Goal: Task Accomplishment & Management: Manage account settings

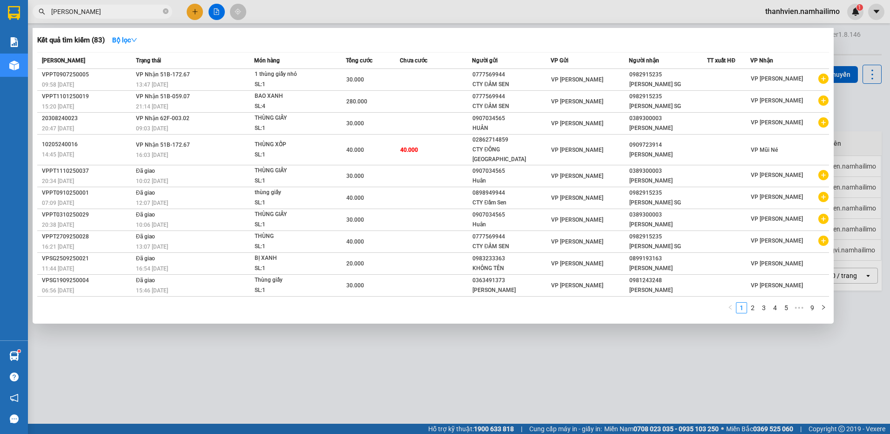
click at [107, 12] on input "[PERSON_NAME]" at bounding box center [106, 12] width 110 height 10
type input "n"
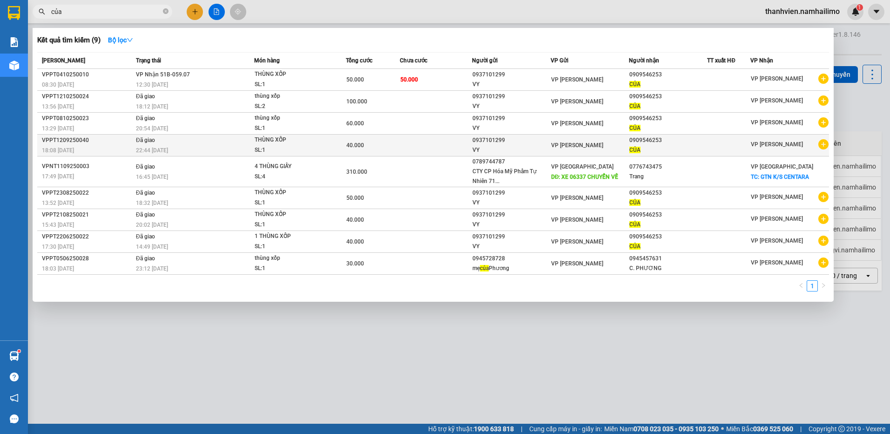
type input "của"
click at [822, 146] on icon "plus-circle" at bounding box center [823, 144] width 10 height 10
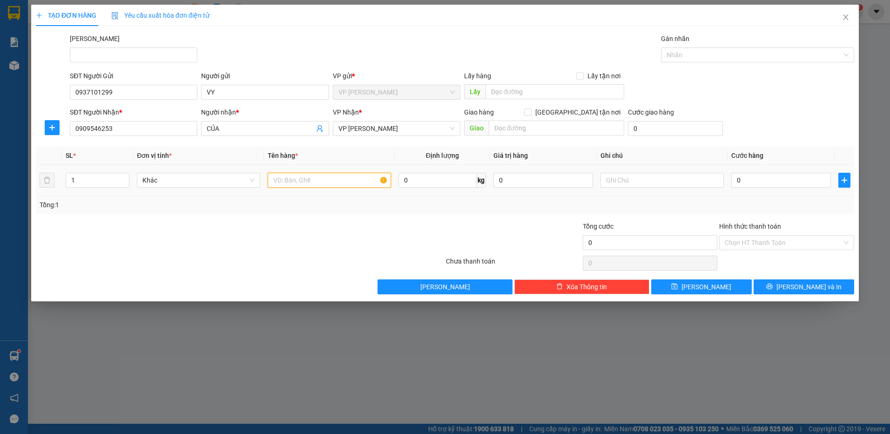
click at [312, 181] on input "text" at bounding box center [329, 180] width 123 height 15
type input "thùng xốp"
type input "4"
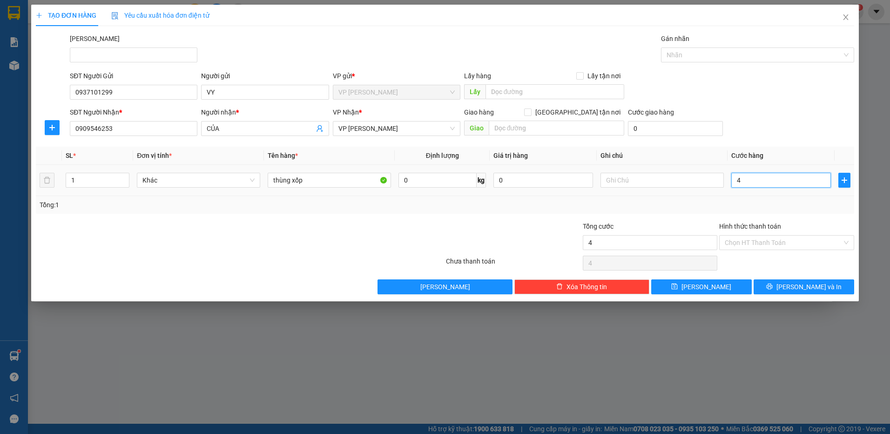
type input "40"
type input "40.000"
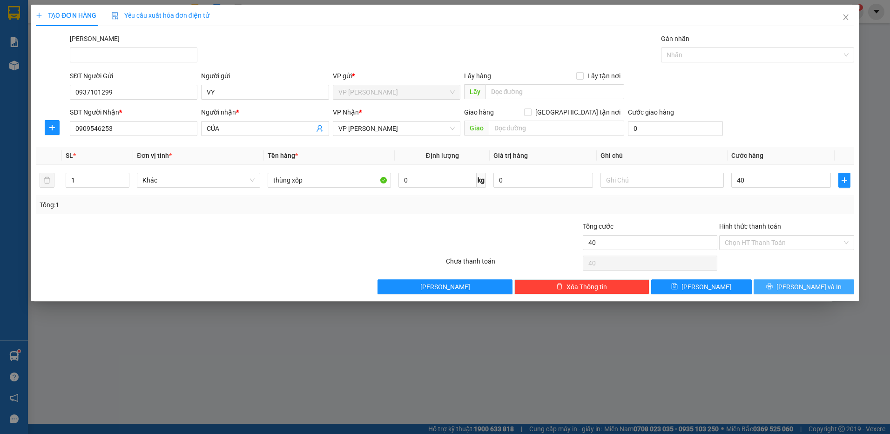
type input "40.000"
click at [773, 283] on button "[PERSON_NAME] và In" at bounding box center [803, 286] width 101 height 15
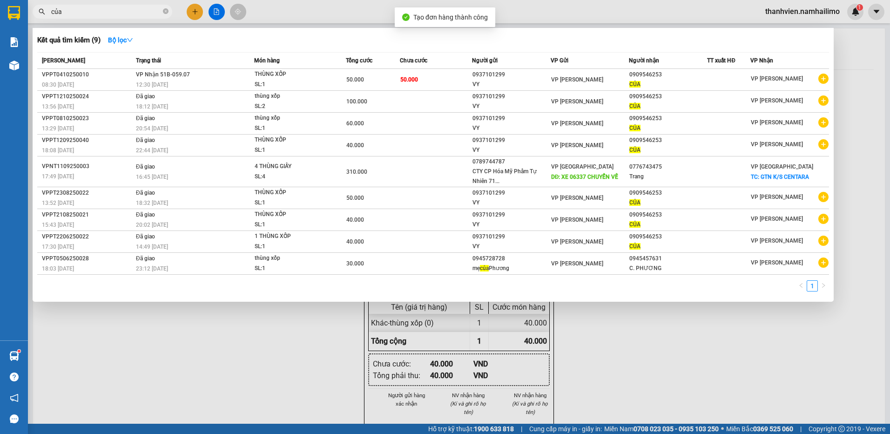
drag, startPoint x: 643, startPoint y: 335, endPoint x: 675, endPoint y: 238, distance: 102.4
click at [643, 333] on div at bounding box center [445, 217] width 890 height 434
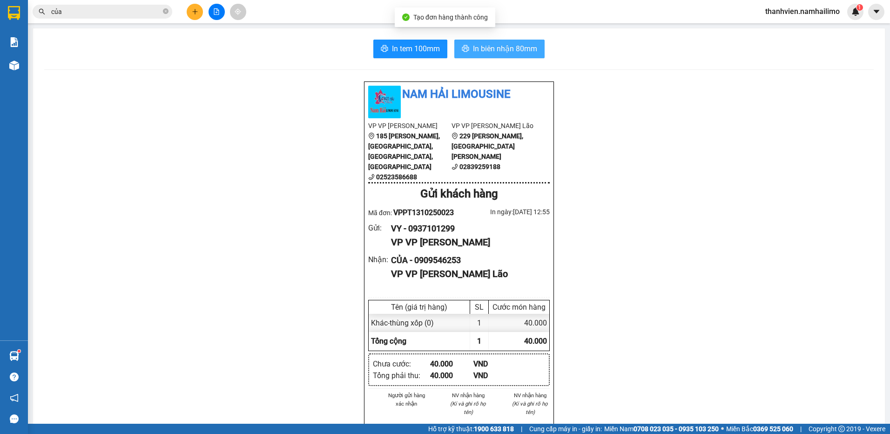
drag, startPoint x: 523, startPoint y: 44, endPoint x: 534, endPoint y: 29, distance: 18.7
click at [523, 44] on span "In biên nhận 80mm" at bounding box center [505, 49] width 64 height 12
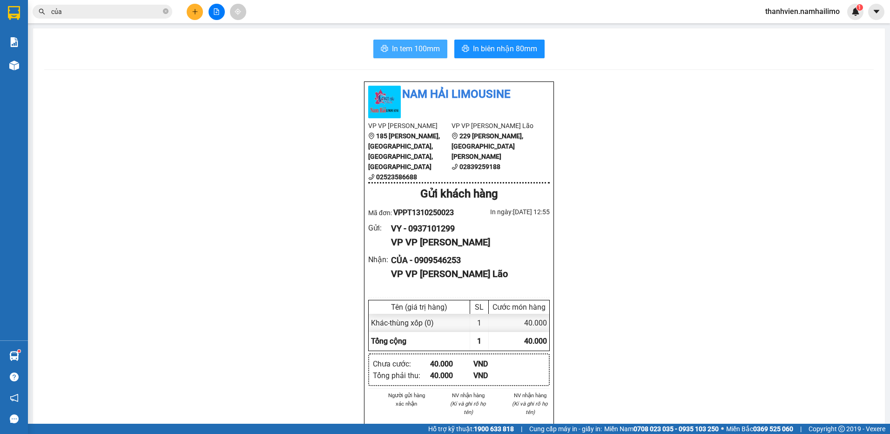
click at [413, 47] on span "In tem 100mm" at bounding box center [416, 49] width 48 height 12
click at [215, 11] on icon "file-add" at bounding box center [216, 11] width 7 height 7
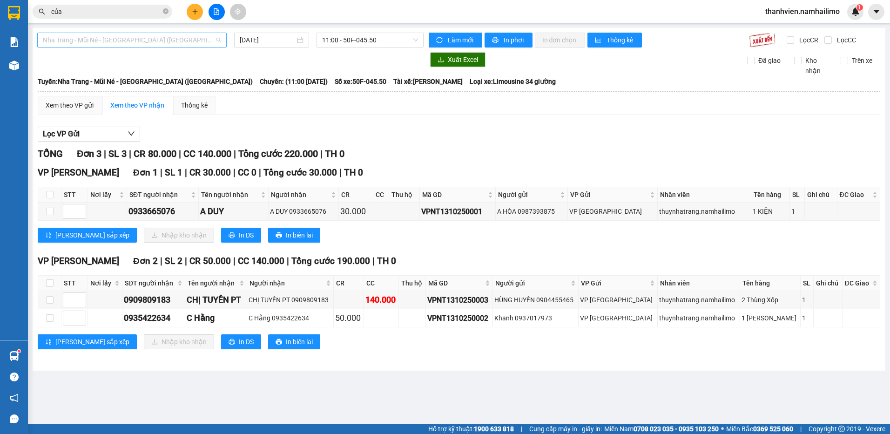
click at [176, 42] on span "Nha Trang - Mũi Né - [GEOGRAPHIC_DATA] ([GEOGRAPHIC_DATA])" at bounding box center [132, 40] width 178 height 14
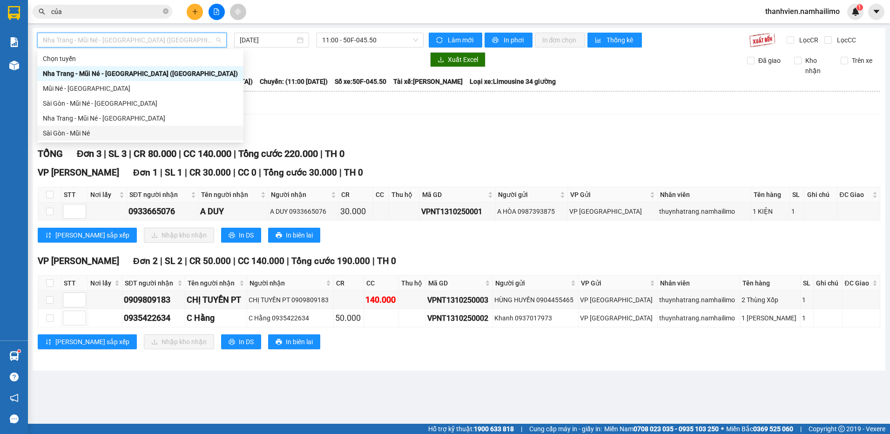
click at [133, 132] on div "Sài Gòn - Mũi Né" at bounding box center [140, 133] width 195 height 10
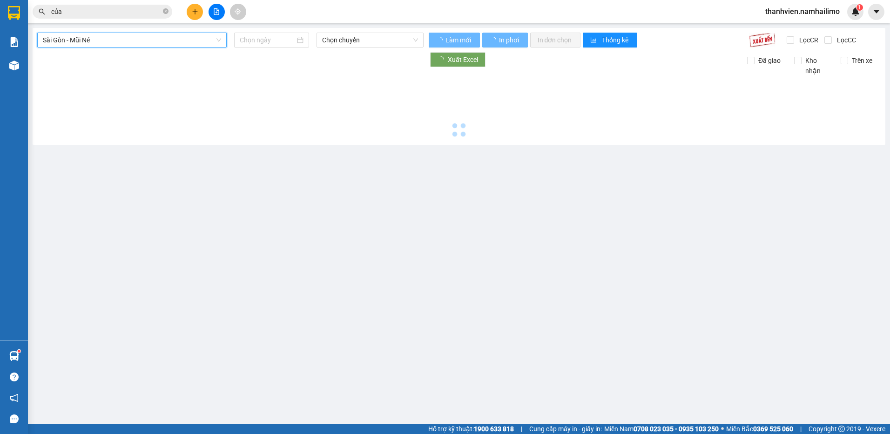
type input "[DATE]"
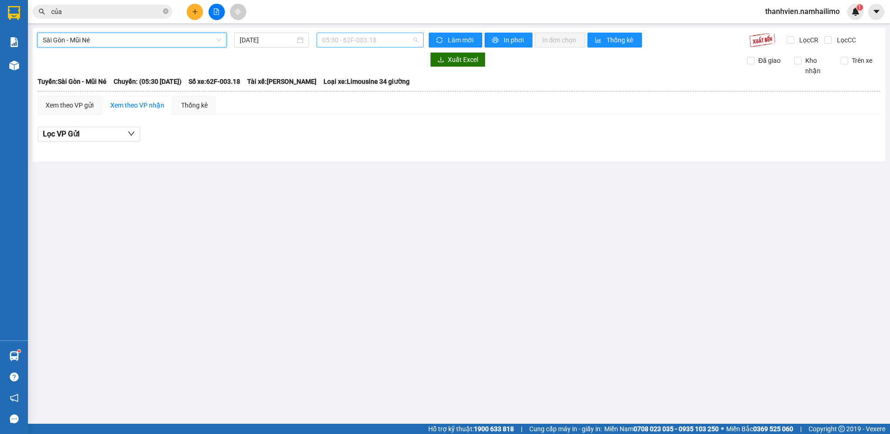
click at [395, 39] on span "05:30 - 62F-003.18" at bounding box center [370, 40] width 96 height 14
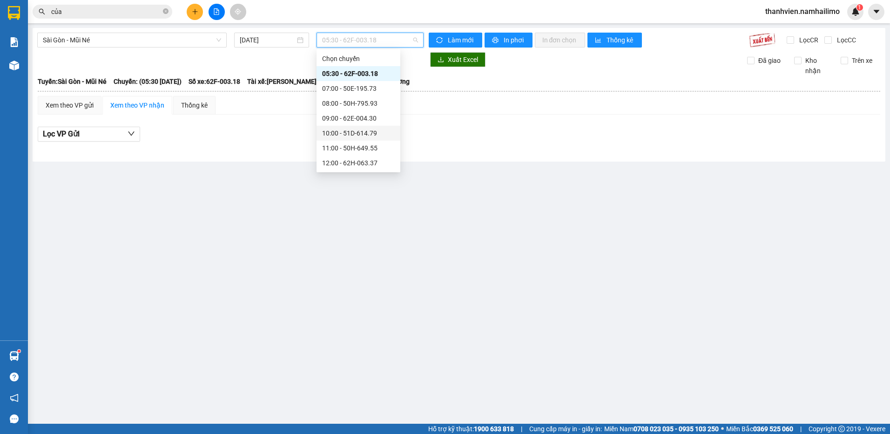
click at [368, 131] on div "10:00 - 51D-614.79" at bounding box center [358, 133] width 73 height 10
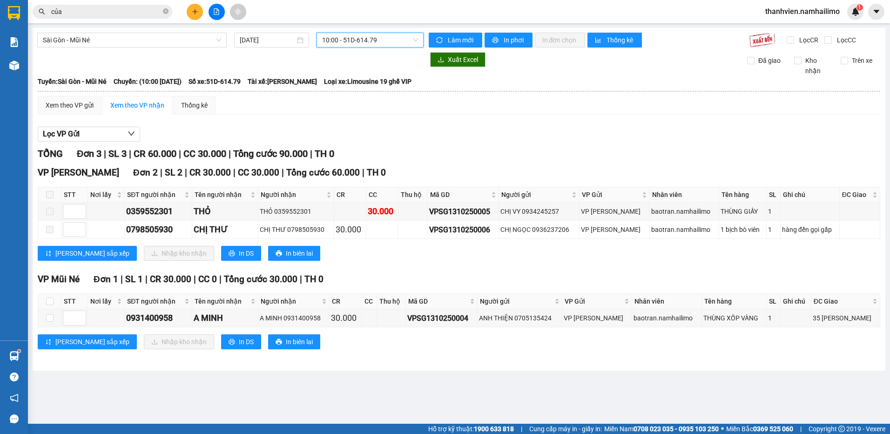
click at [52, 196] on span at bounding box center [49, 194] width 7 height 7
drag, startPoint x: 51, startPoint y: 198, endPoint x: 80, endPoint y: 235, distance: 47.2
click at [52, 199] on label at bounding box center [49, 194] width 7 height 10
click at [220, 11] on button at bounding box center [216, 12] width 16 height 16
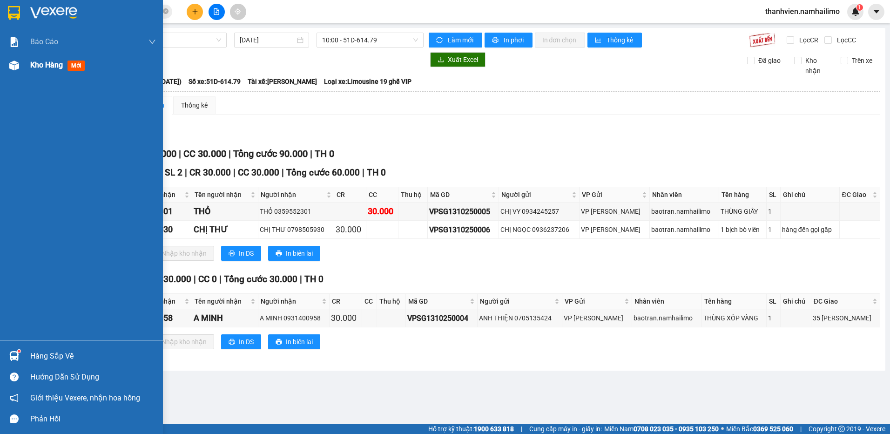
click at [33, 63] on span "Kho hàng" at bounding box center [46, 64] width 33 height 9
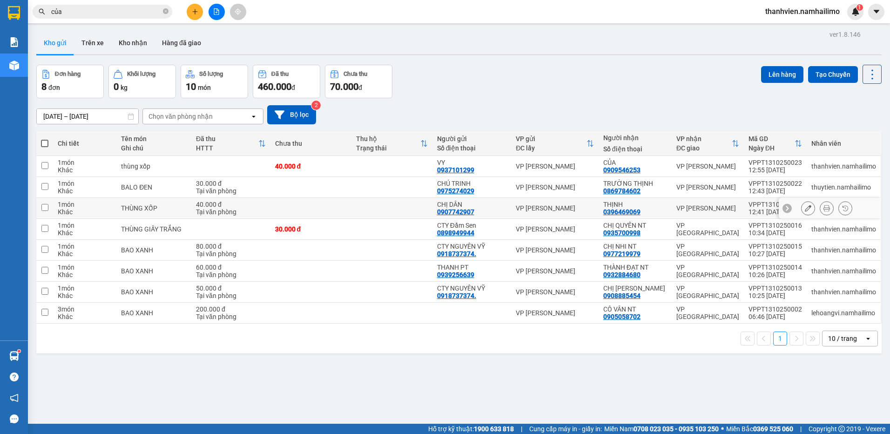
drag, startPoint x: 718, startPoint y: 207, endPoint x: 715, endPoint y: 186, distance: 21.6
click at [716, 189] on tbody "1 món Khác thùng xốp 40.000 đ VY 0937101299 VP [PERSON_NAME] CỦA 0909546253 VP …" at bounding box center [458, 240] width 845 height 168
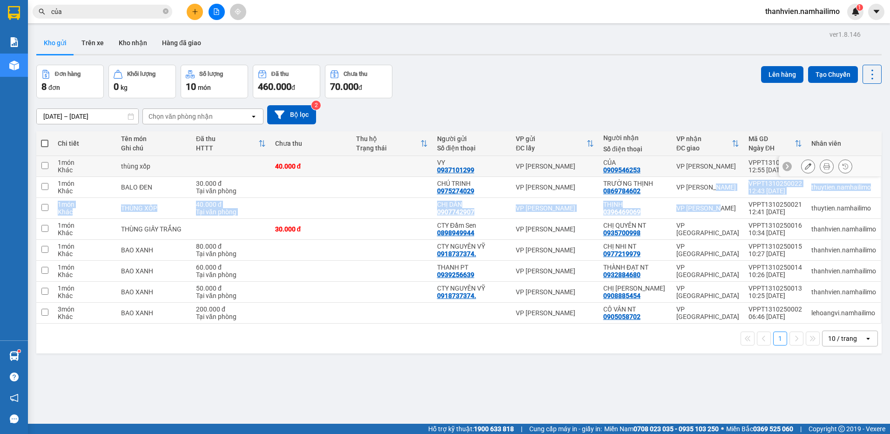
click at [46, 166] on input "checkbox" at bounding box center [44, 165] width 7 height 7
checkbox input "true"
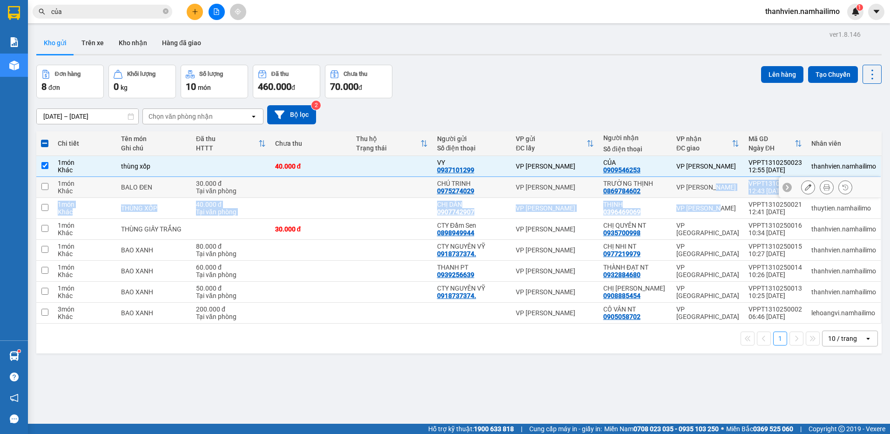
drag, startPoint x: 41, startPoint y: 184, endPoint x: 45, endPoint y: 191, distance: 7.5
click at [41, 185] on input "checkbox" at bounding box center [44, 186] width 7 height 7
checkbox input "true"
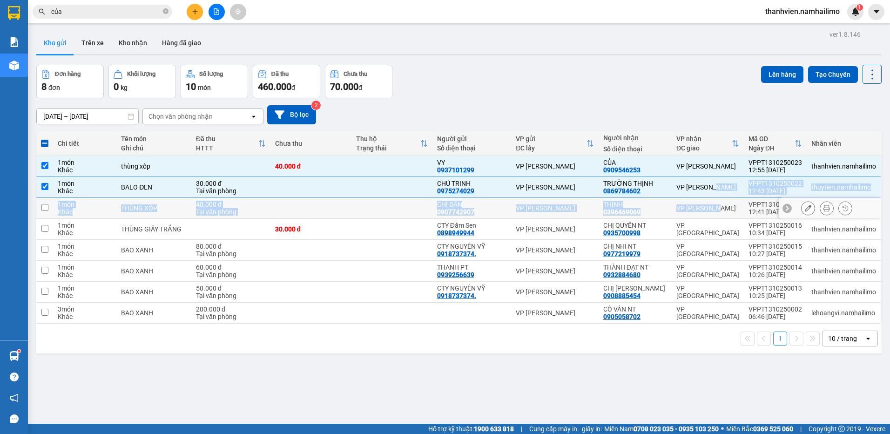
drag, startPoint x: 42, startPoint y: 208, endPoint x: 47, endPoint y: 203, distance: 6.3
click at [43, 208] on input "checkbox" at bounding box center [44, 207] width 7 height 7
checkbox input "true"
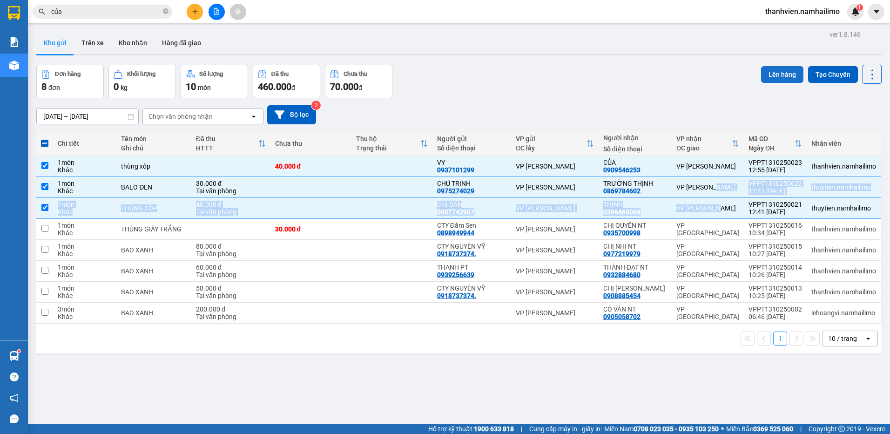
click at [770, 75] on button "Lên hàng" at bounding box center [782, 74] width 42 height 17
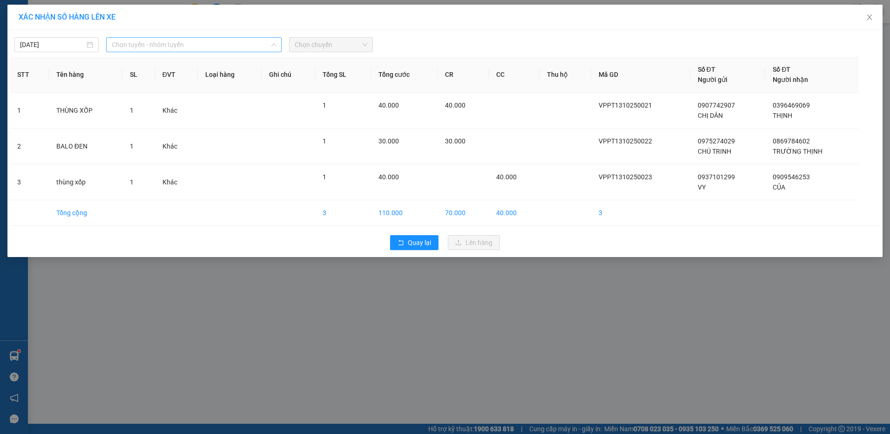
click at [196, 46] on span "Chọn tuyến - nhóm tuyến" at bounding box center [194, 45] width 164 height 14
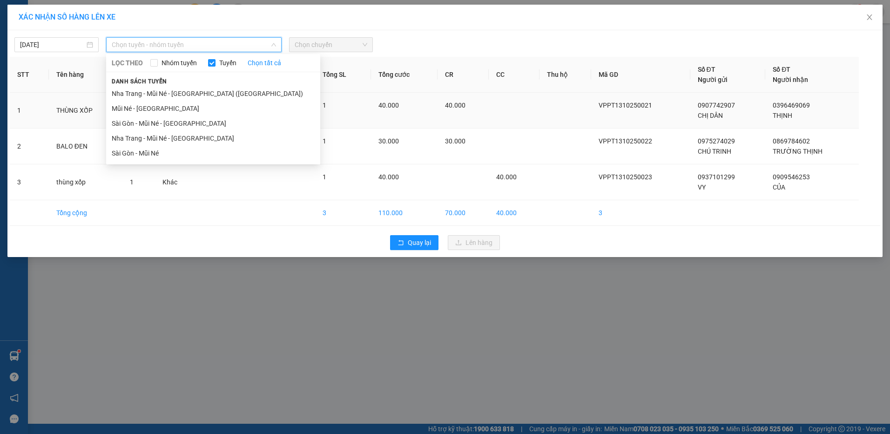
drag, startPoint x: 169, startPoint y: 110, endPoint x: 184, endPoint y: 104, distance: 15.9
click at [170, 109] on li "Mũi Né - [GEOGRAPHIC_DATA]" at bounding box center [213, 108] width 214 height 15
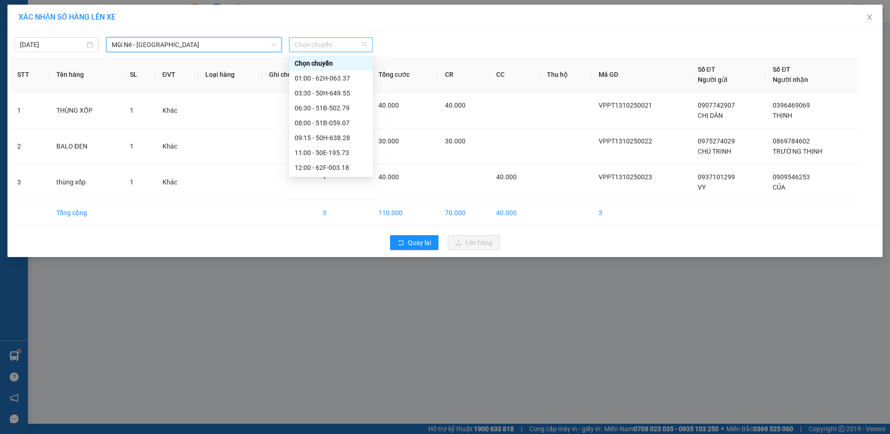
click at [338, 50] on span "Chọn chuyến" at bounding box center [331, 45] width 73 height 14
click at [354, 169] on div "12:00 - 62F-003.18" at bounding box center [331, 167] width 73 height 10
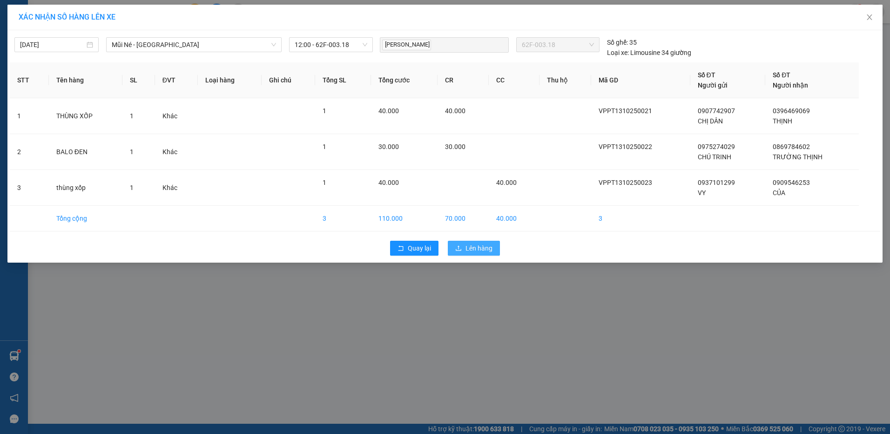
drag, startPoint x: 476, startPoint y: 245, endPoint x: 470, endPoint y: 250, distance: 7.6
click at [477, 244] on span "Lên hàng" at bounding box center [478, 248] width 27 height 10
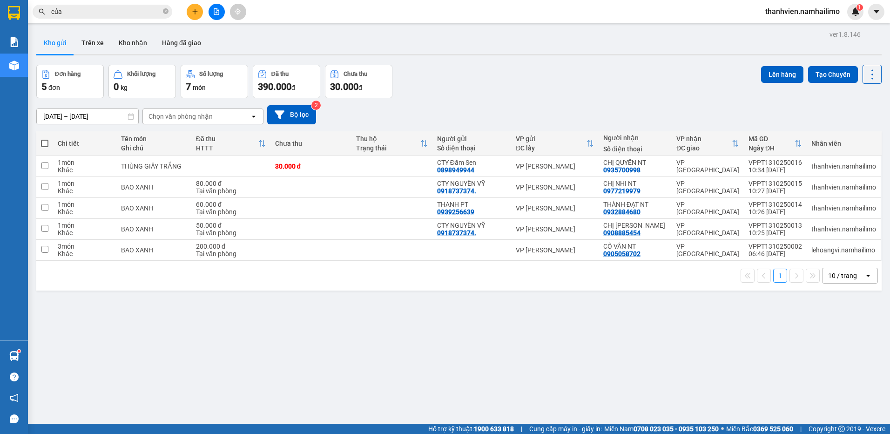
click at [46, 141] on span at bounding box center [44, 143] width 7 height 7
click at [45, 139] on input "checkbox" at bounding box center [45, 139] width 0 height 0
checkbox input "true"
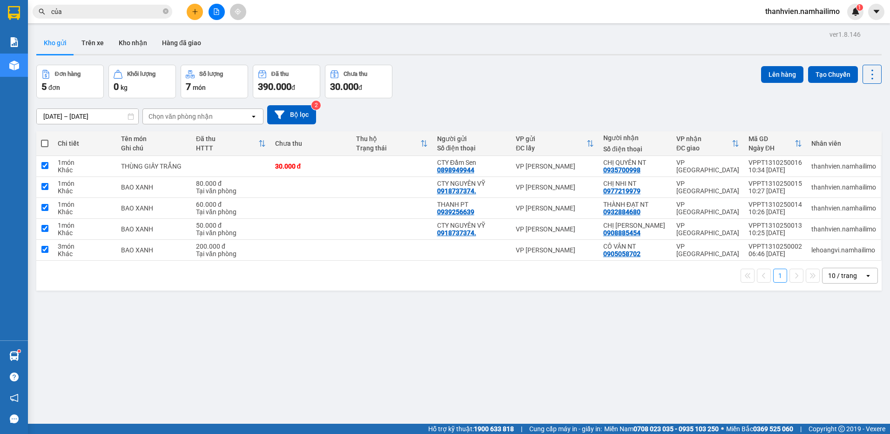
checkbox input "true"
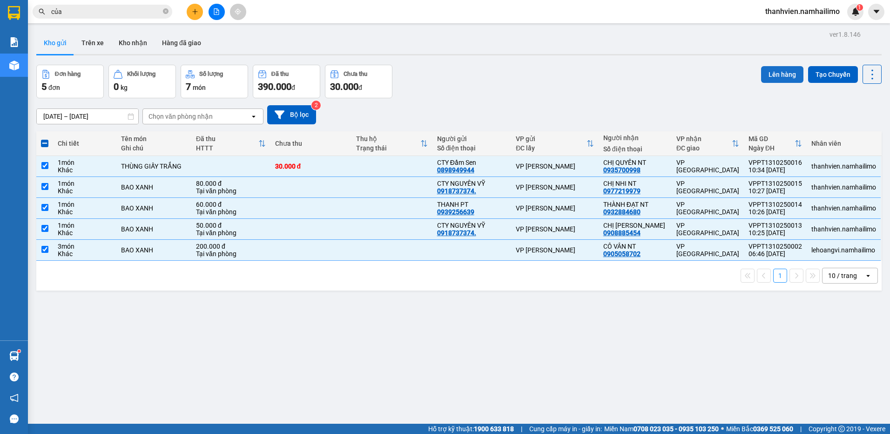
click at [788, 78] on button "Lên hàng" at bounding box center [782, 74] width 42 height 17
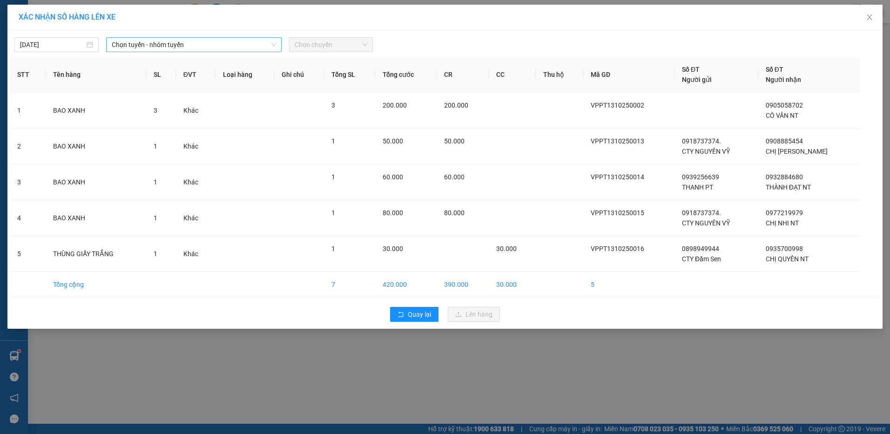
click at [195, 40] on span "Chọn tuyến - nhóm tuyến" at bounding box center [194, 45] width 164 height 14
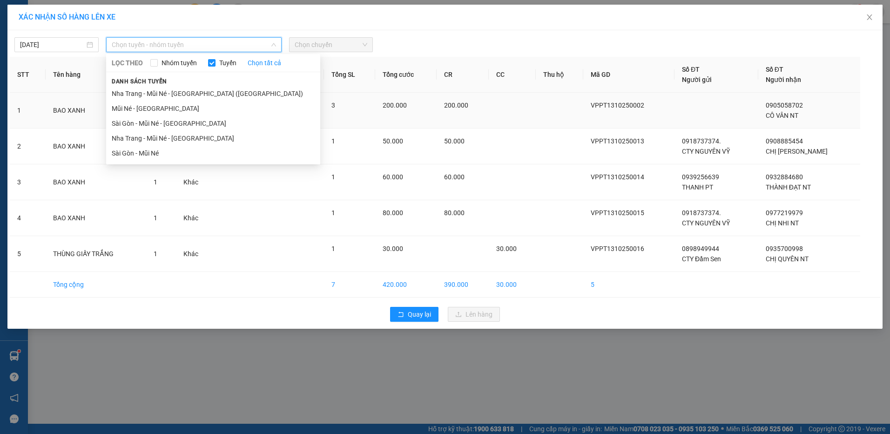
drag, startPoint x: 176, startPoint y: 125, endPoint x: 196, endPoint y: 114, distance: 22.9
click at [182, 122] on li "Sài Gòn - Mũi Né - [GEOGRAPHIC_DATA]" at bounding box center [213, 123] width 214 height 15
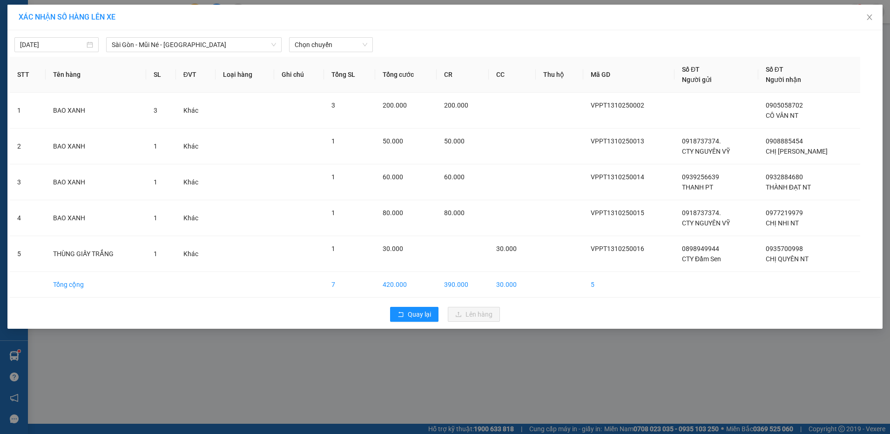
click at [347, 36] on div "[DATE] [GEOGRAPHIC_DATA] - [GEOGRAPHIC_DATA] - [GEOGRAPHIC_DATA] LỌC THEO Nhóm …" at bounding box center [445, 43] width 870 height 20
click at [346, 40] on span "Chọn chuyến" at bounding box center [331, 45] width 73 height 14
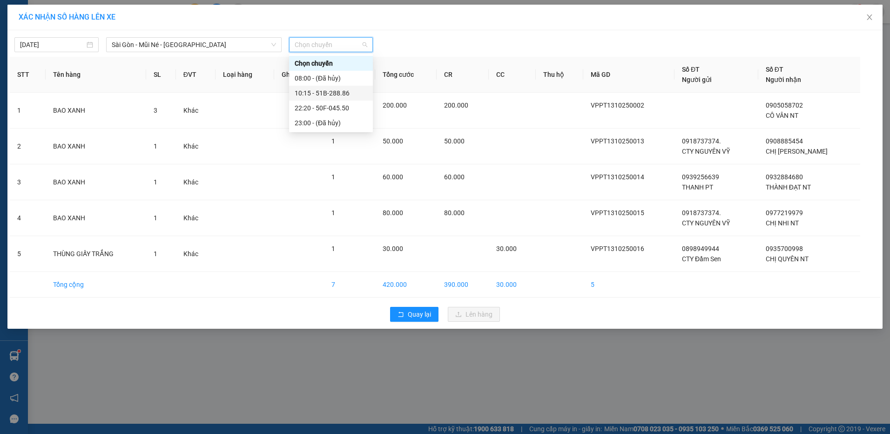
click at [353, 94] on div "10:15 - 51B-288.86" at bounding box center [331, 93] width 73 height 10
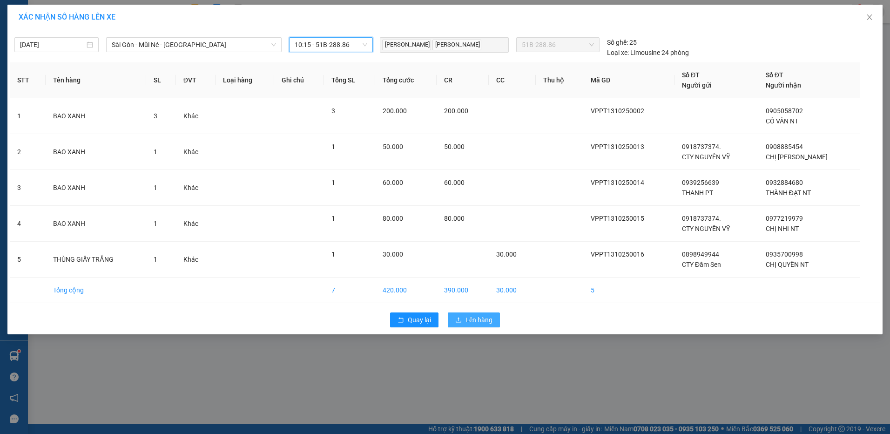
click at [477, 322] on span "Lên hàng" at bounding box center [478, 320] width 27 height 10
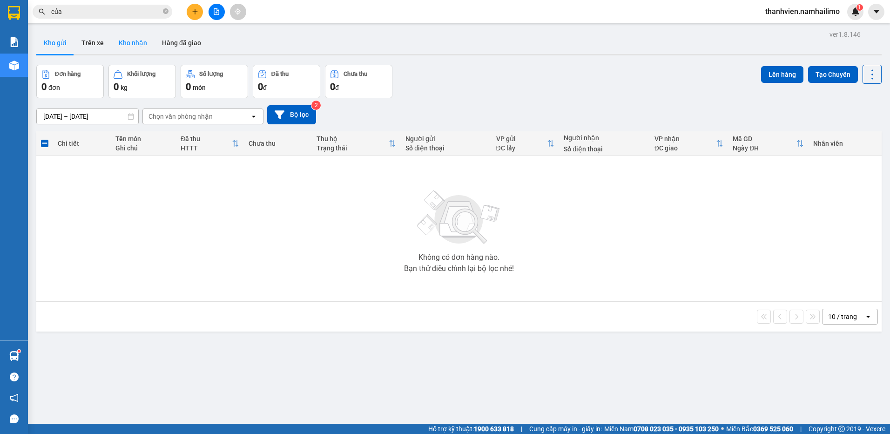
click at [128, 43] on button "Kho nhận" at bounding box center [132, 43] width 43 height 22
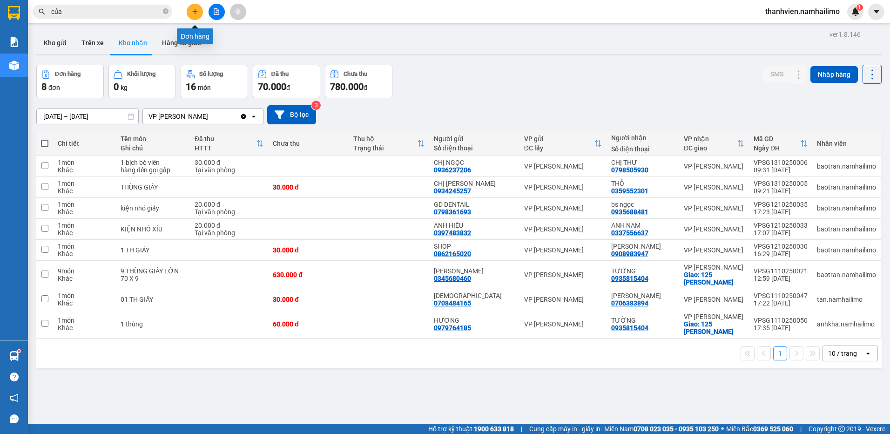
click at [196, 12] on icon "plus" at bounding box center [195, 11] width 7 height 7
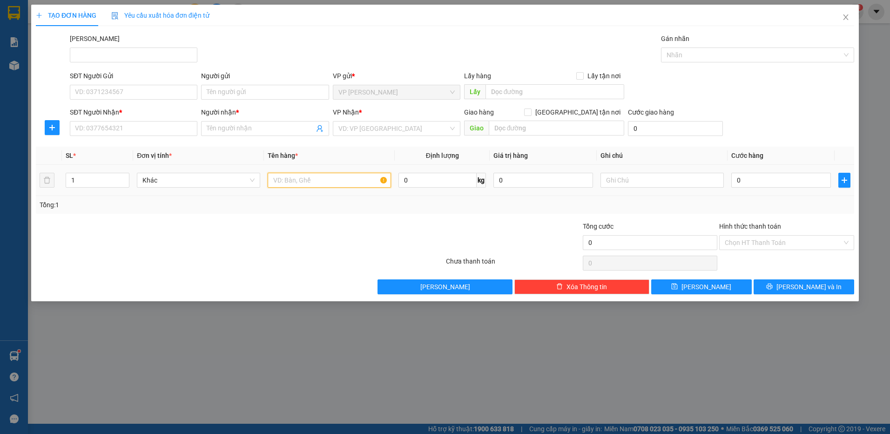
click at [309, 181] on input "text" at bounding box center [329, 180] width 123 height 15
type input "thùng xốp trắng"
click at [753, 178] on input "0" at bounding box center [781, 180] width 100 height 15
type input "3"
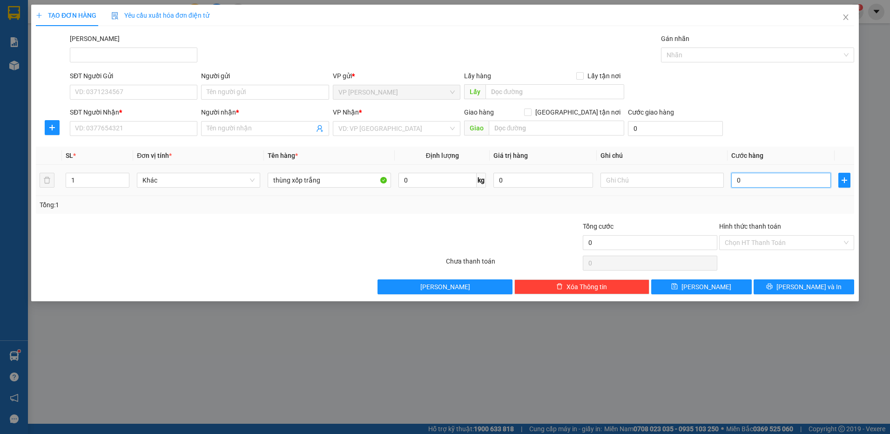
type input "3"
type input "30"
type input "30.000"
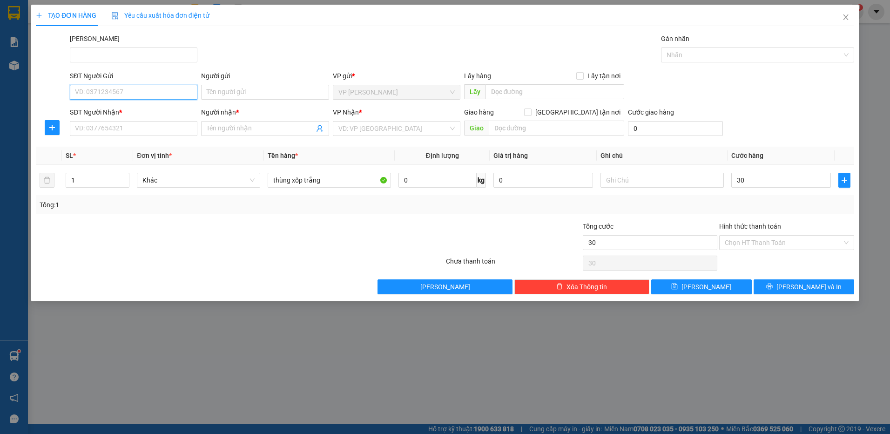
type input "30.000"
click at [146, 94] on input "SĐT Người Gửi" at bounding box center [133, 92] width 127 height 15
type input "0372703387"
click at [145, 110] on div "0372703387 - TÚ ANH" at bounding box center [133, 111] width 116 height 10
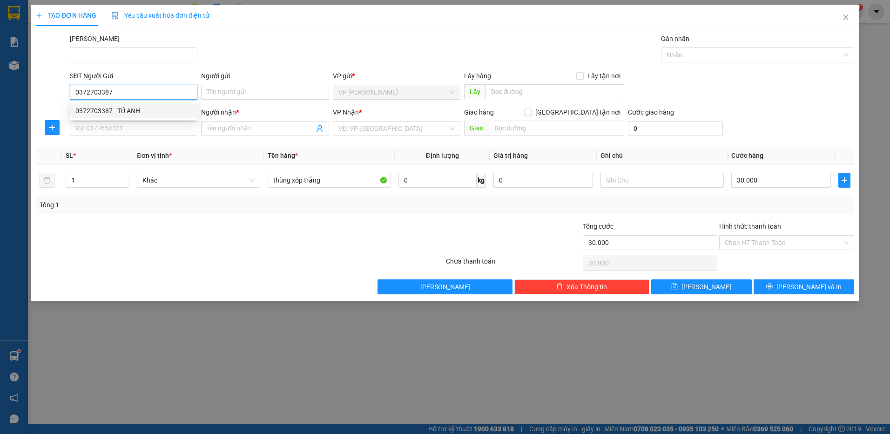
type input "TÚ ANH"
type input "0938338033"
type input "phúc"
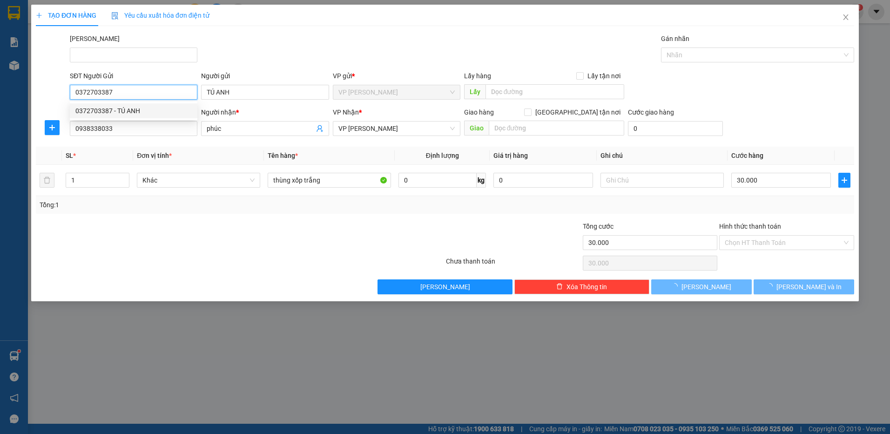
type input "50.000"
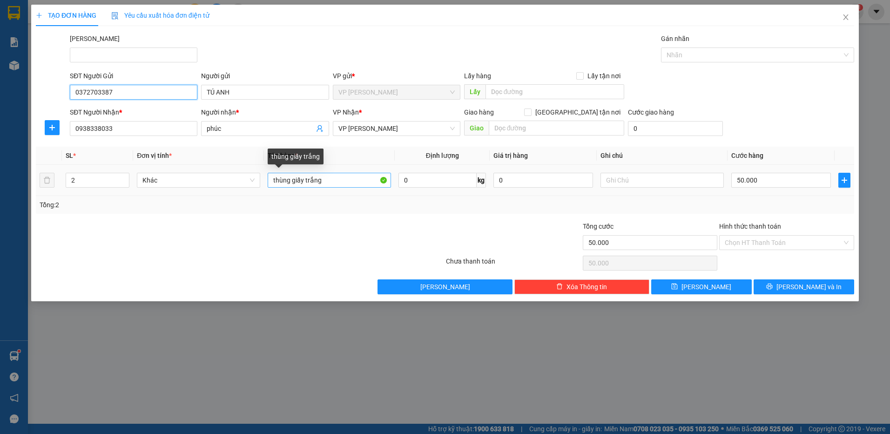
type input "0372703387"
click at [331, 182] on input "thùng giấy trắng" at bounding box center [329, 180] width 123 height 15
type input "thùng xốp trắng"
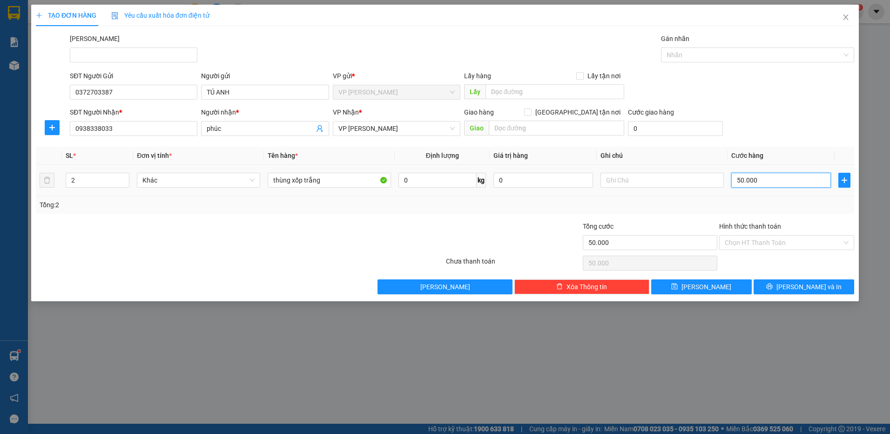
click at [758, 179] on input "50.000" at bounding box center [781, 180] width 100 height 15
type input "2"
type input "0"
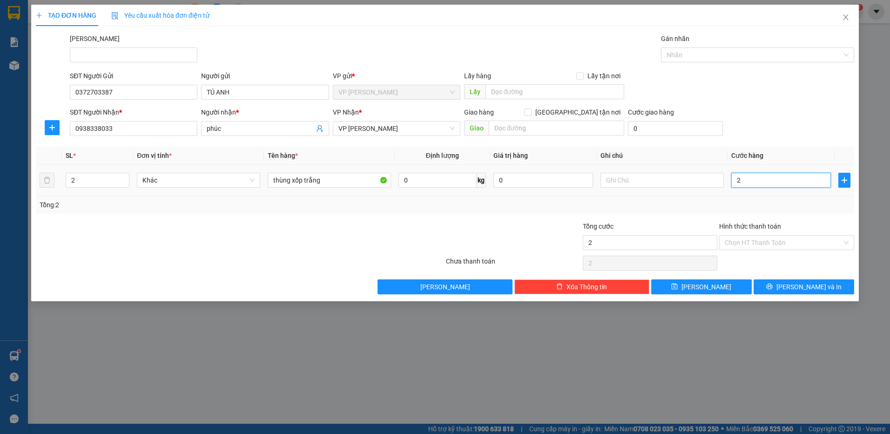
type input "0"
type input "3"
type input "03"
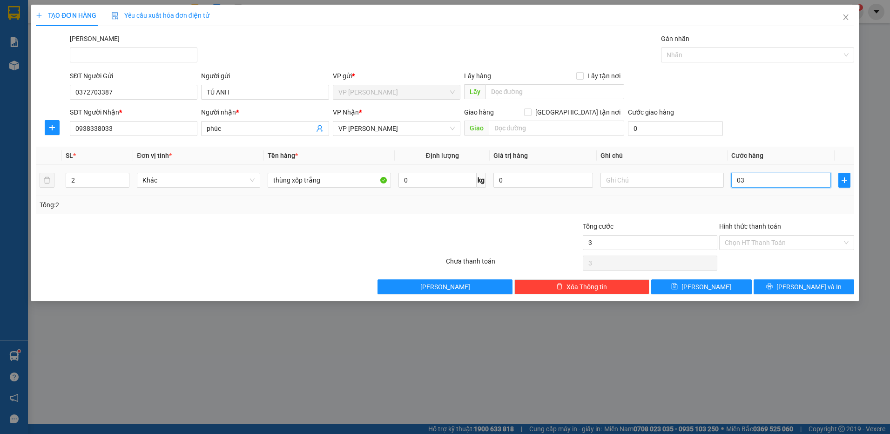
type input "30"
type input "030"
type input "3"
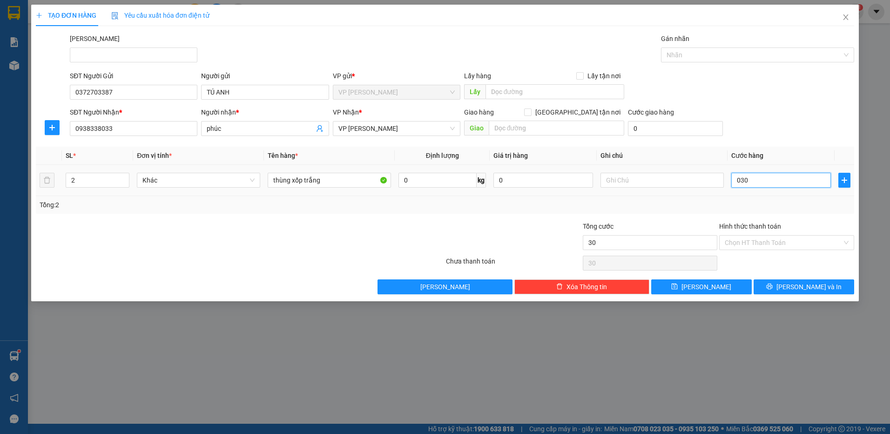
type input "03"
type input "0"
drag, startPoint x: 744, startPoint y: 183, endPoint x: 731, endPoint y: 183, distance: 12.1
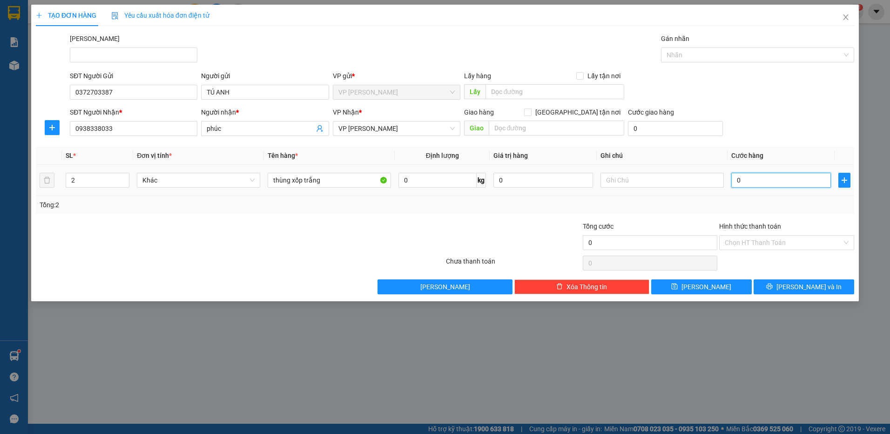
click at [731, 183] on input "0" at bounding box center [781, 180] width 100 height 15
type input "3"
type input "30"
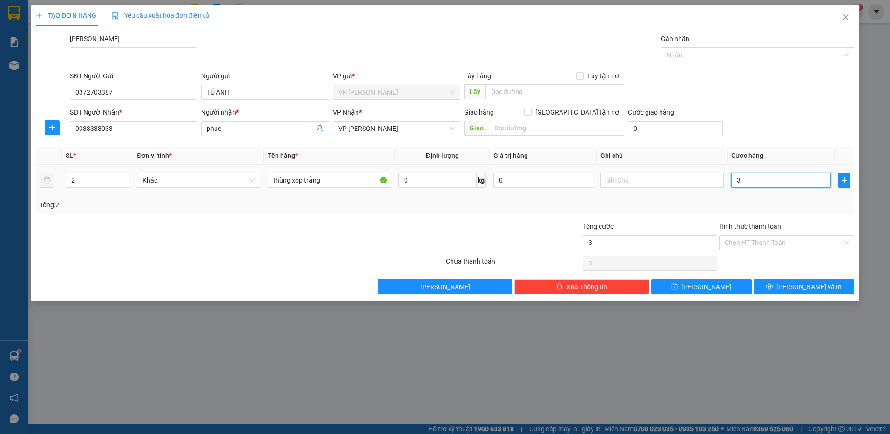
type input "30"
type input "30.000"
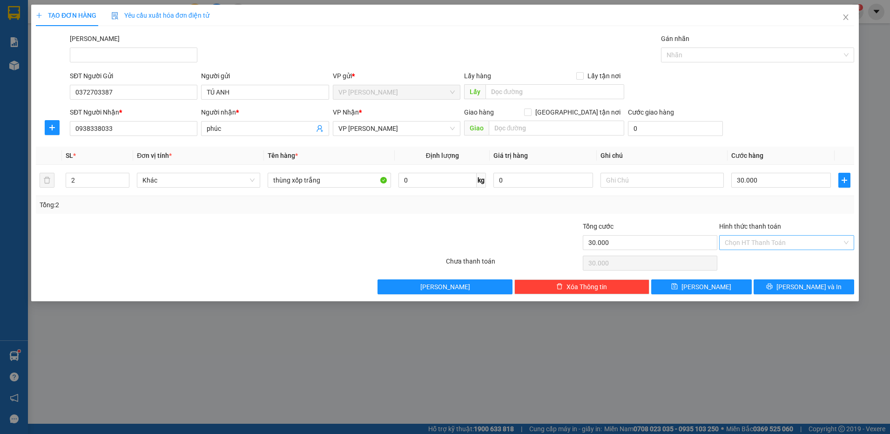
click at [790, 244] on input "Hình thức thanh toán" at bounding box center [782, 242] width 117 height 14
click at [789, 262] on div "Tại văn phòng" at bounding box center [786, 261] width 124 height 10
type input "0"
click at [774, 285] on button "[PERSON_NAME] và In" at bounding box center [803, 286] width 101 height 15
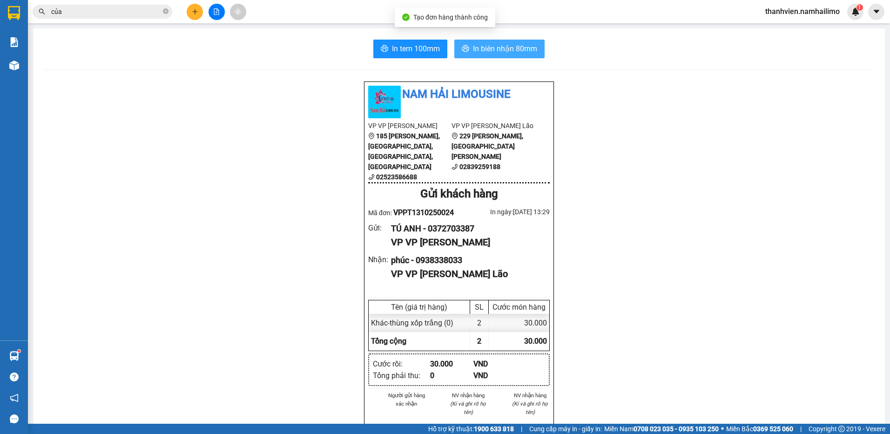
click at [506, 50] on span "In biên nhận 80mm" at bounding box center [505, 49] width 64 height 12
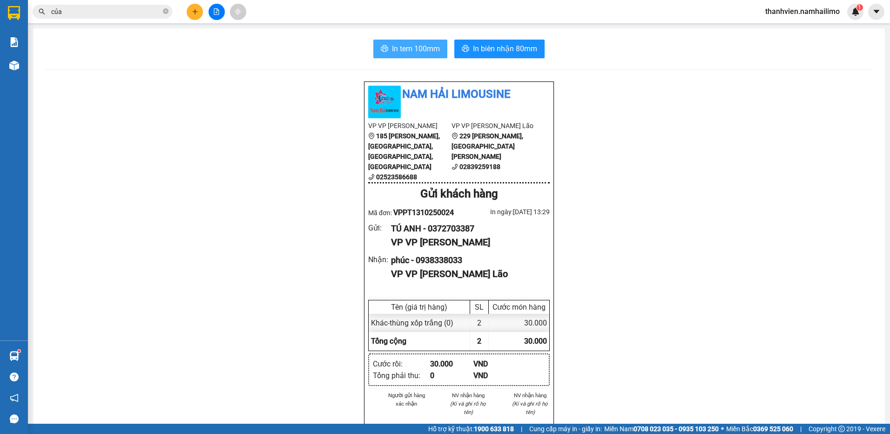
click at [399, 47] on span "In tem 100mm" at bounding box center [416, 49] width 48 height 12
drag, startPoint x: 213, startPoint y: 9, endPoint x: 184, endPoint y: 20, distance: 31.1
click at [213, 9] on button at bounding box center [216, 12] width 16 height 16
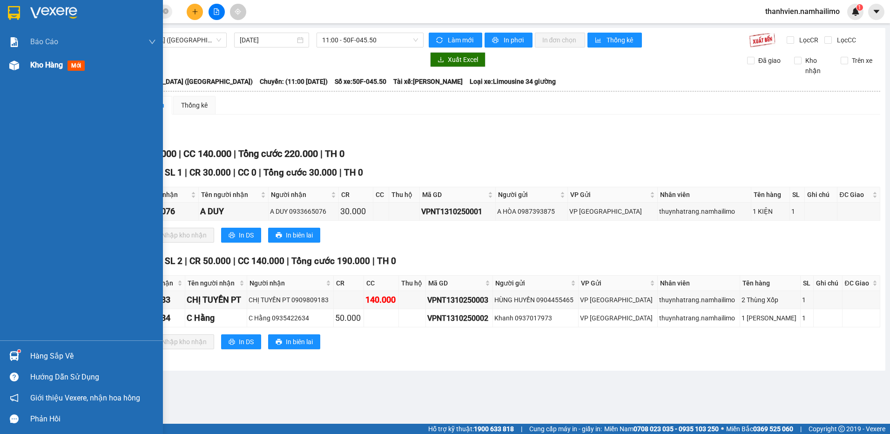
click at [23, 63] on div "Kho hàng mới" at bounding box center [81, 65] width 163 height 23
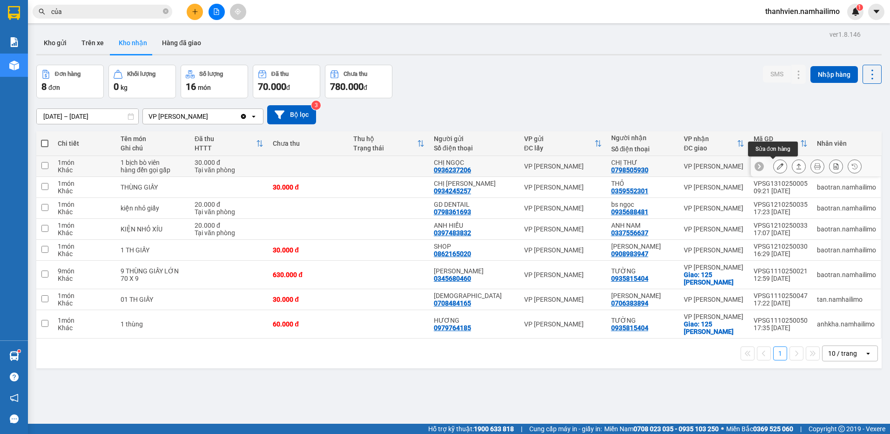
click at [777, 166] on icon at bounding box center [780, 166] width 7 height 7
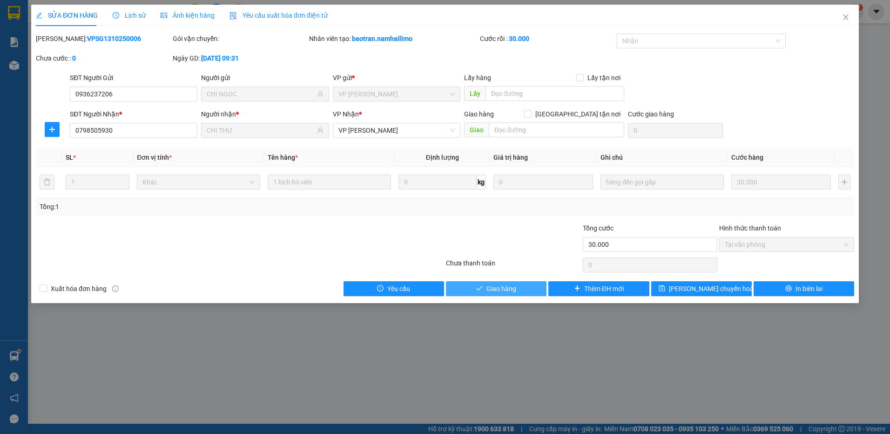
click at [532, 288] on button "Giao hàng" at bounding box center [496, 288] width 101 height 15
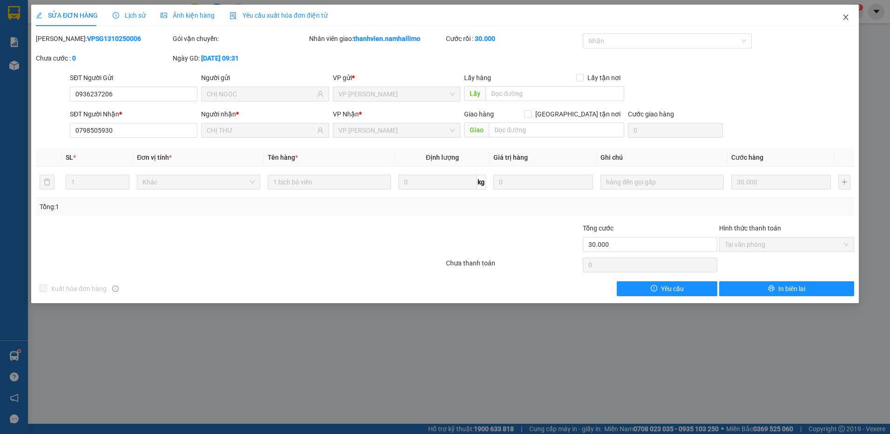
click at [846, 20] on icon "close" at bounding box center [845, 16] width 7 height 7
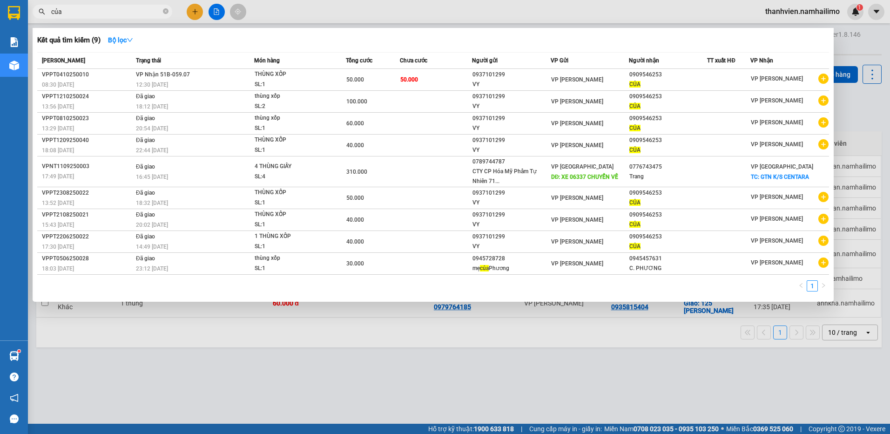
click at [94, 14] on input "của" at bounding box center [106, 12] width 110 height 10
type input "c"
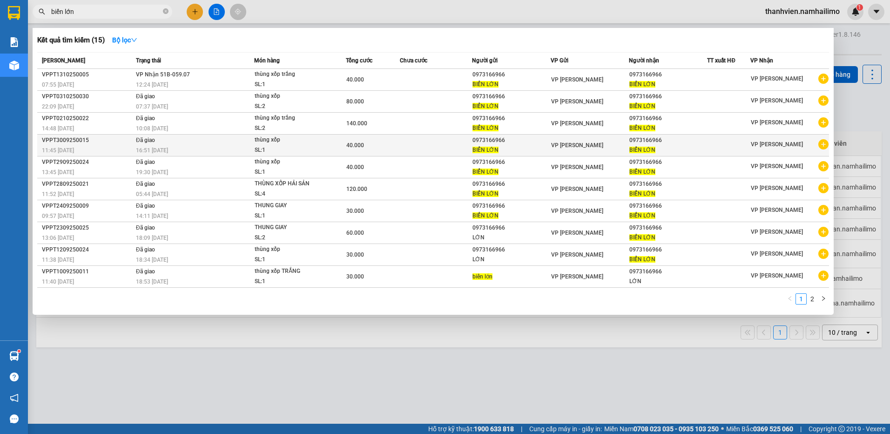
type input "biển lớn"
click at [825, 147] on icon "plus-circle" at bounding box center [823, 144] width 10 height 10
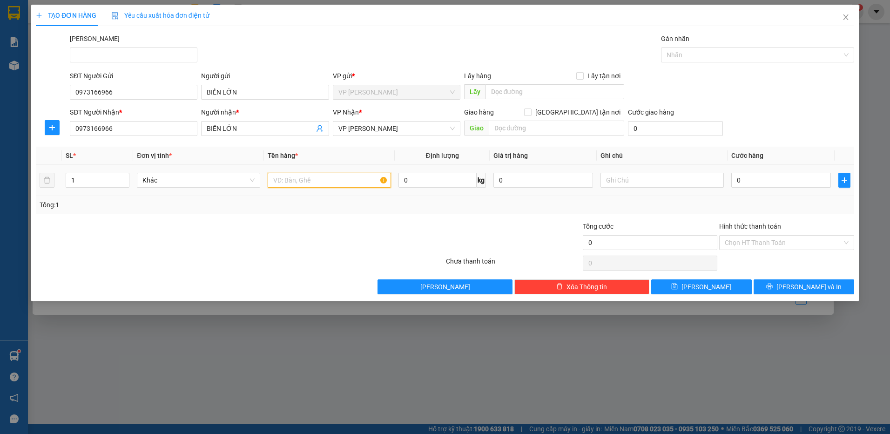
drag, startPoint x: 281, startPoint y: 183, endPoint x: 288, endPoint y: 185, distance: 7.8
click at [288, 185] on input "text" at bounding box center [329, 180] width 123 height 15
type input "thùng xốp trắng"
click at [744, 181] on input "0" at bounding box center [781, 180] width 100 height 15
type input "4"
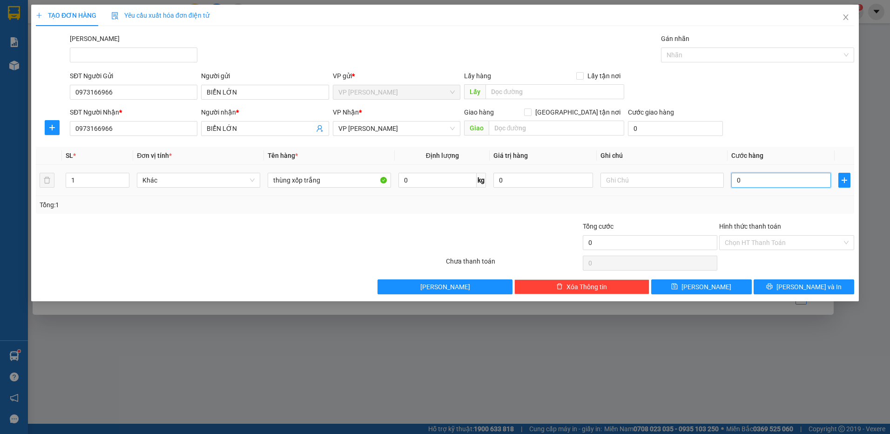
type input "4"
type input "40"
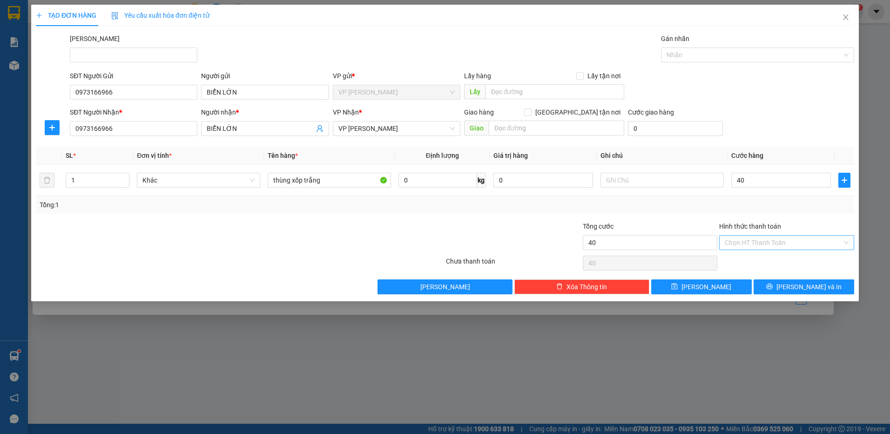
type input "40.000"
click at [795, 244] on input "Hình thức thanh toán" at bounding box center [782, 242] width 117 height 14
drag, startPoint x: 785, startPoint y: 260, endPoint x: 781, endPoint y: 277, distance: 17.6
click at [784, 264] on div "Tại văn phòng" at bounding box center [786, 261] width 124 height 10
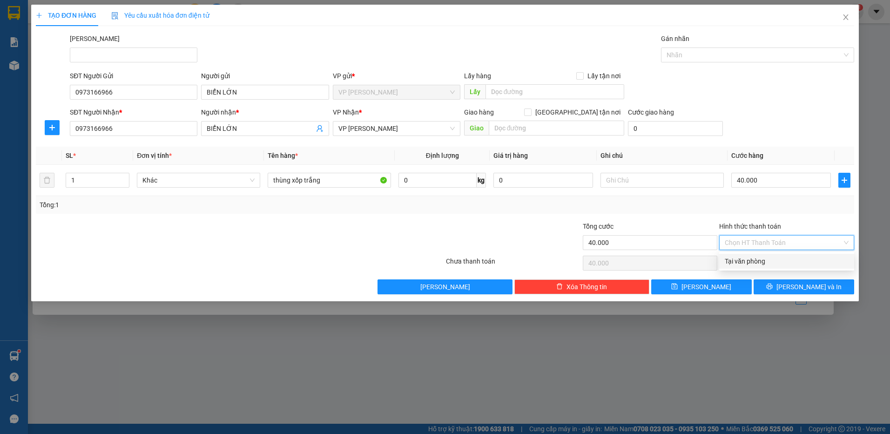
type input "0"
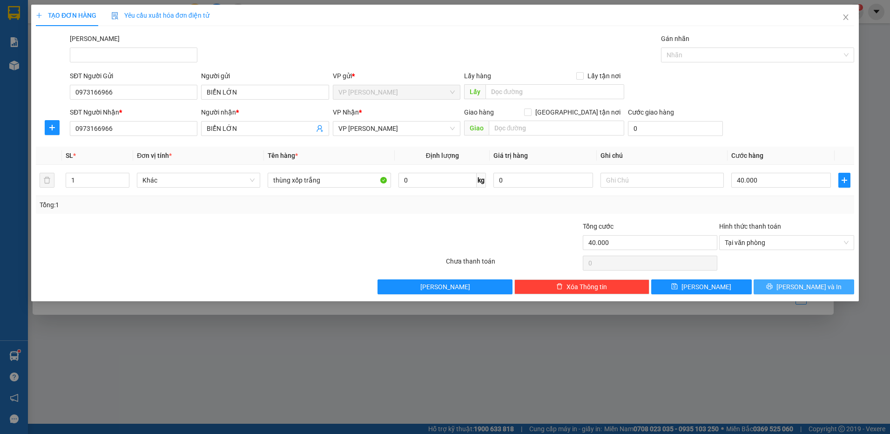
click at [776, 286] on button "[PERSON_NAME] và In" at bounding box center [803, 286] width 101 height 15
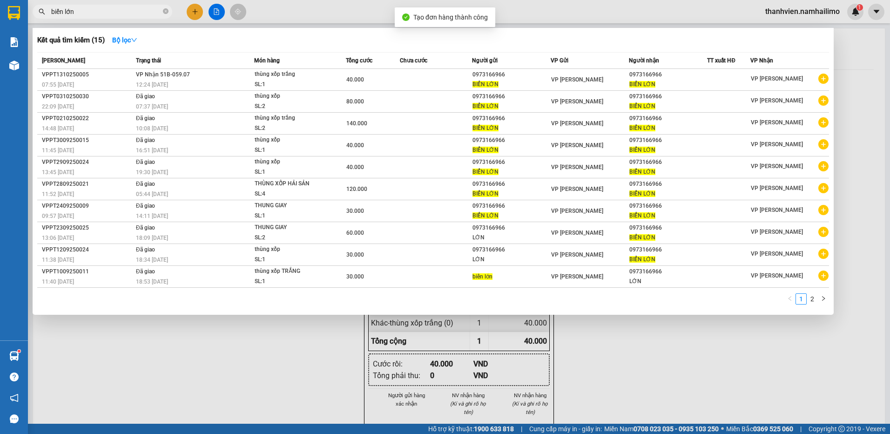
drag, startPoint x: 642, startPoint y: 393, endPoint x: 604, endPoint y: 281, distance: 118.5
click at [642, 383] on div at bounding box center [445, 217] width 890 height 434
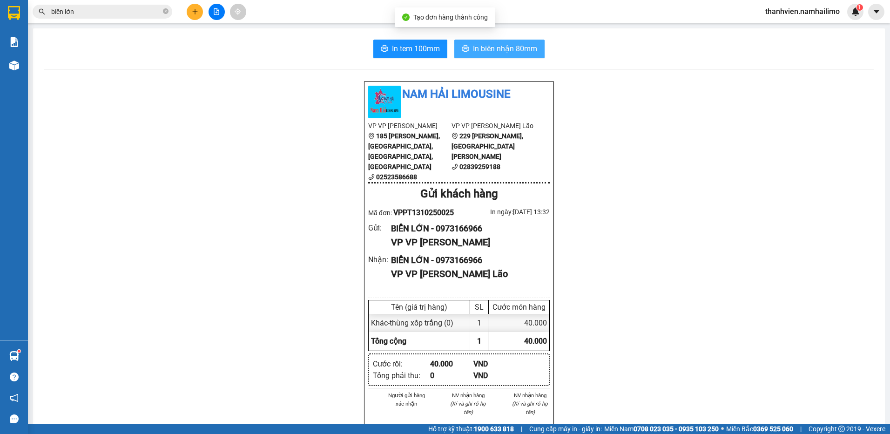
click at [509, 50] on span "In biên nhận 80mm" at bounding box center [505, 49] width 64 height 12
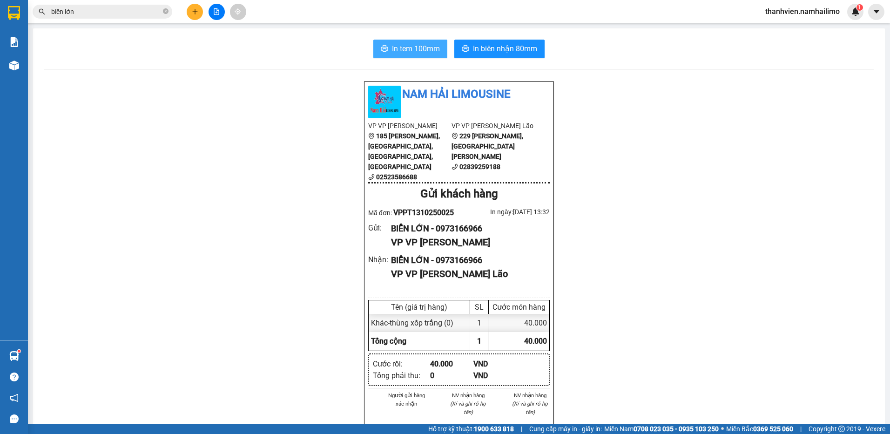
click at [421, 53] on span "In tem 100mm" at bounding box center [416, 49] width 48 height 12
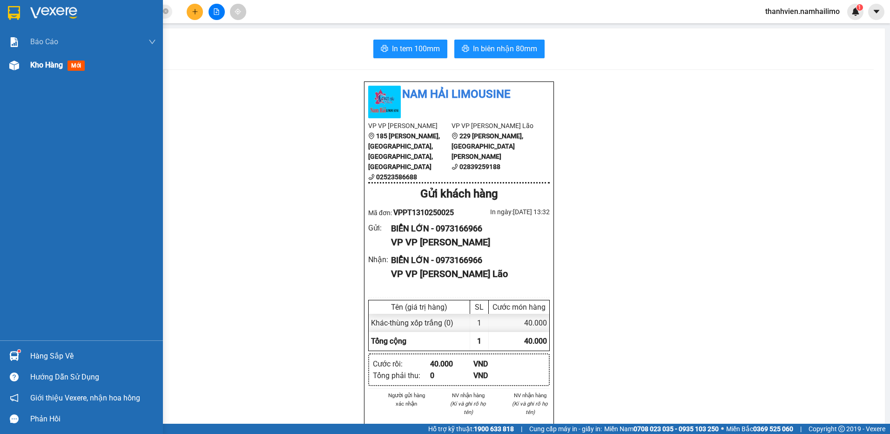
click at [39, 56] on div "Kho hàng mới" at bounding box center [93, 65] width 126 height 23
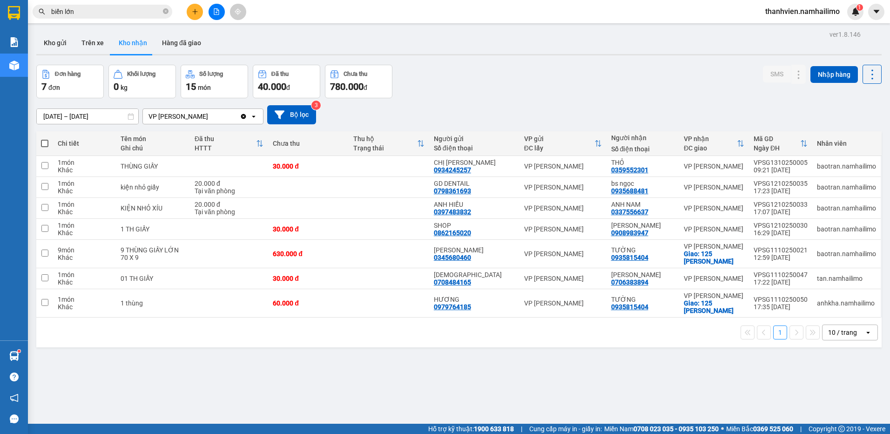
click at [774, 334] on button "1" at bounding box center [780, 332] width 14 height 14
click at [215, 13] on icon "file-add" at bounding box center [216, 11] width 7 height 7
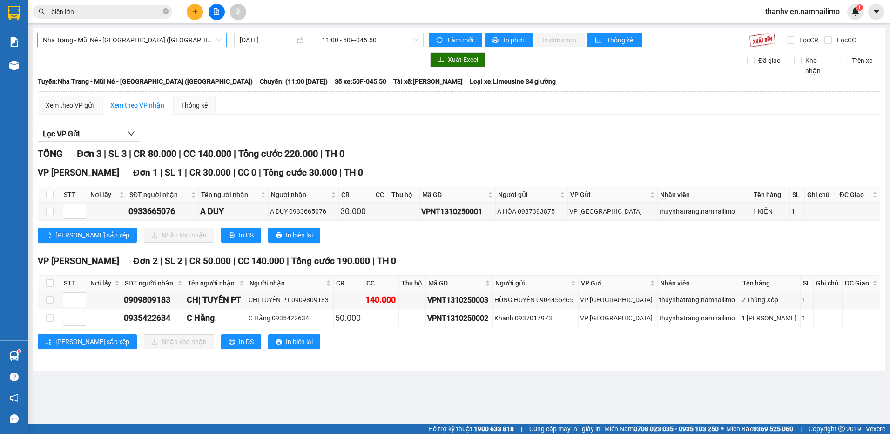
click at [192, 45] on span "Nha Trang - Mũi Né - [GEOGRAPHIC_DATA] ([GEOGRAPHIC_DATA])" at bounding box center [132, 40] width 178 height 14
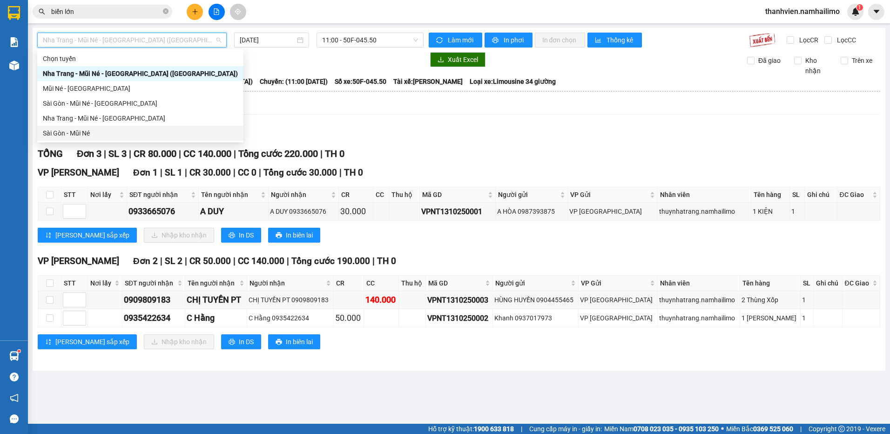
click at [123, 134] on div "Sài Gòn - Mũi Né" at bounding box center [140, 133] width 195 height 10
type input "[DATE]"
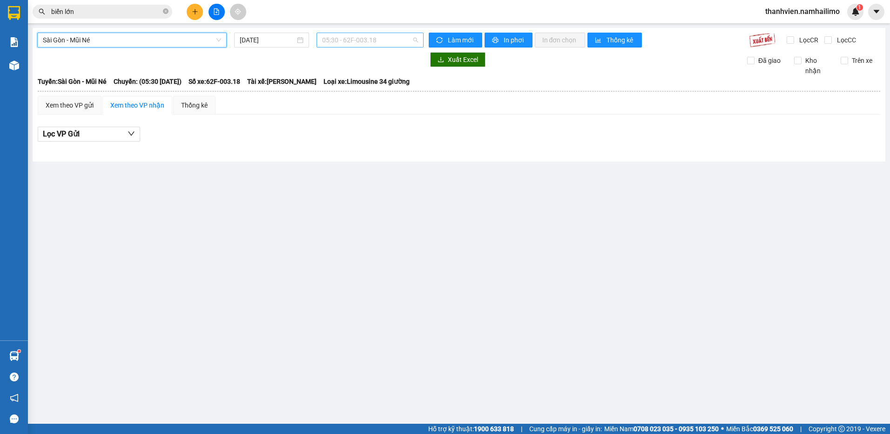
click at [388, 39] on span "05:30 - 62F-003.18" at bounding box center [370, 40] width 96 height 14
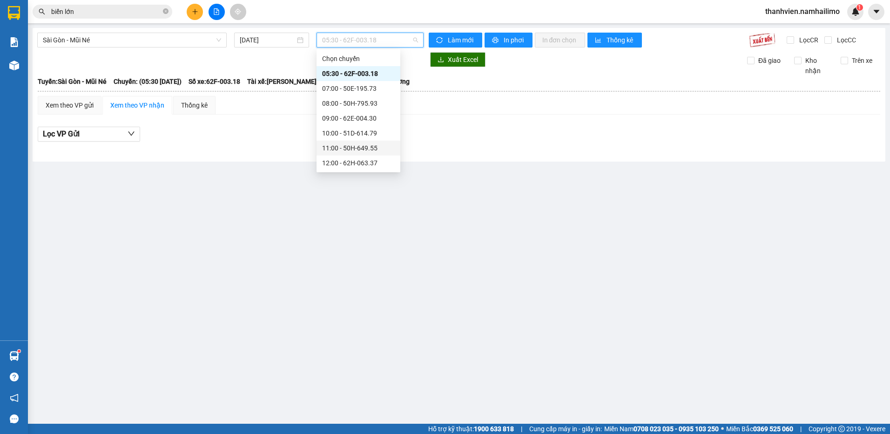
click at [376, 147] on div "11:00 - 50H-649.55" at bounding box center [358, 148] width 73 height 10
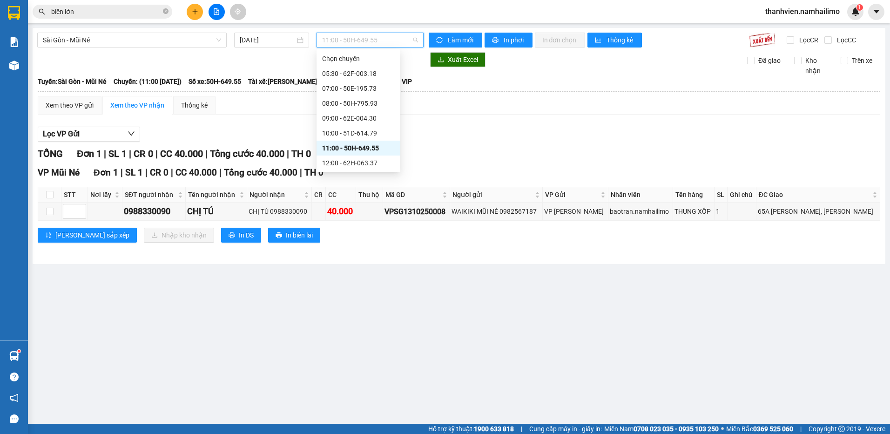
click at [392, 39] on span "11:00 - 50H-649.55" at bounding box center [370, 40] width 96 height 14
click at [377, 133] on div "10:00 - 51D-614.79" at bounding box center [358, 133] width 73 height 10
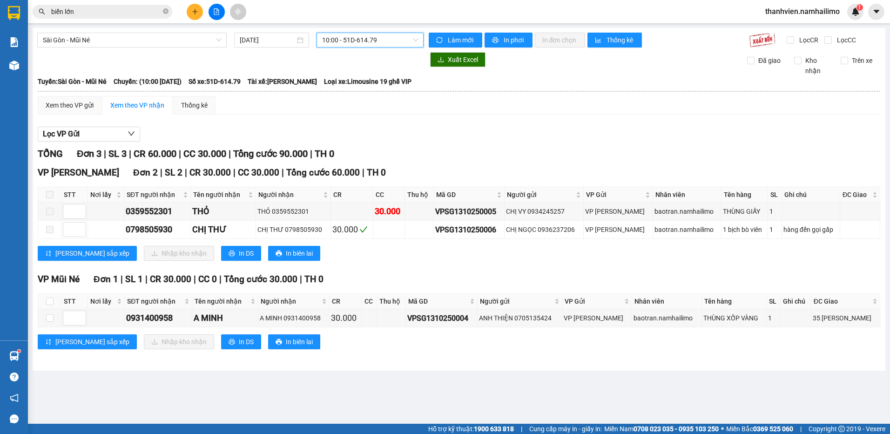
click at [395, 42] on span "10:00 - 51D-614.79" at bounding box center [370, 40] width 96 height 14
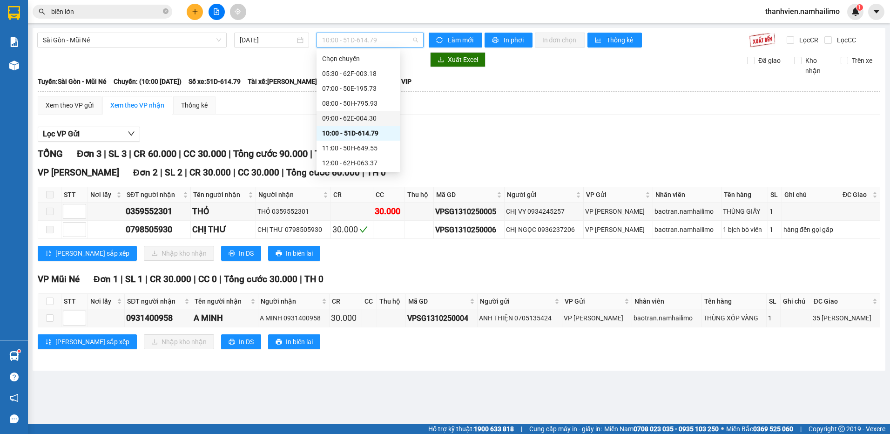
click at [376, 119] on div "09:00 - 62E-004.30" at bounding box center [358, 118] width 73 height 10
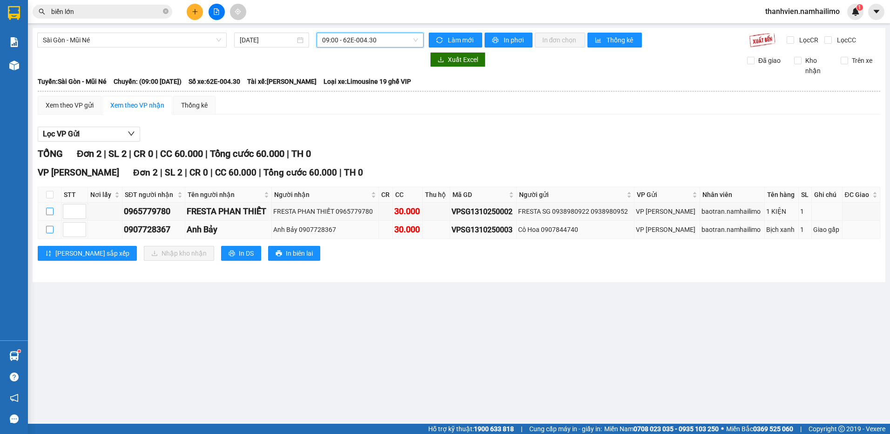
drag, startPoint x: 47, startPoint y: 212, endPoint x: 47, endPoint y: 228, distance: 15.8
click at [47, 223] on tbody "0965779780 FRESTA PHAN THIẾT FRESTA PHAN THIẾT 0965779780 30.000 VPSG1310250002…" at bounding box center [459, 220] width 842 height 36
click at [48, 228] on input "checkbox" at bounding box center [49, 229] width 7 height 7
checkbox input "true"
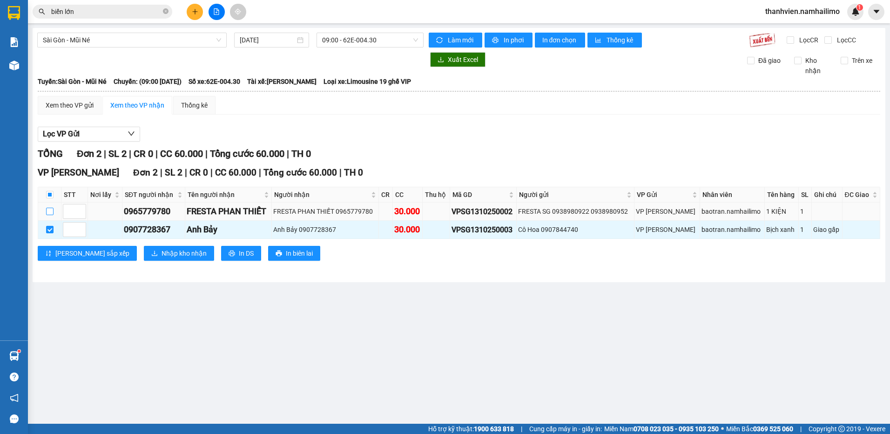
click at [51, 212] on input "checkbox" at bounding box center [49, 211] width 7 height 7
checkbox input "true"
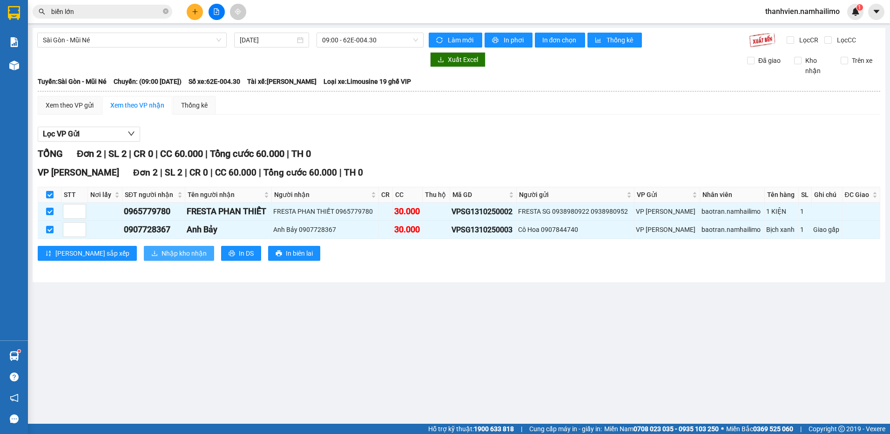
click at [161, 250] on span "Nhập kho nhận" at bounding box center [183, 253] width 45 height 10
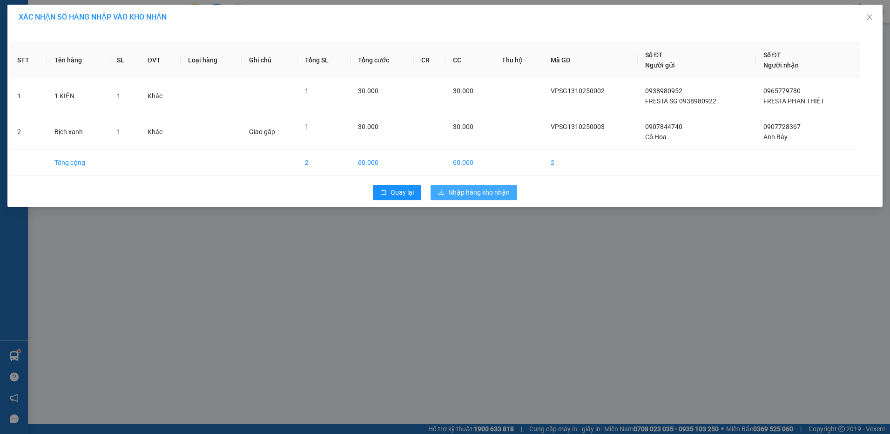
click at [476, 194] on span "Nhập hàng kho nhận" at bounding box center [478, 192] width 61 height 10
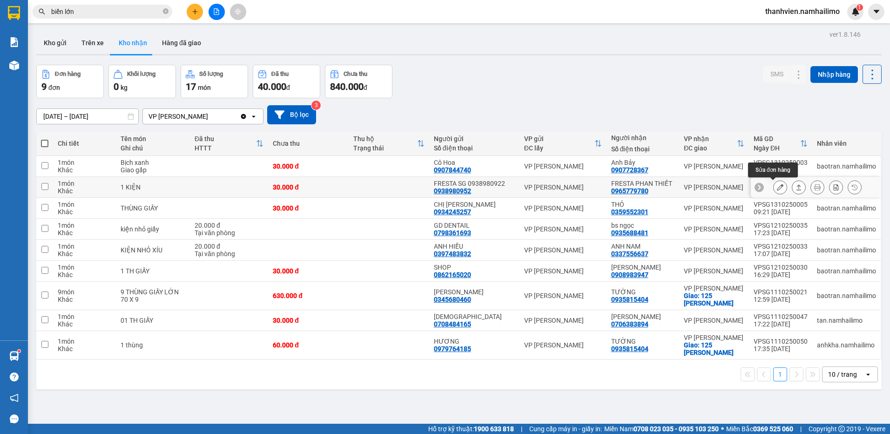
click at [777, 188] on icon at bounding box center [780, 187] width 7 height 7
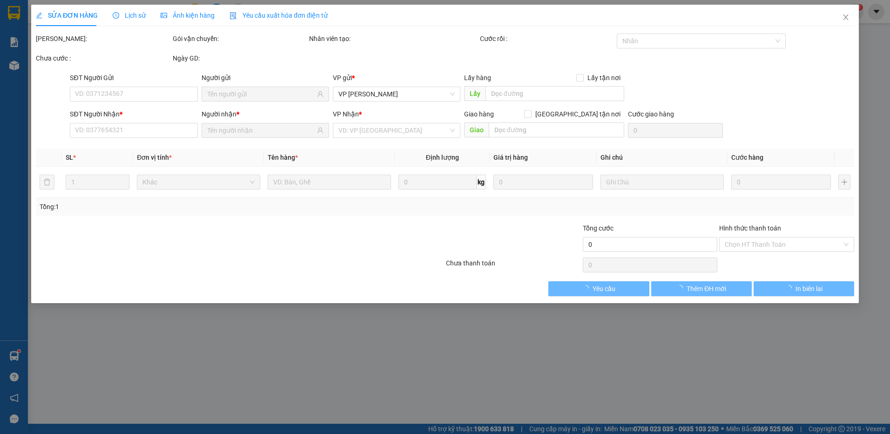
type input "0938980952"
type input "FRESTA SG 0938980922"
type input "0965779780"
type input "FRESTA PHAN THIẾT"
type input "30.000"
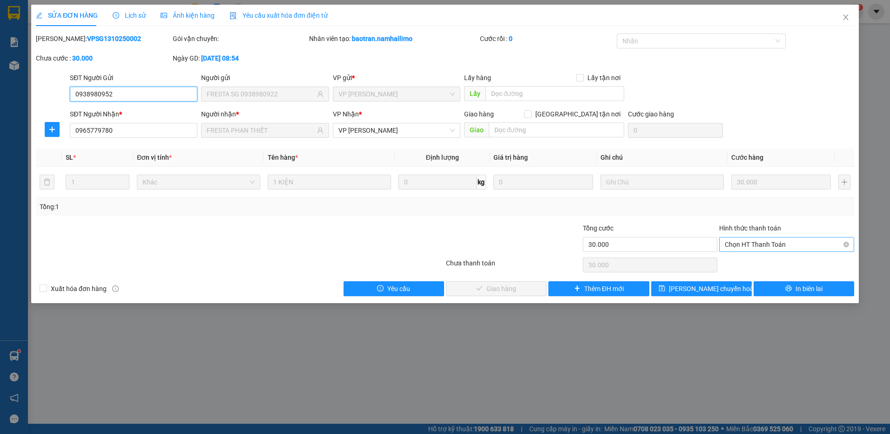
drag, startPoint x: 756, startPoint y: 245, endPoint x: 752, endPoint y: 249, distance: 5.7
click at [756, 244] on span "Chọn HT Thanh Toán" at bounding box center [786, 244] width 124 height 14
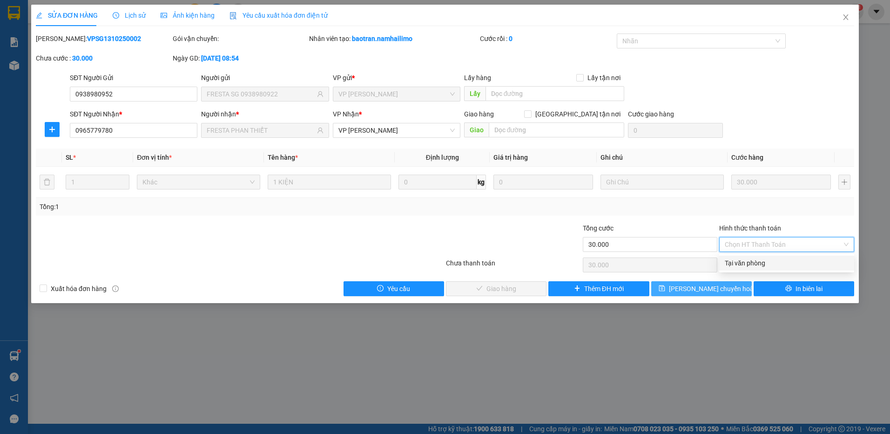
drag, startPoint x: 747, startPoint y: 259, endPoint x: 707, endPoint y: 283, distance: 47.0
click at [745, 260] on div "Tại văn phòng" at bounding box center [786, 263] width 124 height 10
type input "0"
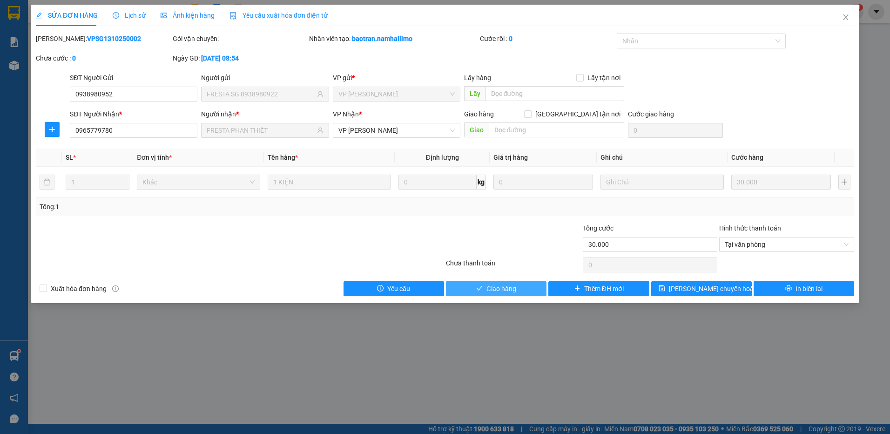
click at [520, 289] on button "Giao hàng" at bounding box center [496, 288] width 101 height 15
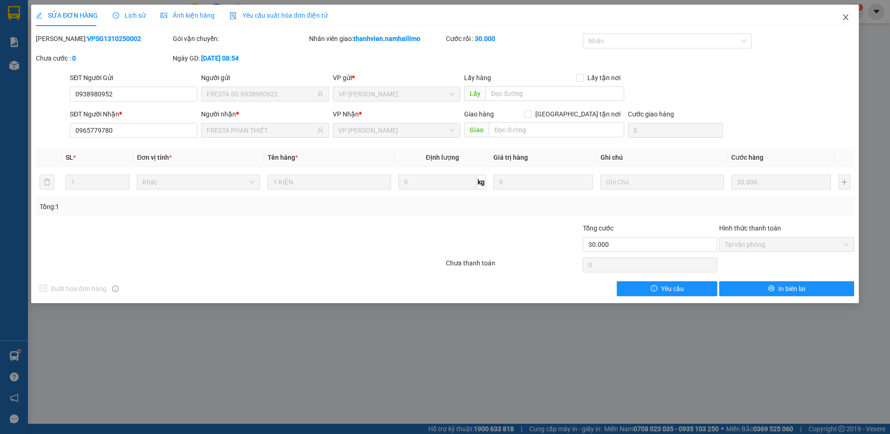
click at [847, 20] on icon "close" at bounding box center [845, 17] width 5 height 6
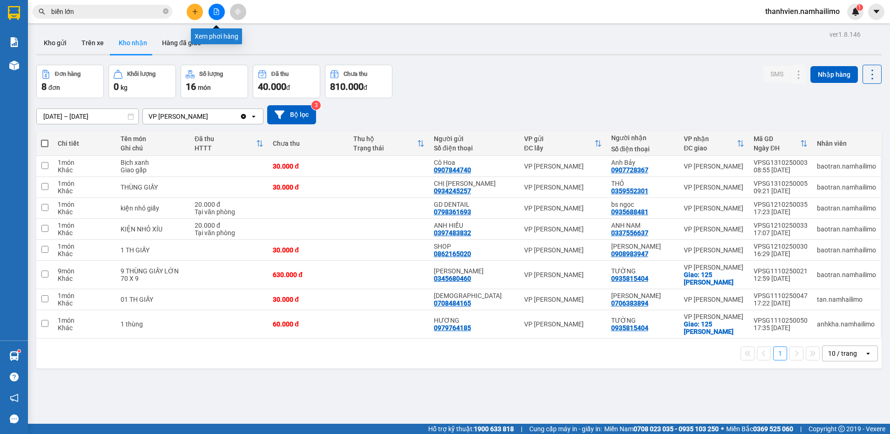
click at [217, 12] on icon "file-add" at bounding box center [216, 11] width 7 height 7
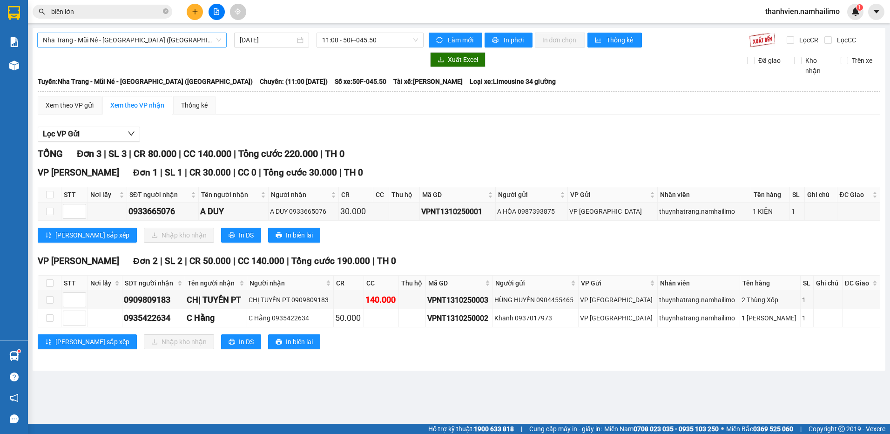
click at [165, 40] on span "Nha Trang - Mũi Né - [GEOGRAPHIC_DATA] ([GEOGRAPHIC_DATA])" at bounding box center [132, 40] width 178 height 14
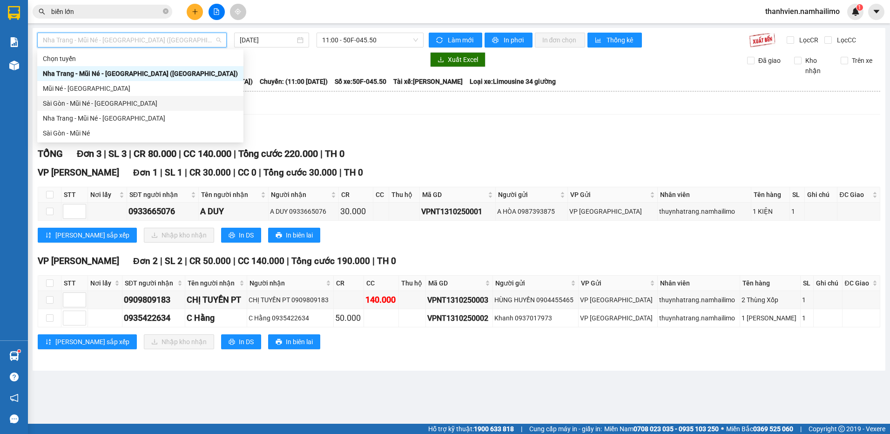
click at [128, 105] on div "Sài Gòn - Mũi Né - [GEOGRAPHIC_DATA]" at bounding box center [140, 103] width 195 height 10
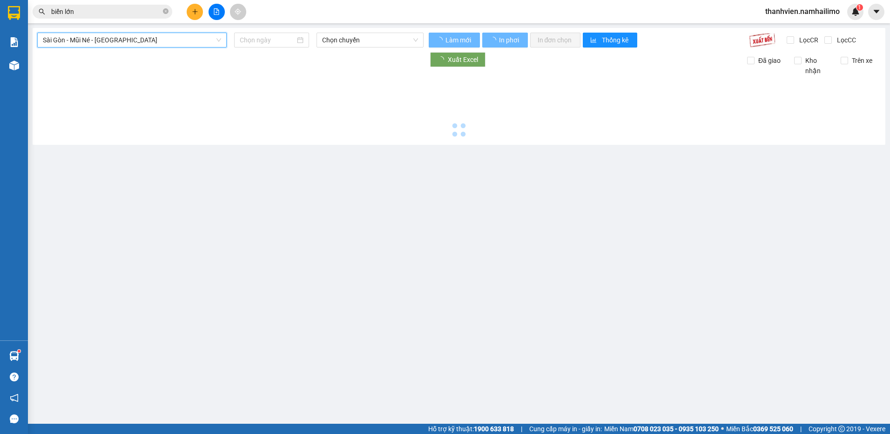
type input "[DATE]"
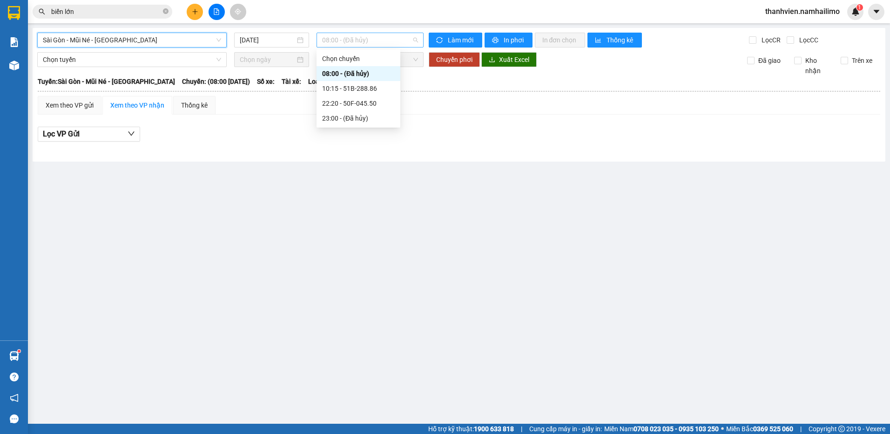
click at [387, 41] on span "08:00 - (Đã hủy)" at bounding box center [370, 40] width 96 height 14
click at [377, 91] on div "10:15 - 51B-288.86" at bounding box center [358, 88] width 73 height 10
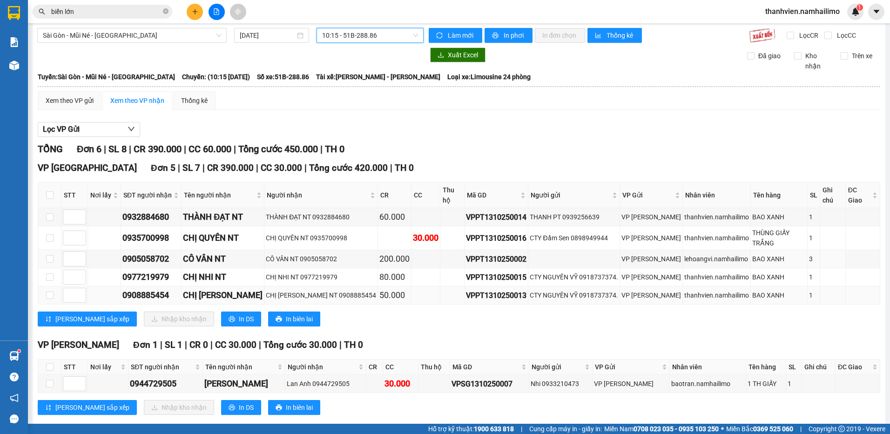
scroll to position [6, 0]
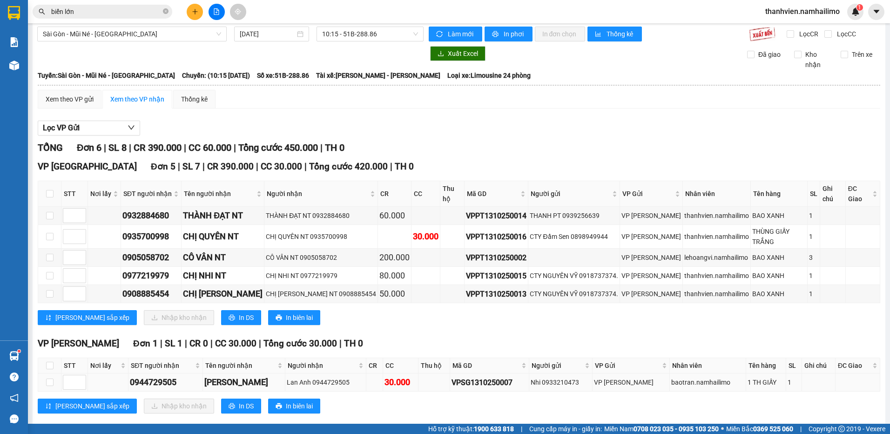
click at [44, 373] on td at bounding box center [49, 382] width 23 height 18
click at [48, 378] on input "checkbox" at bounding box center [49, 381] width 7 height 7
checkbox input "true"
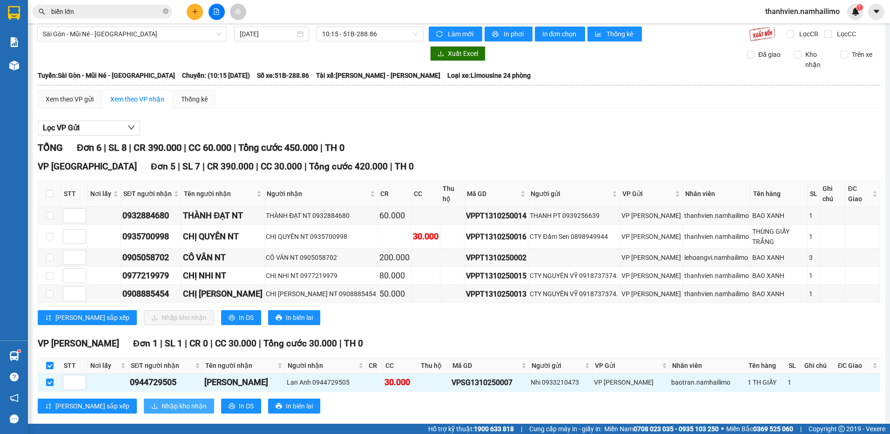
click at [162, 401] on span "Nhập kho nhận" at bounding box center [183, 406] width 45 height 10
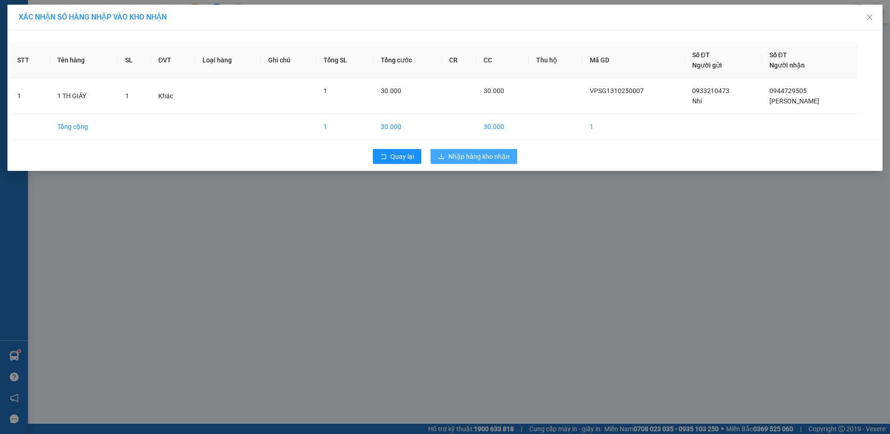
click at [493, 159] on span "Nhập hàng kho nhận" at bounding box center [478, 156] width 61 height 10
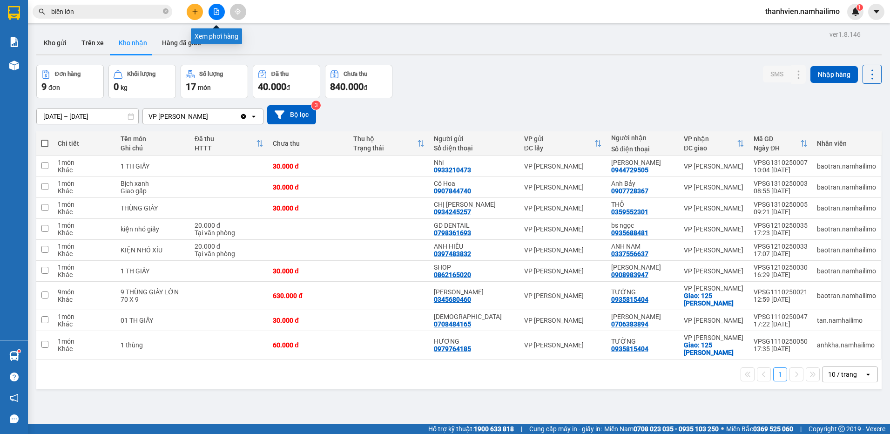
click at [218, 14] on icon "file-add" at bounding box center [216, 11] width 5 height 7
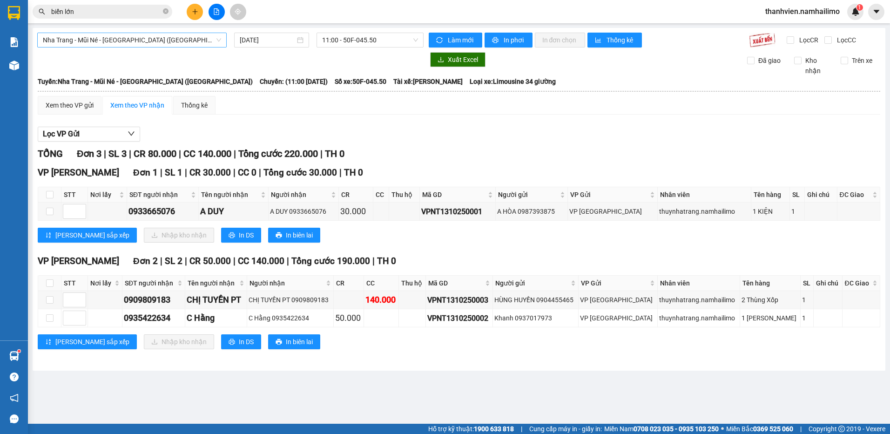
click at [170, 36] on span "Nha Trang - Mũi Né - [GEOGRAPHIC_DATA] ([GEOGRAPHIC_DATA])" at bounding box center [132, 40] width 178 height 14
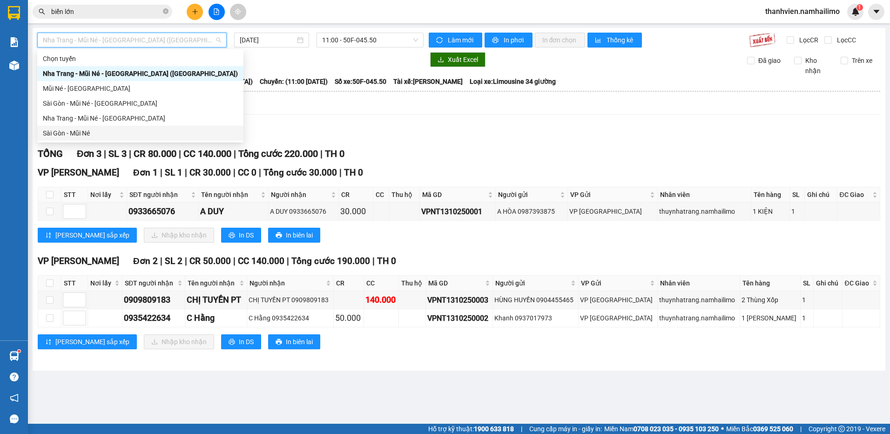
click at [111, 135] on div "Sài Gòn - Mũi Né" at bounding box center [140, 133] width 195 height 10
type input "[DATE]"
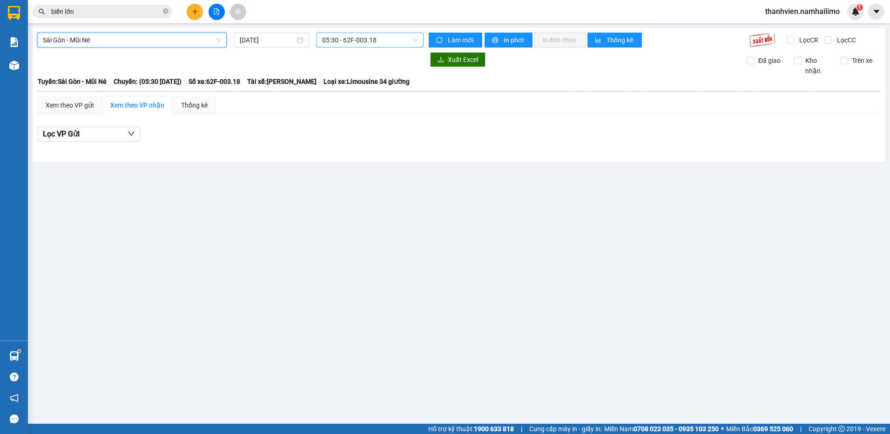
click at [392, 41] on span "05:30 - 62F-003.18" at bounding box center [370, 40] width 96 height 14
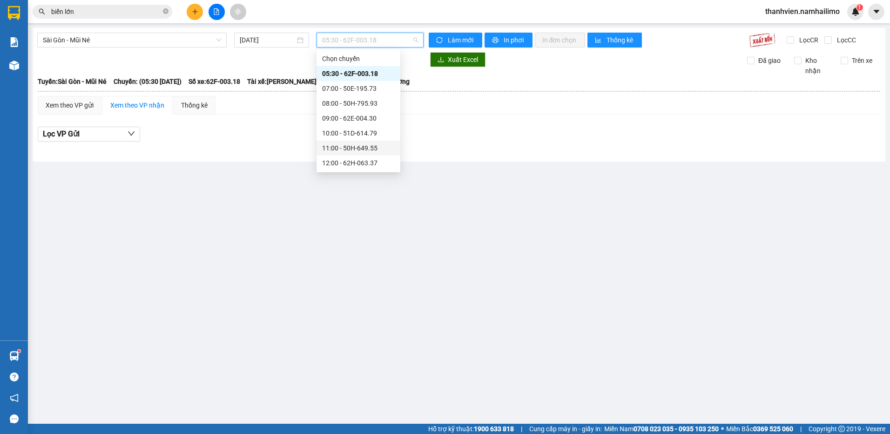
click at [373, 148] on div "11:00 - 50H-649.55" at bounding box center [358, 148] width 73 height 10
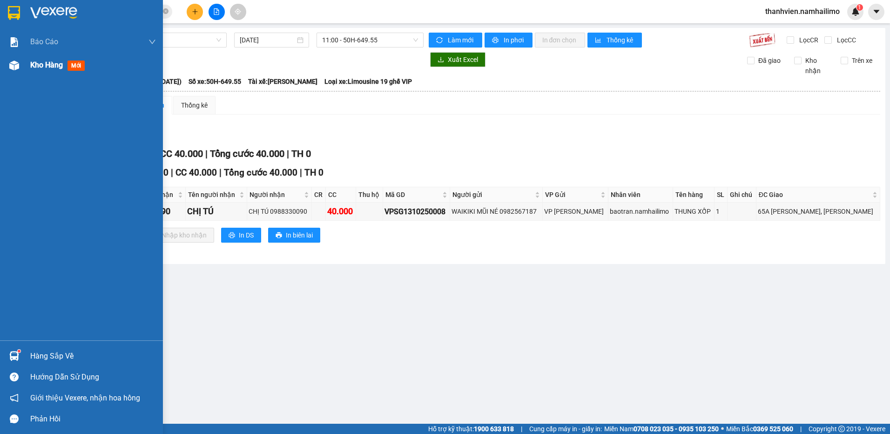
click at [25, 64] on div "Kho hàng mới" at bounding box center [81, 65] width 163 height 23
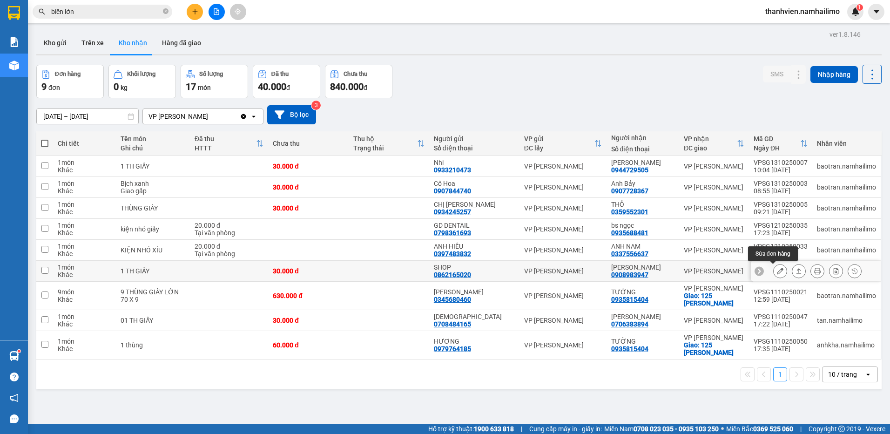
click at [777, 274] on icon at bounding box center [780, 271] width 7 height 7
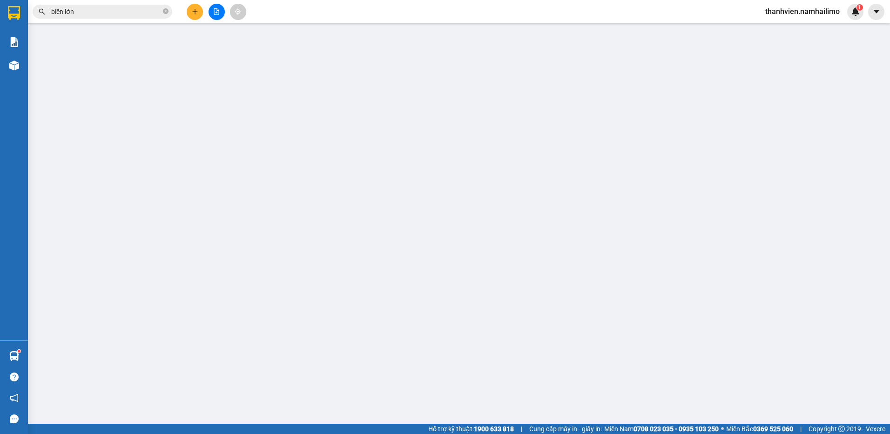
type input "0862165020"
type input "SHOP"
type input "0908983947"
type input "[PERSON_NAME]"
type input "30.000"
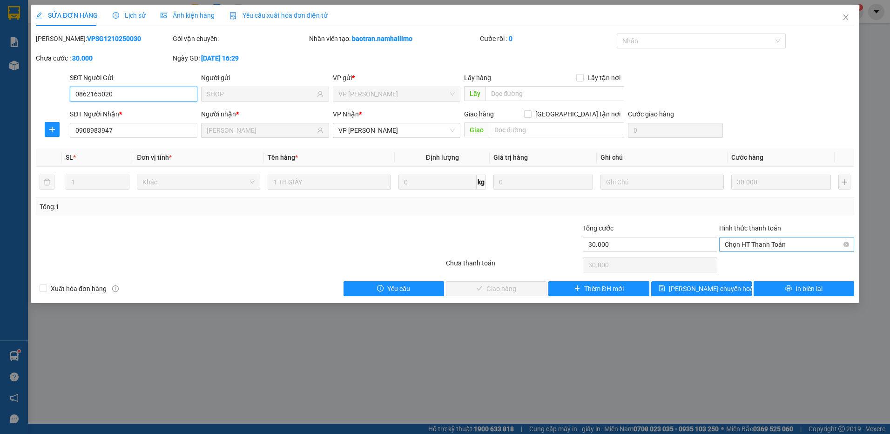
click at [765, 244] on span "Chọn HT Thanh Toán" at bounding box center [786, 244] width 124 height 14
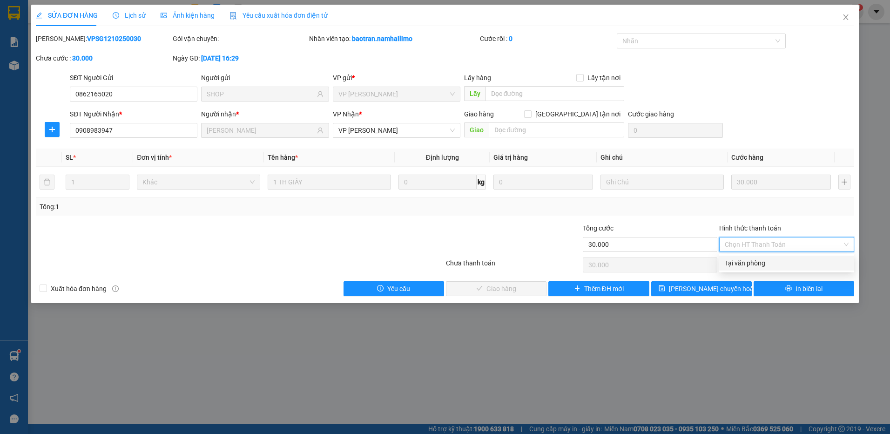
click at [740, 259] on div "Tại văn phòng" at bounding box center [786, 263] width 124 height 10
type input "0"
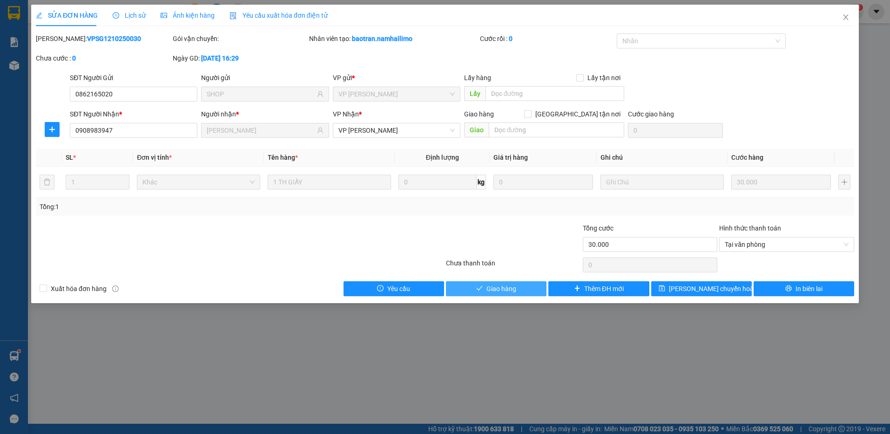
click at [509, 284] on span "Giao hàng" at bounding box center [501, 288] width 30 height 10
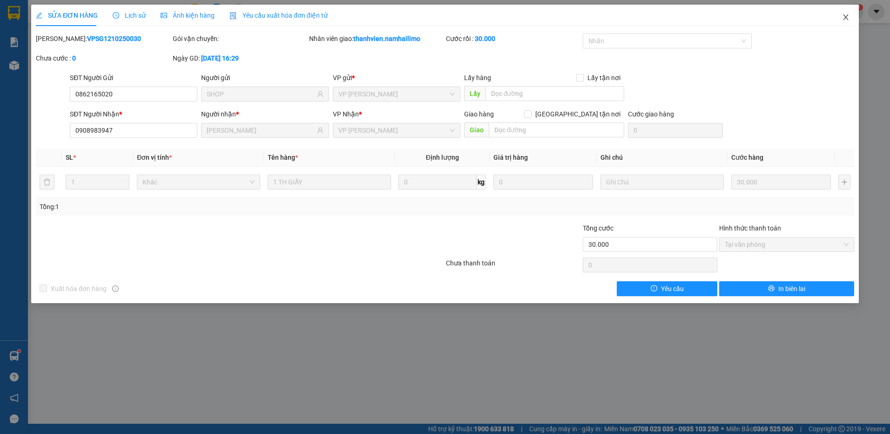
click at [845, 17] on icon "close" at bounding box center [845, 16] width 7 height 7
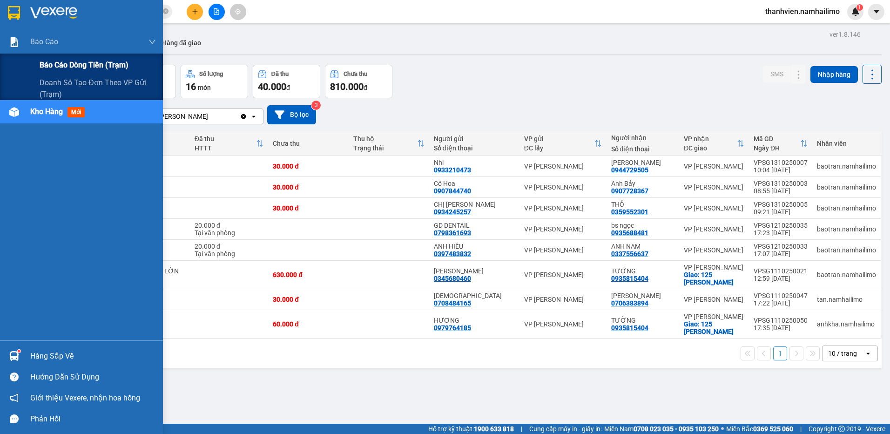
click at [61, 67] on span "Báo cáo dòng tiền (trạm)" at bounding box center [84, 65] width 89 height 12
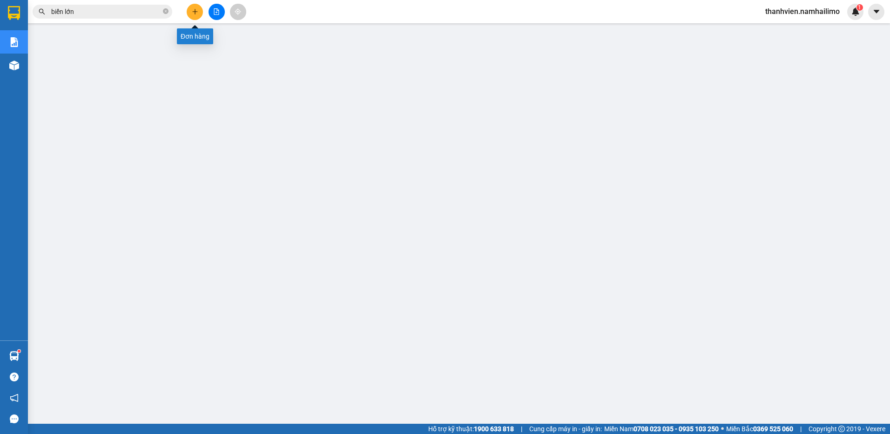
click at [192, 14] on icon "plus" at bounding box center [195, 11] width 7 height 7
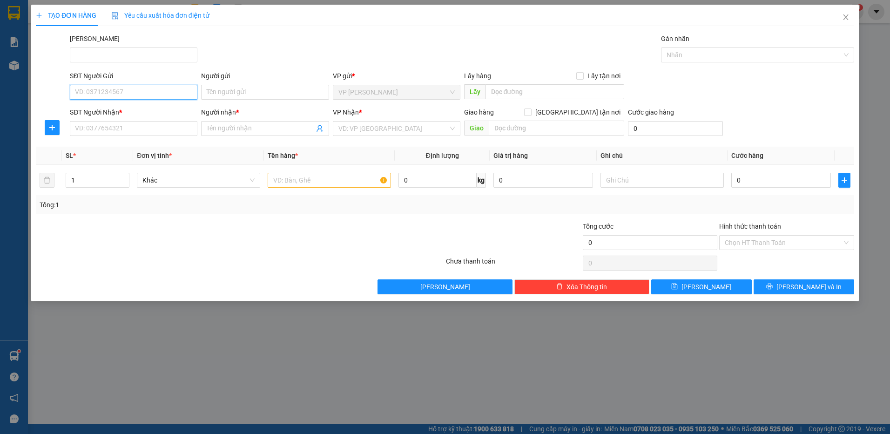
click at [141, 96] on input "SĐT Người Gửi" at bounding box center [133, 92] width 127 height 15
type input "0914773328"
click at [230, 88] on input "Người gửi" at bounding box center [264, 92] width 127 height 15
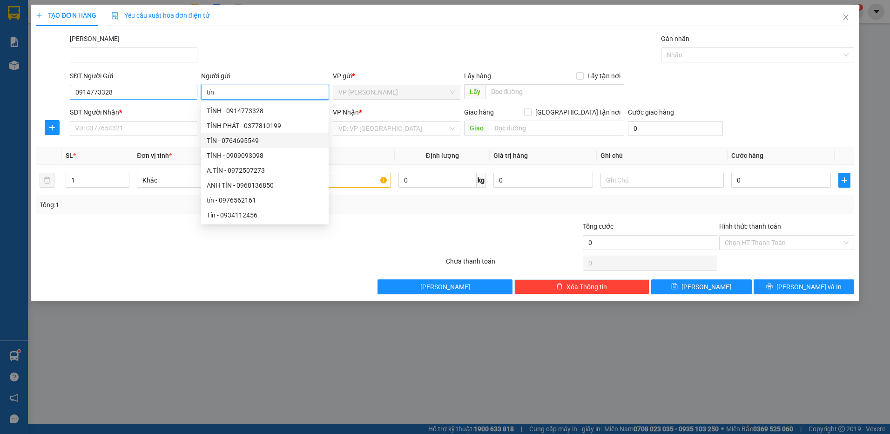
type input "tín"
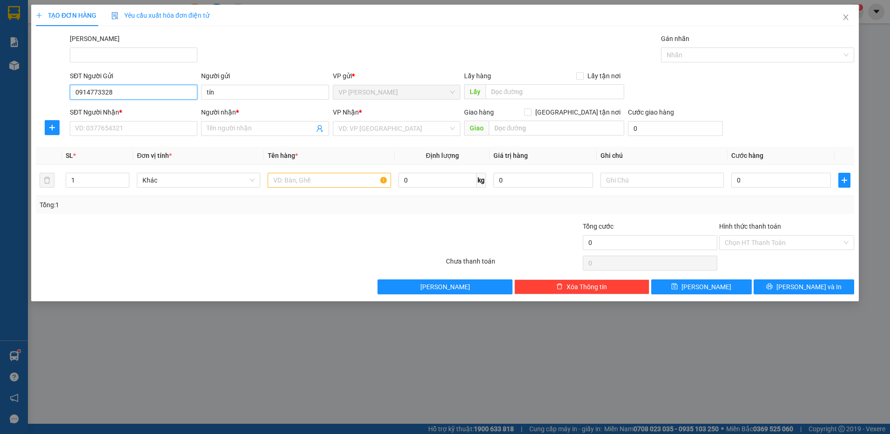
drag, startPoint x: 131, startPoint y: 94, endPoint x: 64, endPoint y: 81, distance: 68.3
click at [64, 81] on div "SĐT Người Gửi 0914773328 0914773328 Người gửi tín VP gửi * VP [PERSON_NAME] Lấy…" at bounding box center [445, 87] width 820 height 33
click at [105, 133] on input "SĐT Người Nhận *" at bounding box center [133, 128] width 127 height 15
paste input "0914773328"
type input "0914773328"
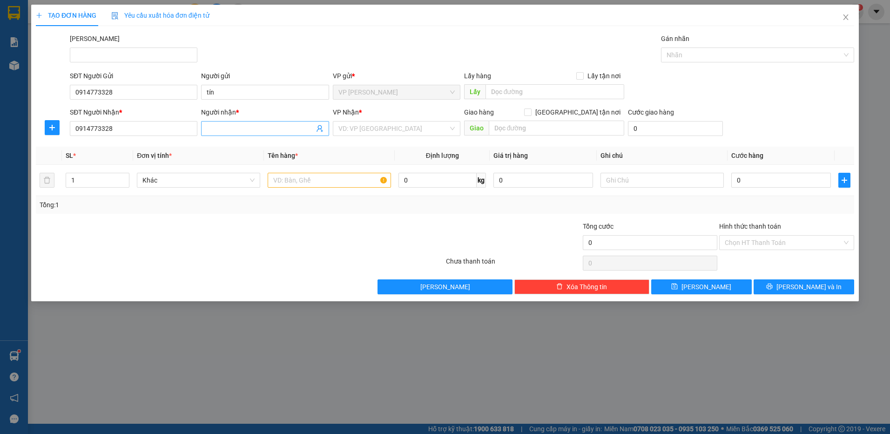
click at [247, 133] on input "Người nhận *" at bounding box center [260, 128] width 107 height 10
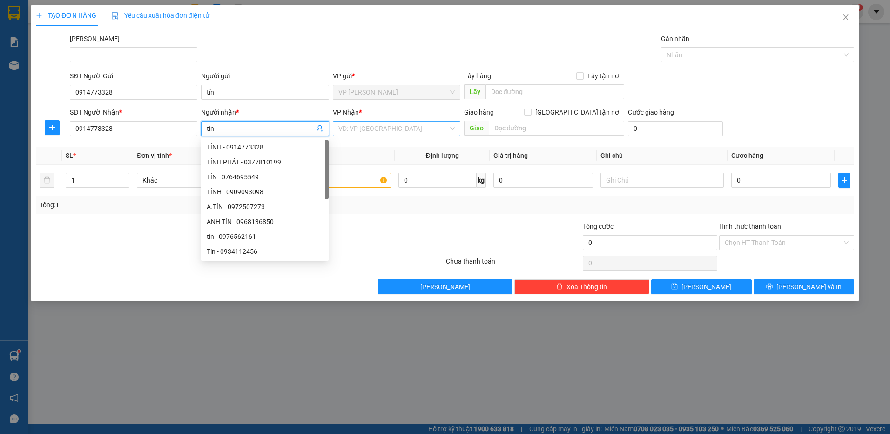
type input "tín"
click at [365, 129] on input "search" at bounding box center [393, 128] width 110 height 14
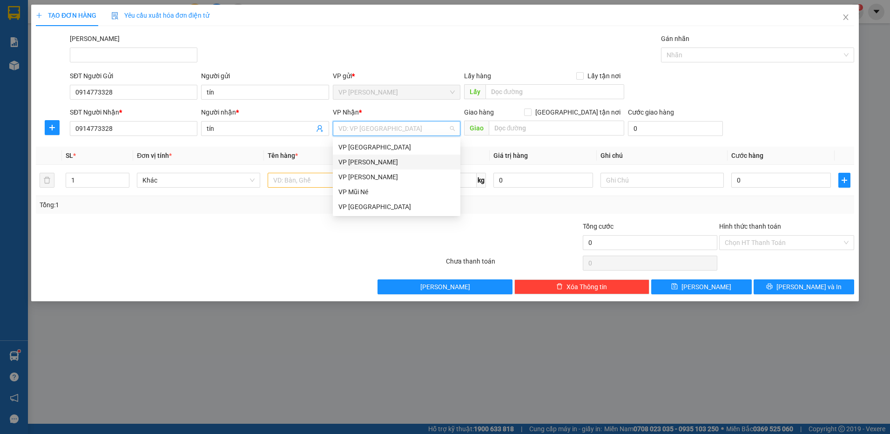
click at [394, 161] on div "VP [PERSON_NAME]" at bounding box center [396, 162] width 116 height 10
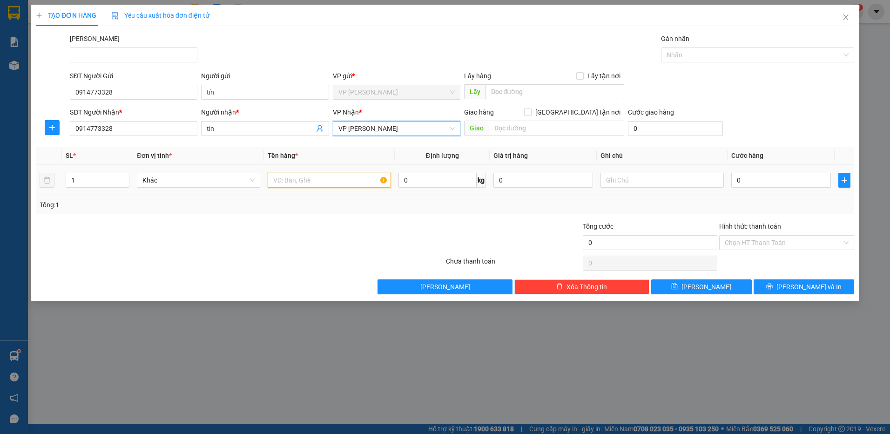
click at [293, 182] on input "text" at bounding box center [329, 180] width 123 height 15
type input "giỏ"
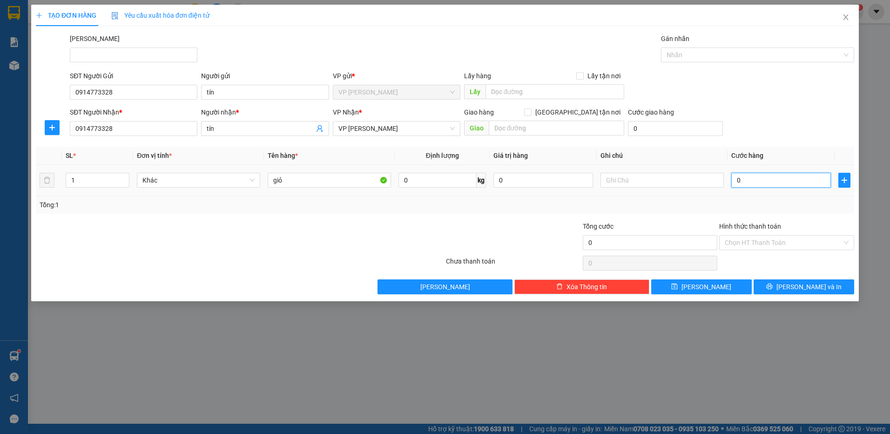
click at [754, 177] on input "0" at bounding box center [781, 180] width 100 height 15
type input "3"
type input "30"
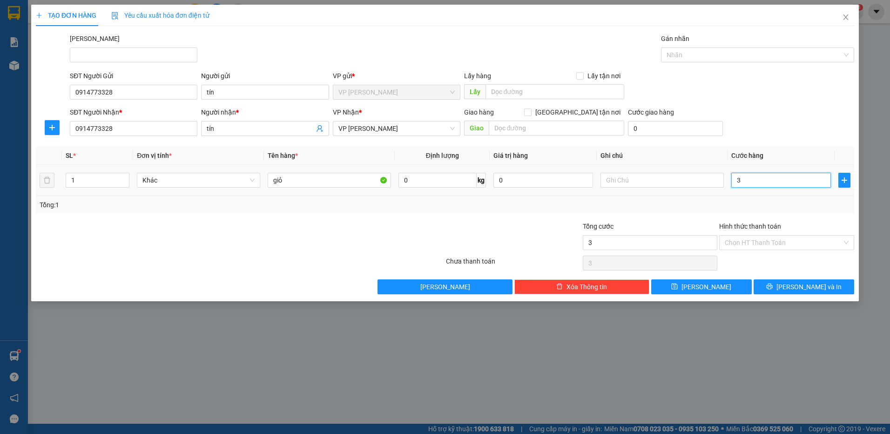
type input "30"
type input "30.000"
click at [758, 243] on input "Hình thức thanh toán" at bounding box center [782, 242] width 117 height 14
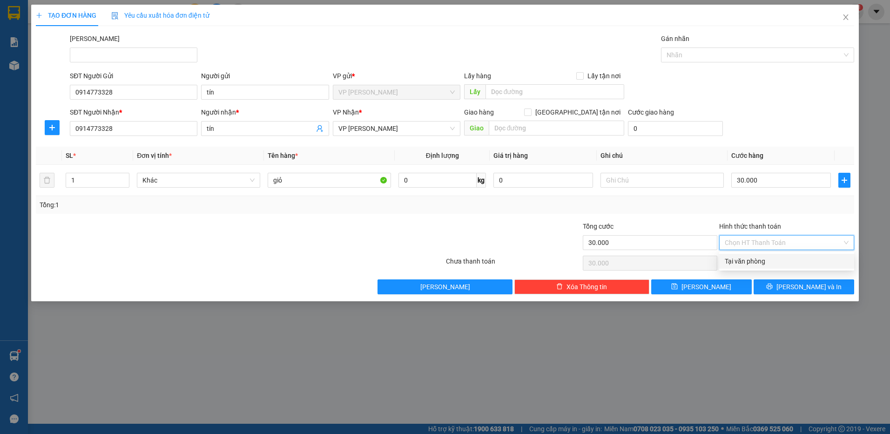
click at [754, 262] on div "Tại văn phòng" at bounding box center [786, 261] width 124 height 10
type input "0"
click at [777, 286] on button "[PERSON_NAME] và In" at bounding box center [803, 286] width 101 height 15
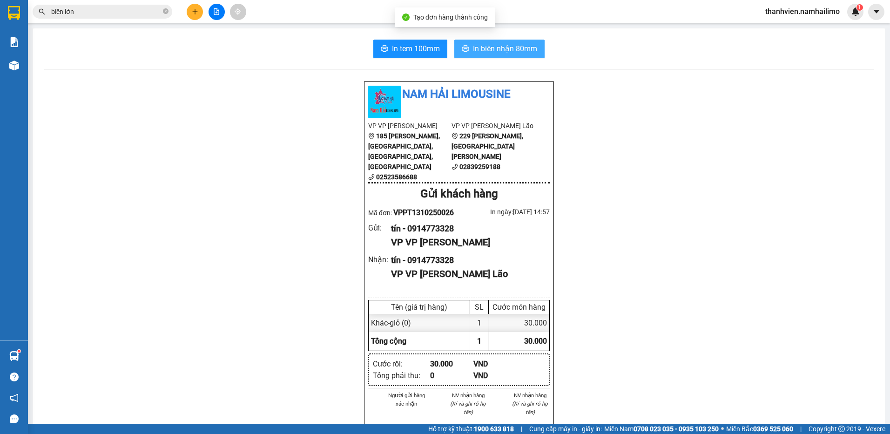
click at [500, 47] on span "In biên nhận 80mm" at bounding box center [505, 49] width 64 height 12
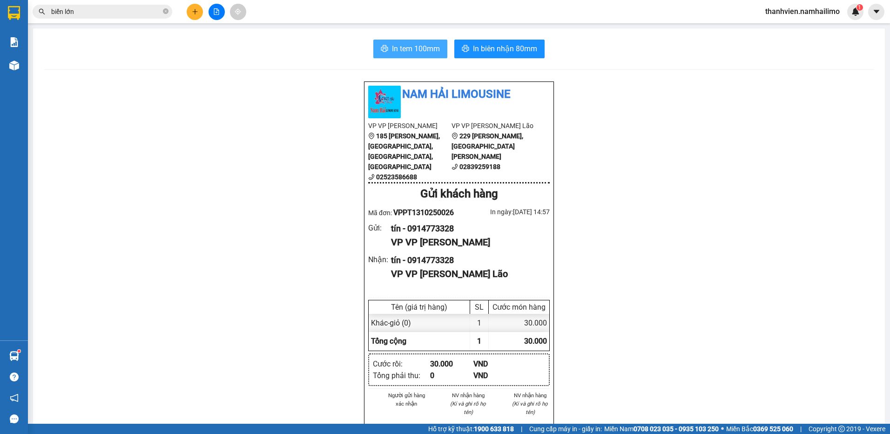
click at [417, 52] on span "In tem 100mm" at bounding box center [416, 49] width 48 height 12
click at [200, 13] on button at bounding box center [195, 12] width 16 height 16
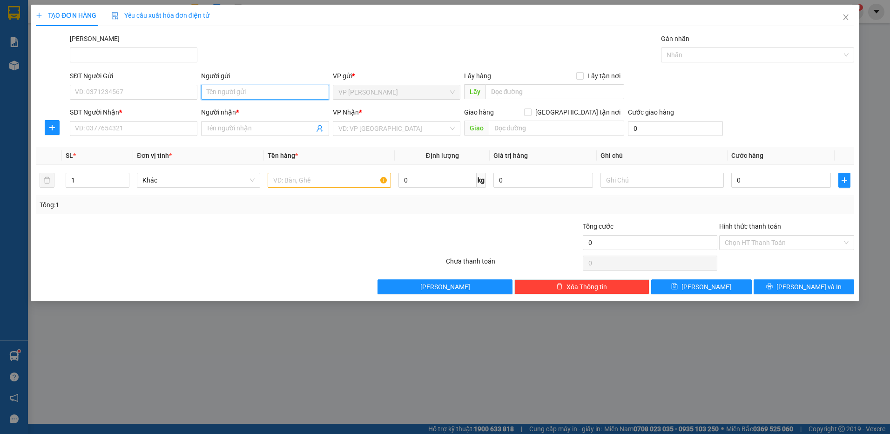
click at [227, 97] on input "Người gửi" at bounding box center [264, 92] width 127 height 15
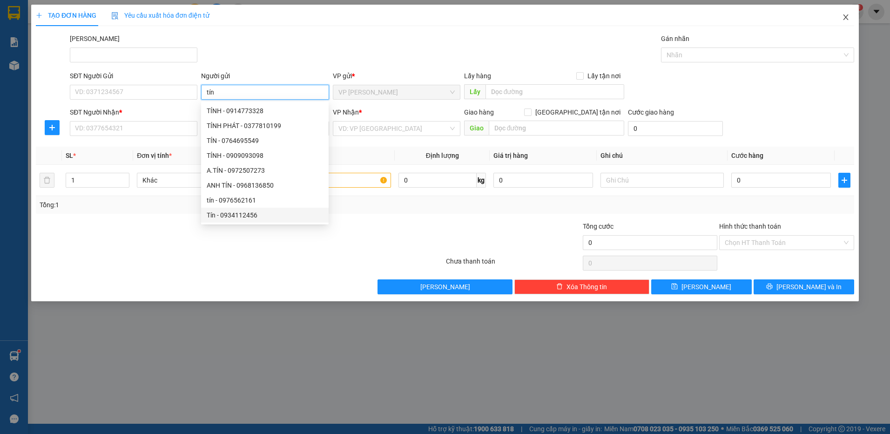
type input "tín"
click at [846, 19] on icon "close" at bounding box center [845, 16] width 7 height 7
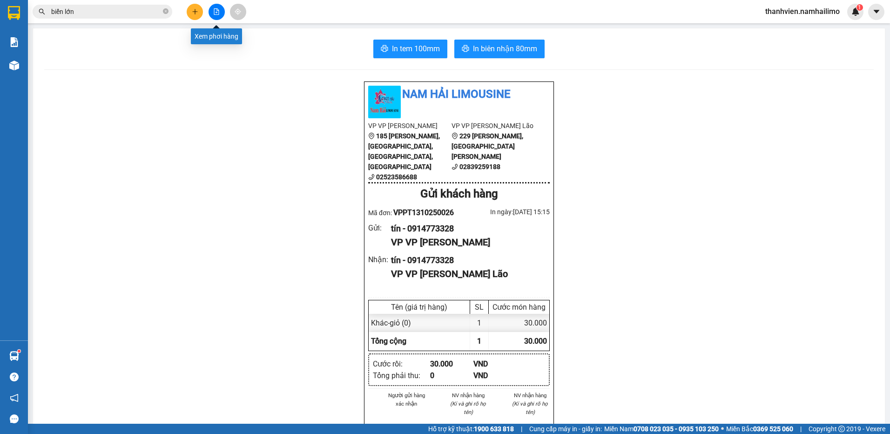
click at [215, 12] on icon "file-add" at bounding box center [216, 11] width 7 height 7
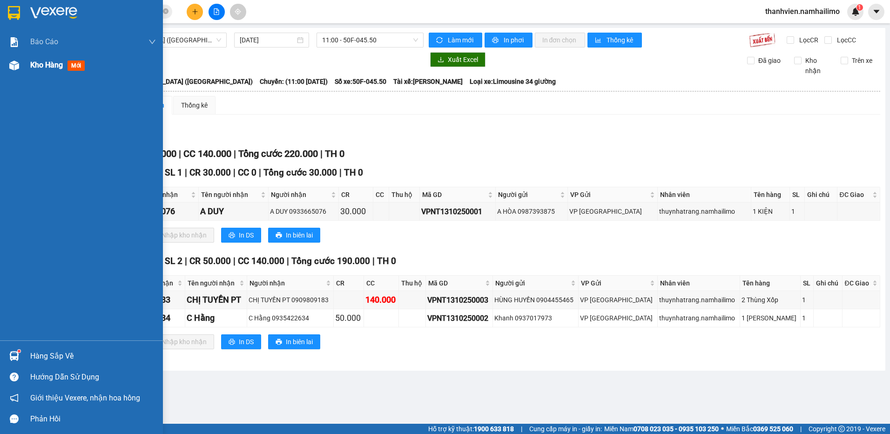
click at [20, 65] on div at bounding box center [14, 65] width 16 height 16
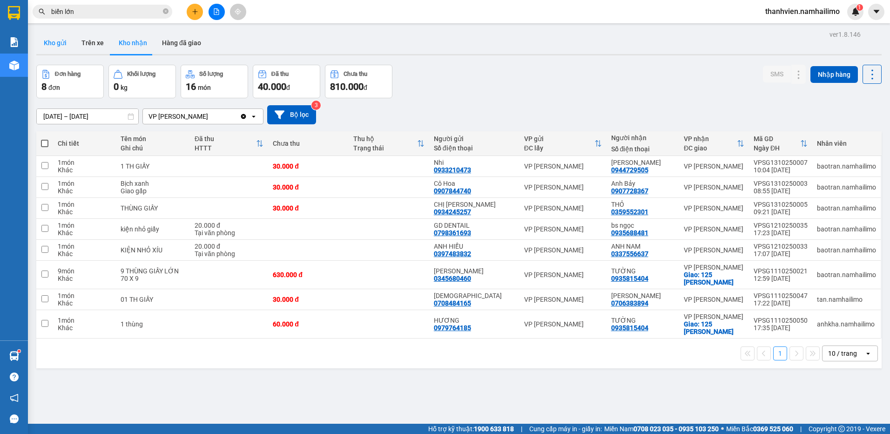
click at [61, 40] on button "Kho gửi" at bounding box center [55, 43] width 38 height 22
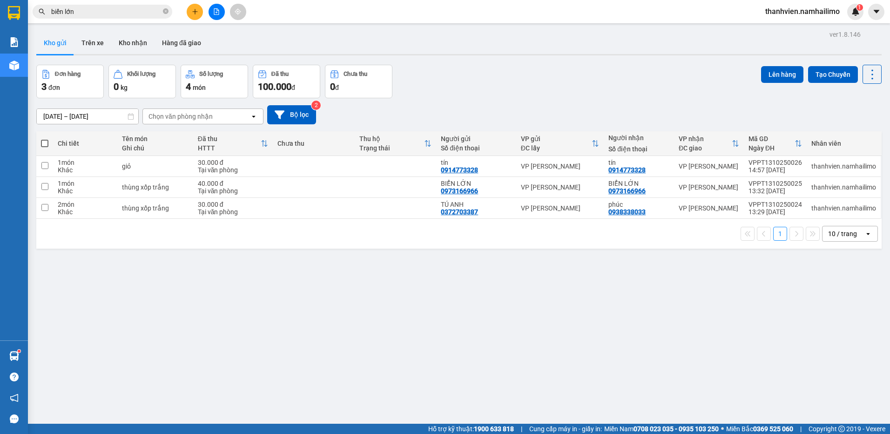
click at [225, 5] on div at bounding box center [216, 12] width 70 height 16
click at [221, 8] on button at bounding box center [216, 12] width 16 height 16
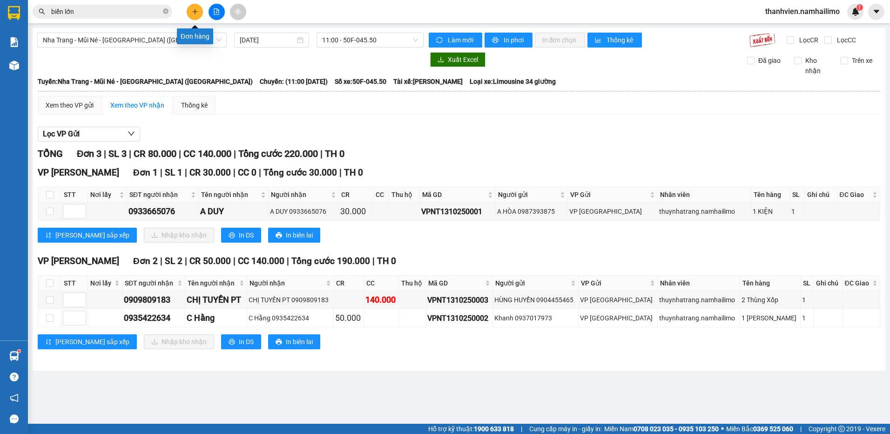
click at [190, 9] on button at bounding box center [195, 12] width 16 height 16
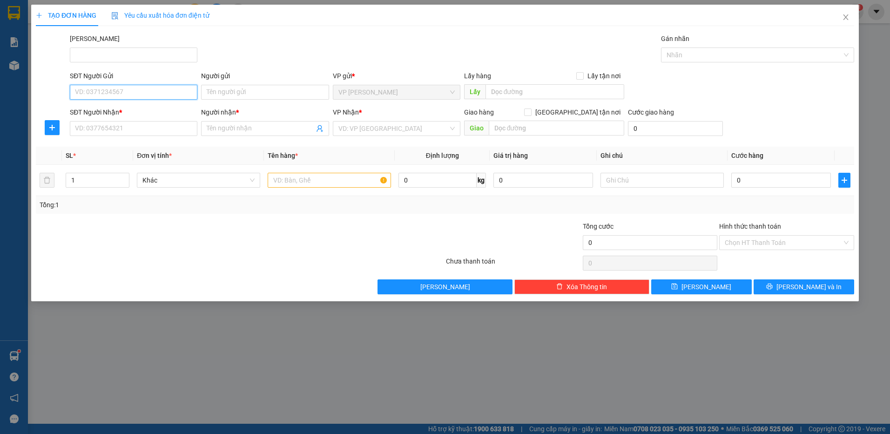
click at [122, 94] on input "SĐT Người Gửi" at bounding box center [133, 92] width 127 height 15
click at [121, 113] on div "0914773328 - tín" at bounding box center [133, 111] width 116 height 10
type input "0914773328"
type input "tín"
type input "0914773328"
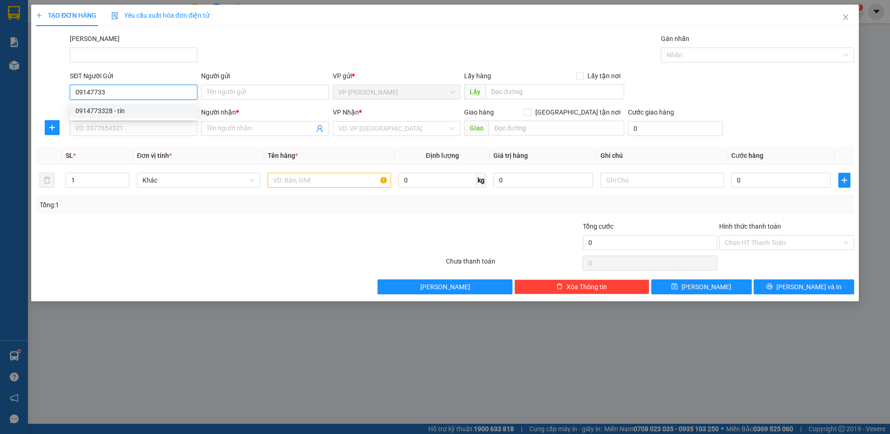
type input "tín"
type input "30.000"
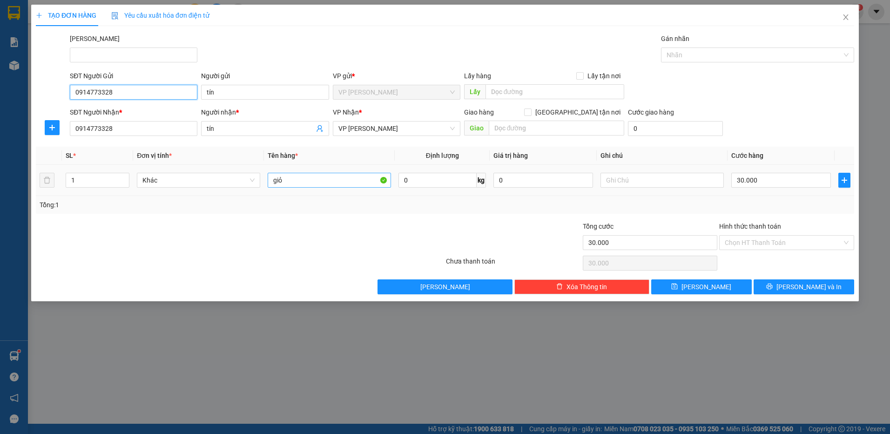
type input "0914773328"
click at [288, 181] on input "giỏ" at bounding box center [329, 180] width 123 height 15
type input "g"
type input "thùng giấy"
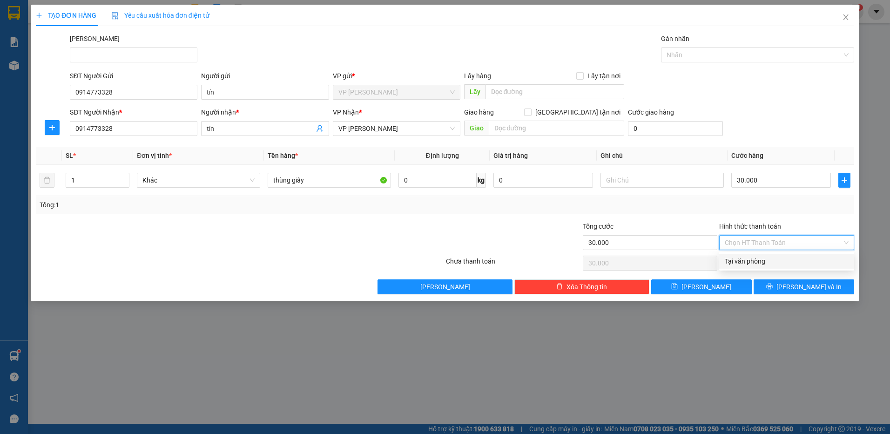
click at [762, 240] on input "Hình thức thanh toán" at bounding box center [782, 242] width 117 height 14
drag, startPoint x: 762, startPoint y: 259, endPoint x: 778, endPoint y: 302, distance: 46.1
click at [763, 262] on div "Tại văn phòng" at bounding box center [786, 261] width 124 height 10
type input "0"
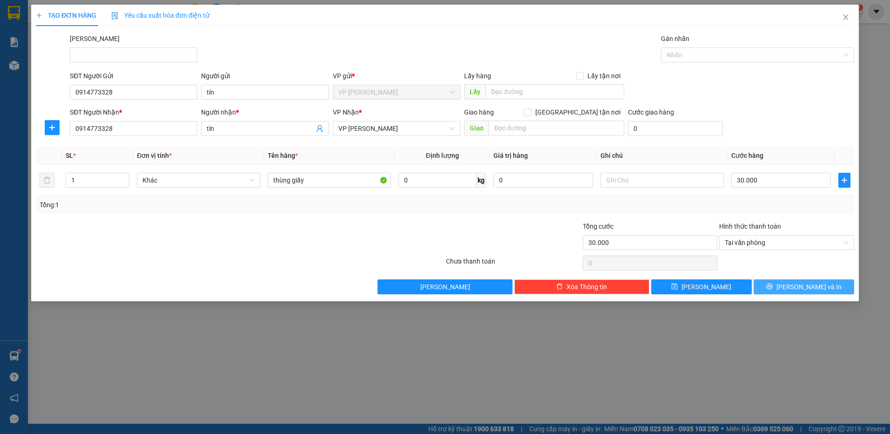
click at [774, 287] on button "[PERSON_NAME] và In" at bounding box center [803, 286] width 101 height 15
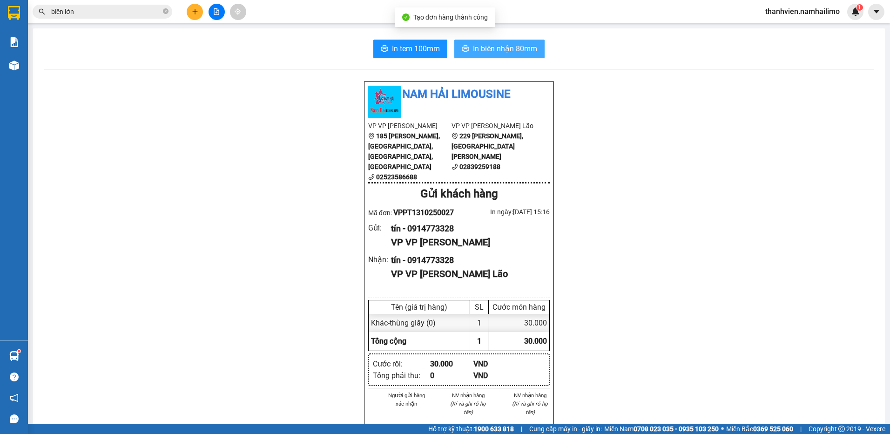
click at [491, 44] on span "In biên nhận 80mm" at bounding box center [505, 49] width 64 height 12
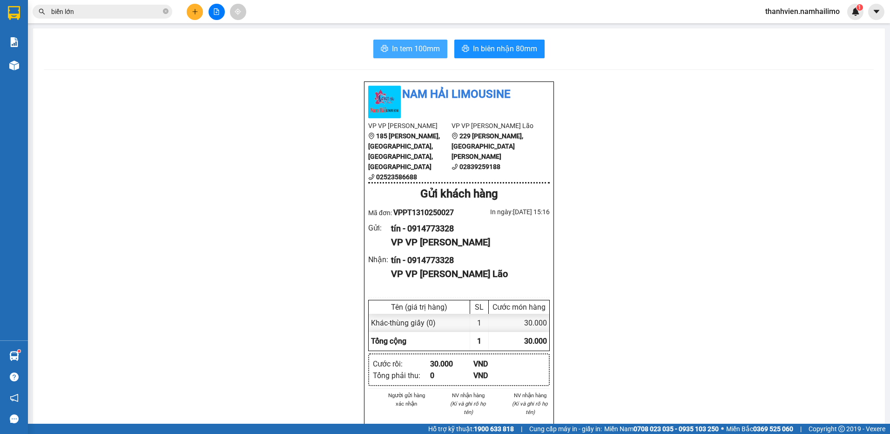
click at [422, 49] on span "In tem 100mm" at bounding box center [416, 49] width 48 height 12
click at [216, 13] on icon "file-add" at bounding box center [216, 11] width 7 height 7
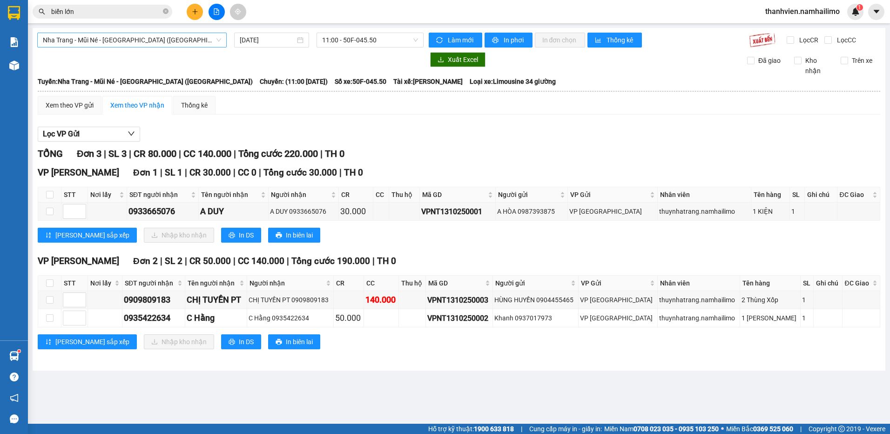
click at [180, 37] on span "Nha Trang - Mũi Né - [GEOGRAPHIC_DATA] ([GEOGRAPHIC_DATA])" at bounding box center [132, 40] width 178 height 14
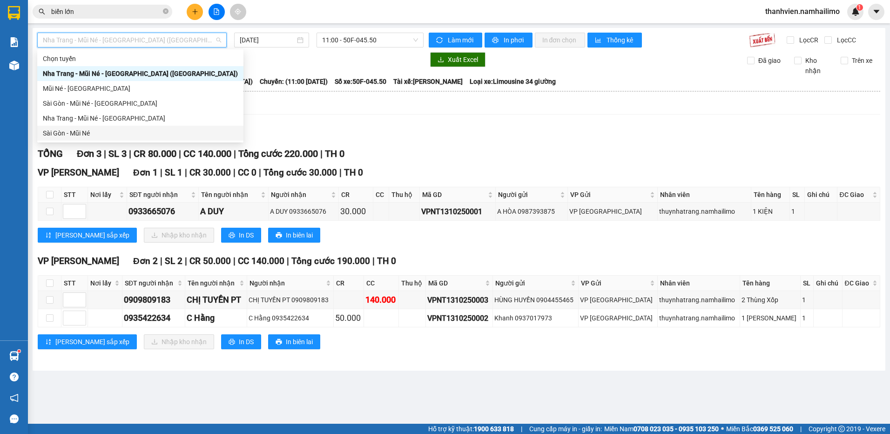
click at [88, 133] on div "Sài Gòn - Mũi Né" at bounding box center [140, 133] width 195 height 10
type input "[DATE]"
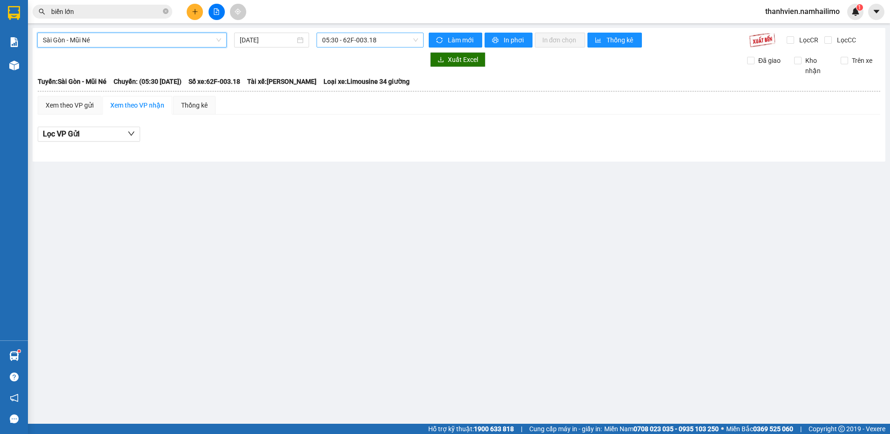
click at [402, 39] on span "05:30 - 62F-003.18" at bounding box center [370, 40] width 96 height 14
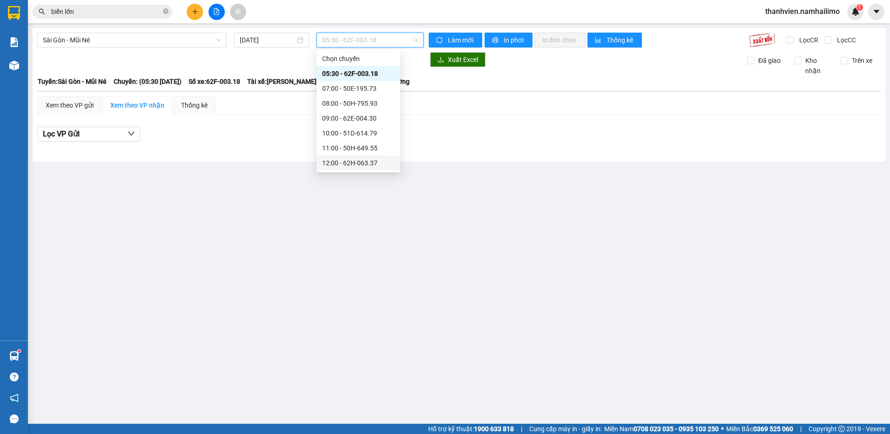
click at [382, 166] on div "12:00 - 62H-063.37" at bounding box center [358, 163] width 73 height 10
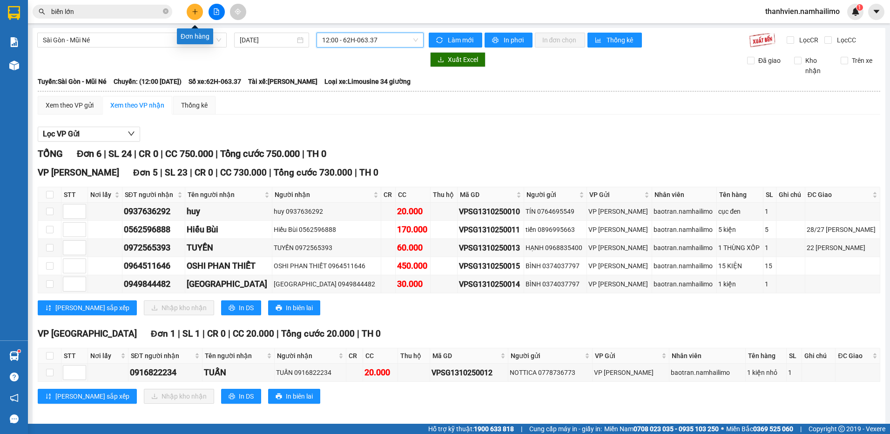
click at [197, 15] on button at bounding box center [195, 12] width 16 height 16
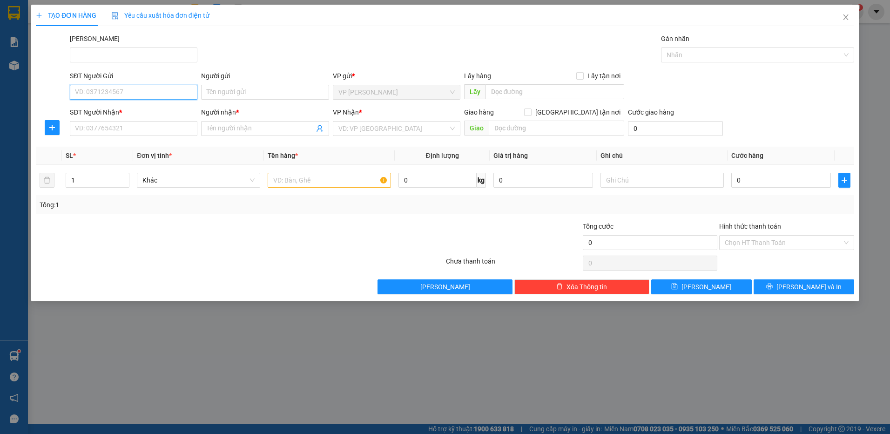
click at [169, 92] on input "SĐT Người Gửi" at bounding box center [133, 92] width 127 height 15
type input "0392073550"
click at [252, 93] on input "Người gửi" at bounding box center [264, 92] width 127 height 15
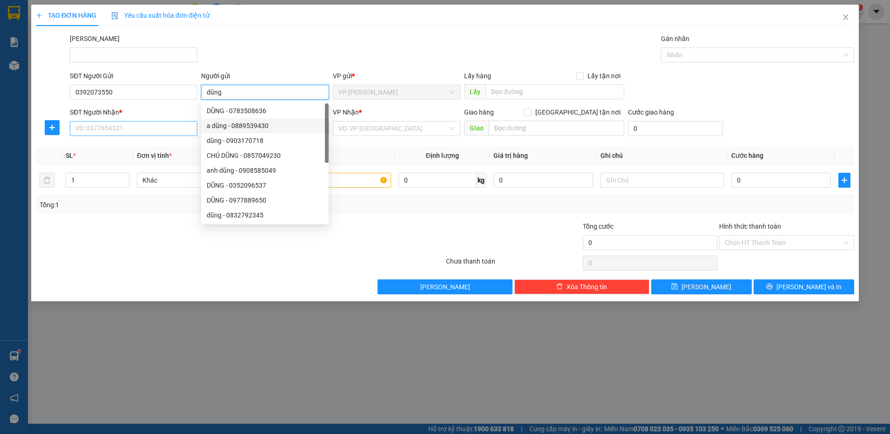
type input "dũng"
click at [156, 135] on input "SĐT Người Nhận *" at bounding box center [133, 128] width 127 height 15
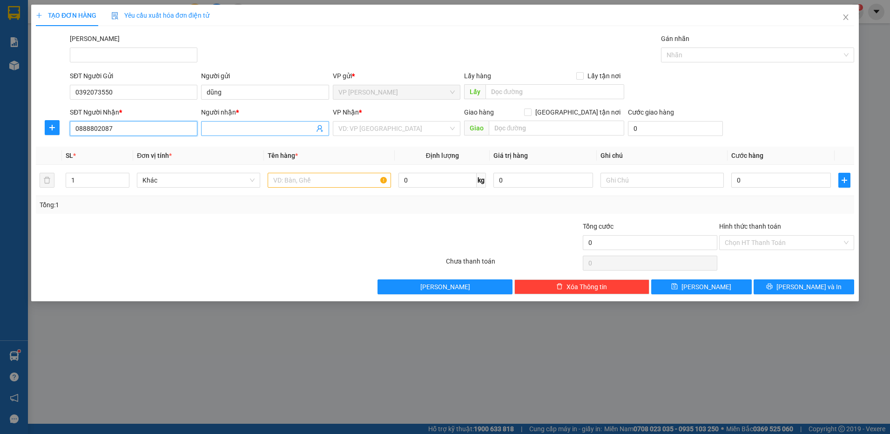
type input "0888802087"
click at [257, 129] on input "Người nhận *" at bounding box center [260, 128] width 107 height 10
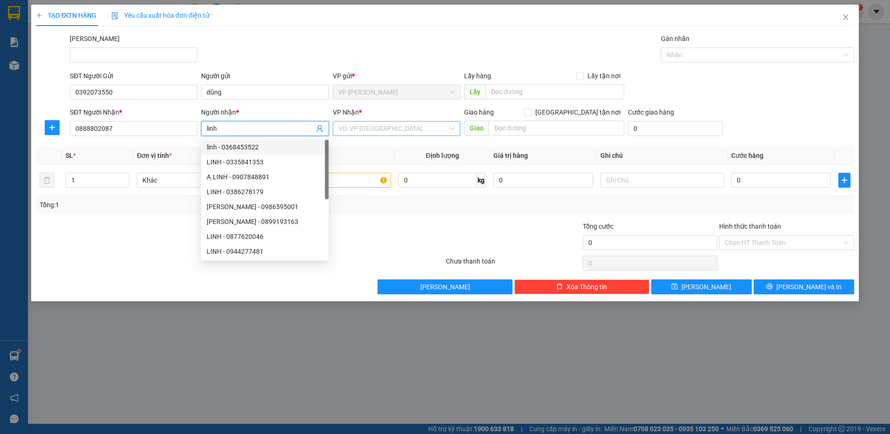
type input "linh"
click at [362, 129] on input "search" at bounding box center [393, 128] width 110 height 14
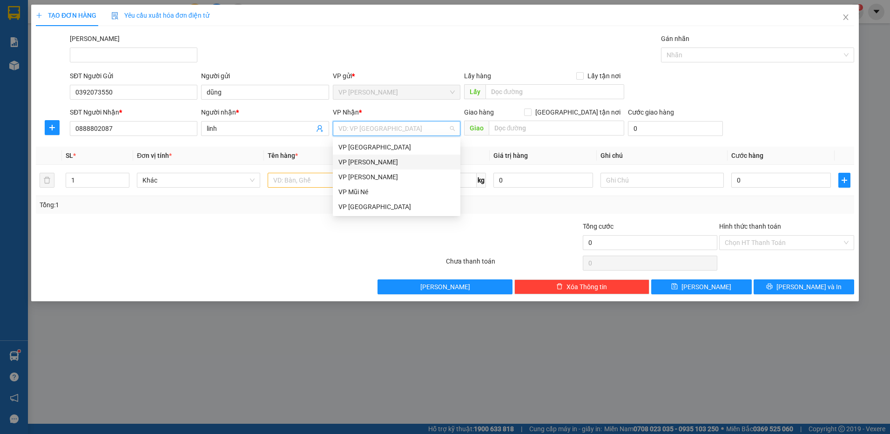
click at [401, 161] on div "VP [PERSON_NAME]" at bounding box center [396, 162] width 116 height 10
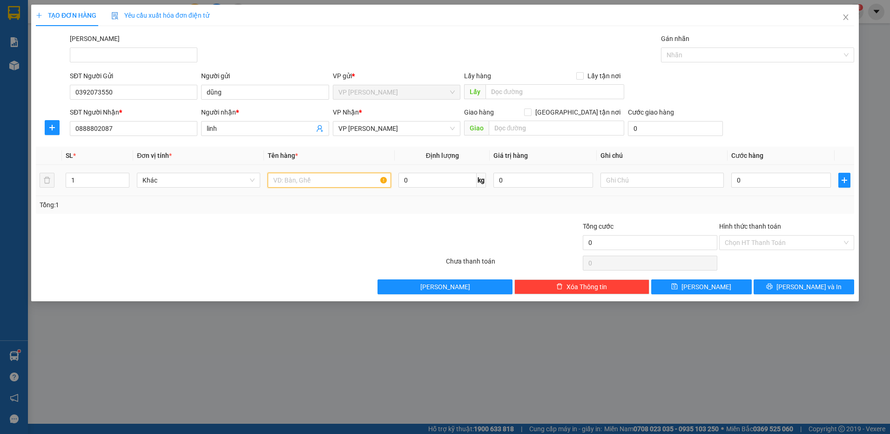
click at [323, 184] on input "text" at bounding box center [329, 180] width 123 height 15
type input "vali màu xanh"
click at [747, 181] on input "0" at bounding box center [781, 180] width 100 height 15
type input "4"
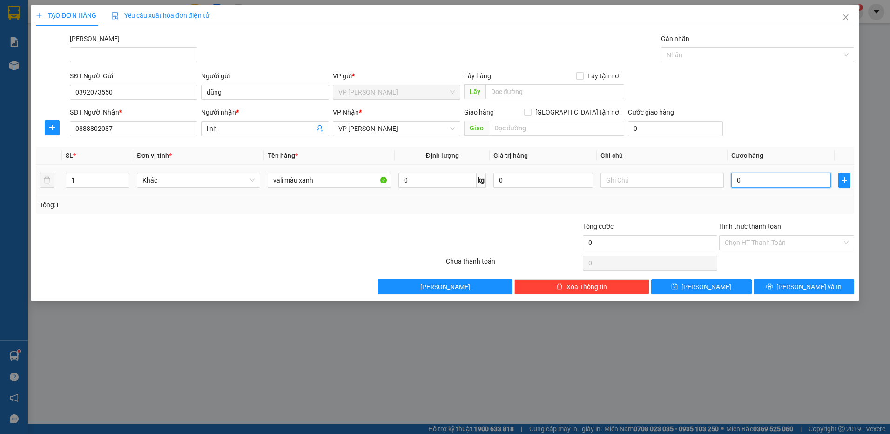
type input "4"
type input "40"
type input "40.000"
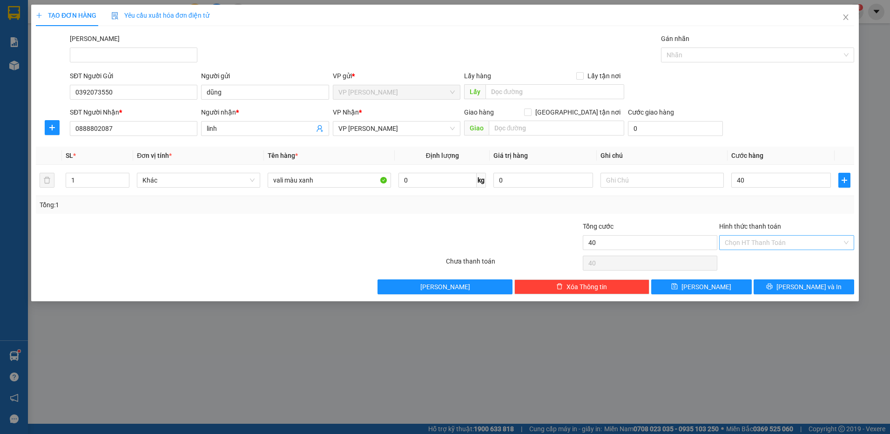
type input "40.000"
click at [771, 242] on input "Hình thức thanh toán" at bounding box center [782, 242] width 117 height 14
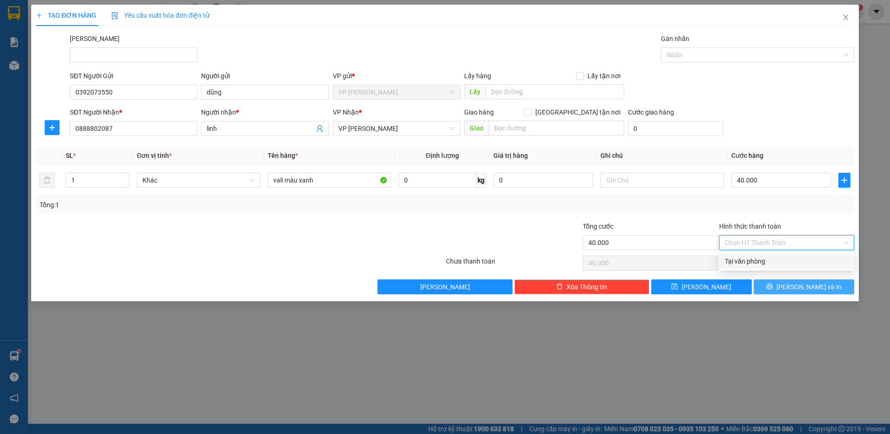
click at [768, 265] on div "Tại văn phòng" at bounding box center [786, 261] width 124 height 10
type input "40.000"
click at [772, 286] on button "[PERSON_NAME] và In" at bounding box center [803, 286] width 101 height 15
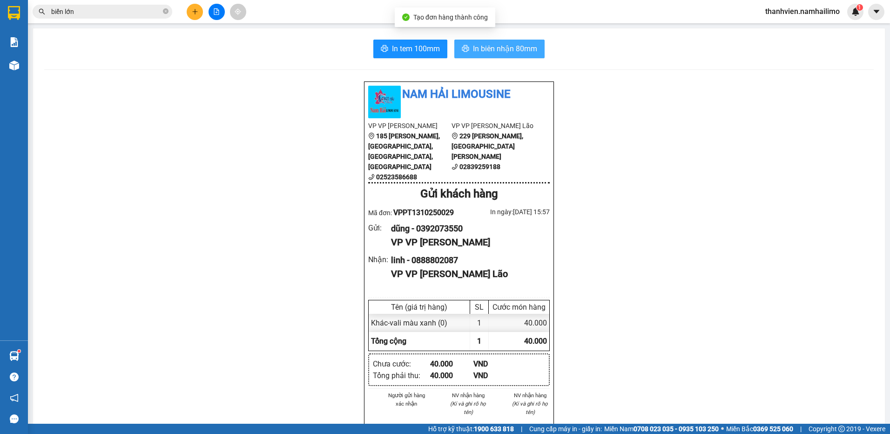
click at [514, 52] on span "In biên nhận 80mm" at bounding box center [505, 49] width 64 height 12
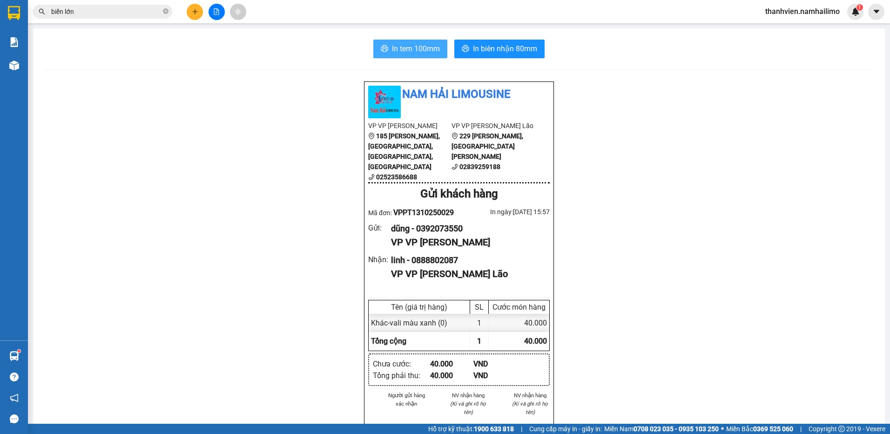
click at [434, 53] on span "In tem 100mm" at bounding box center [416, 49] width 48 height 12
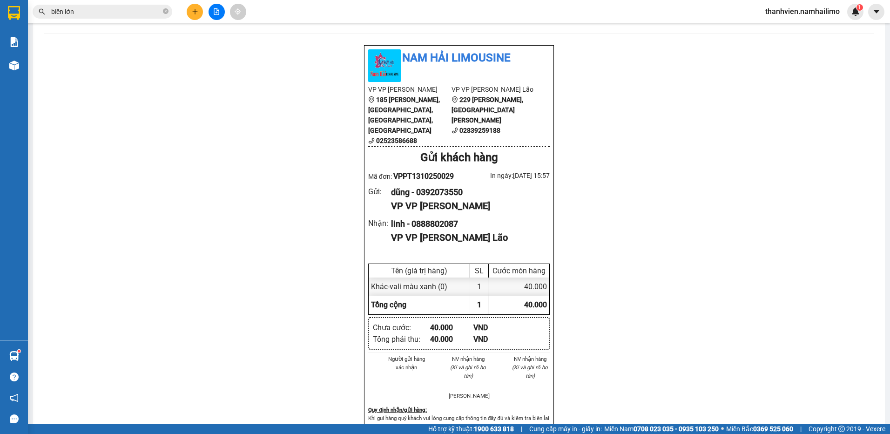
scroll to position [93, 0]
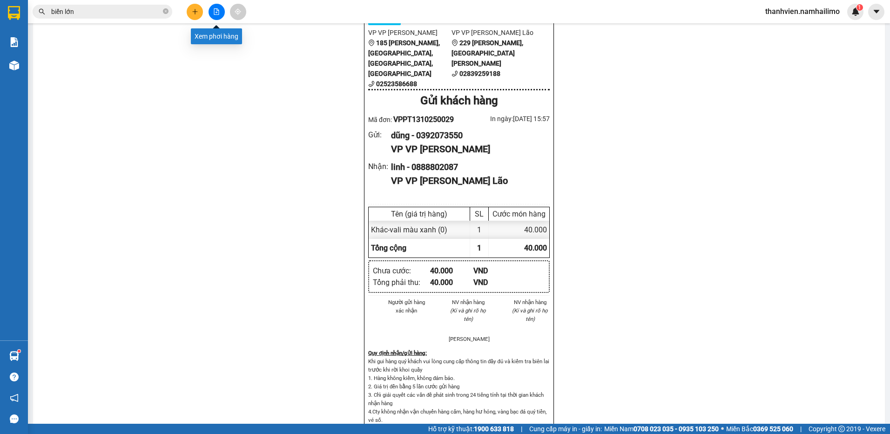
click at [218, 12] on icon "file-add" at bounding box center [216, 11] width 7 height 7
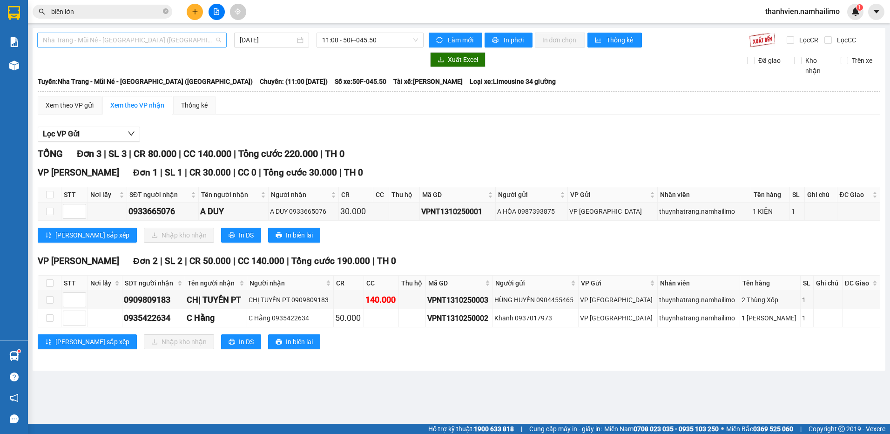
click at [158, 37] on span "Nha Trang - Mũi Né - [GEOGRAPHIC_DATA] ([GEOGRAPHIC_DATA])" at bounding box center [132, 40] width 178 height 14
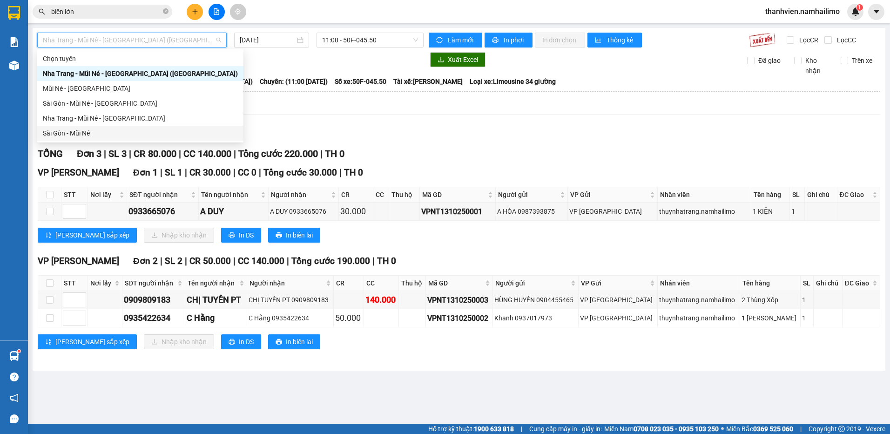
click at [86, 133] on div "Sài Gòn - Mũi Né" at bounding box center [140, 133] width 195 height 10
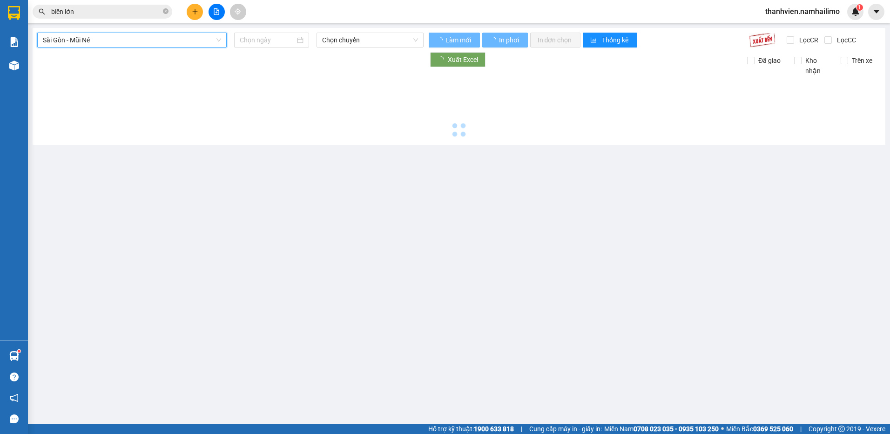
type input "[DATE]"
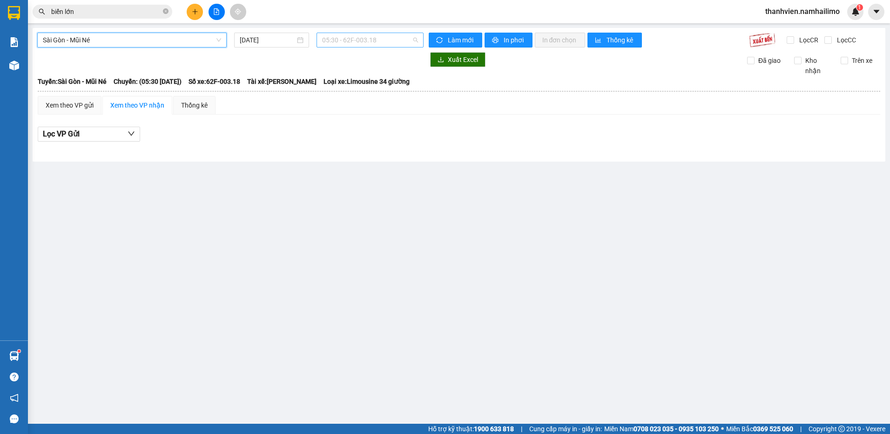
click at [395, 42] on span "05:30 - 62F-003.18" at bounding box center [370, 40] width 96 height 14
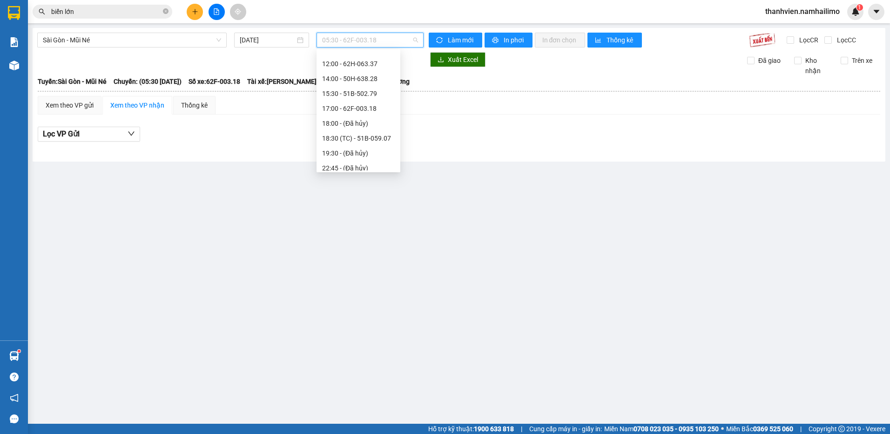
scroll to position [104, 0]
click at [380, 61] on div "12:00 - 62H-063.37" at bounding box center [358, 59] width 73 height 10
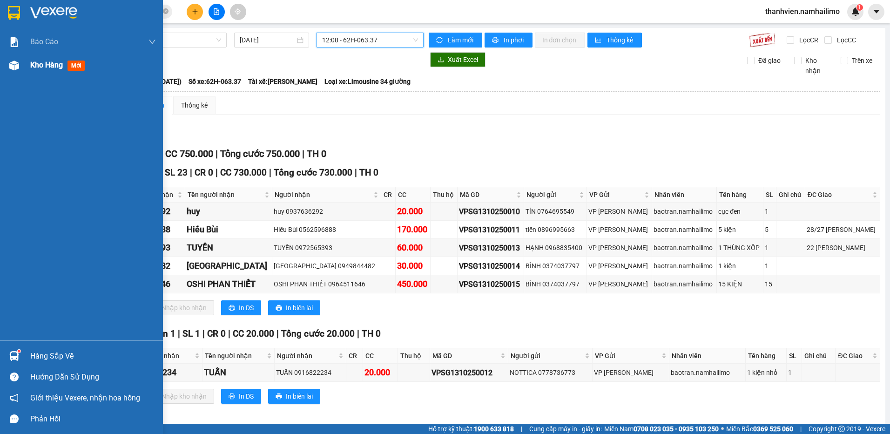
click at [43, 61] on span "Kho hàng" at bounding box center [46, 64] width 33 height 9
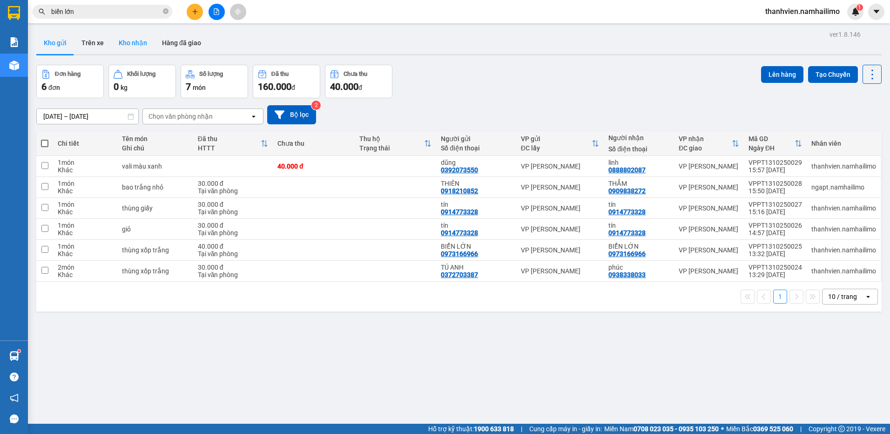
click at [132, 41] on button "Kho nhận" at bounding box center [132, 43] width 43 height 22
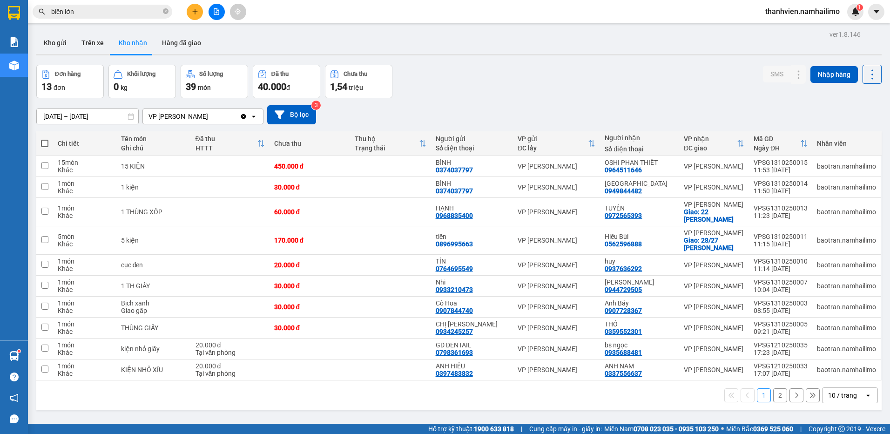
click at [268, 409] on div "1 2 10 / trang open" at bounding box center [458, 395] width 845 height 30
click at [62, 39] on button "Kho gửi" at bounding box center [55, 43] width 38 height 22
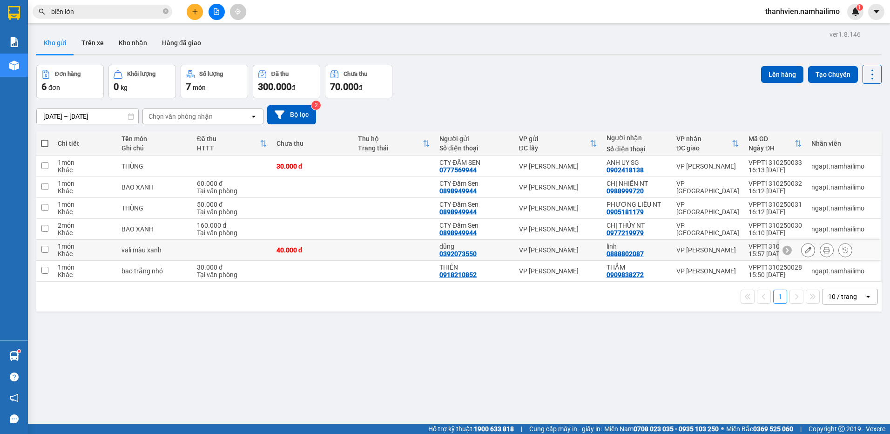
click at [648, 247] on div "linh" at bounding box center [636, 245] width 60 height 7
checkbox input "true"
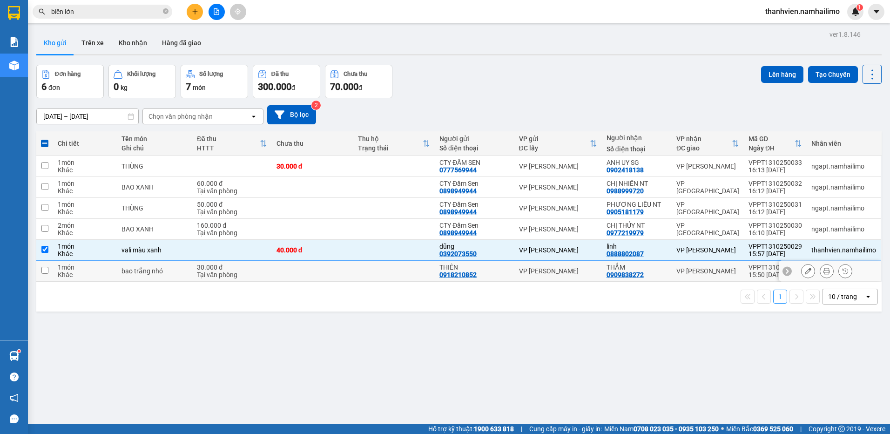
click at [730, 272] on div "VP [PERSON_NAME]" at bounding box center [707, 270] width 63 height 7
checkbox input "true"
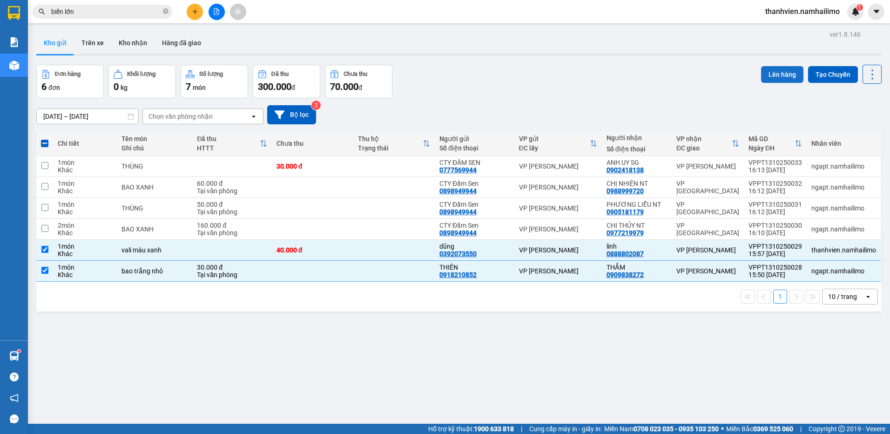
click at [777, 70] on button "Lên hàng" at bounding box center [782, 74] width 42 height 17
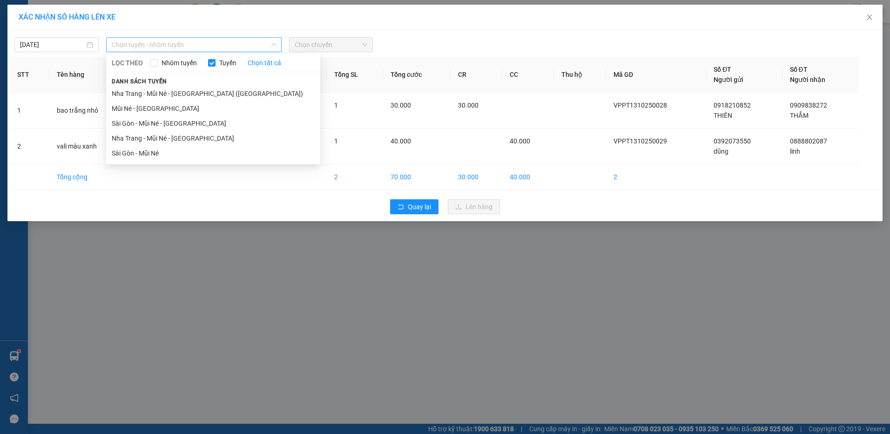
click at [201, 44] on span "Chọn tuyến - nhóm tuyến" at bounding box center [194, 45] width 164 height 14
click at [199, 97] on li "Nha Trang - Mũi Né - [GEOGRAPHIC_DATA] ([GEOGRAPHIC_DATA])" at bounding box center [213, 93] width 214 height 15
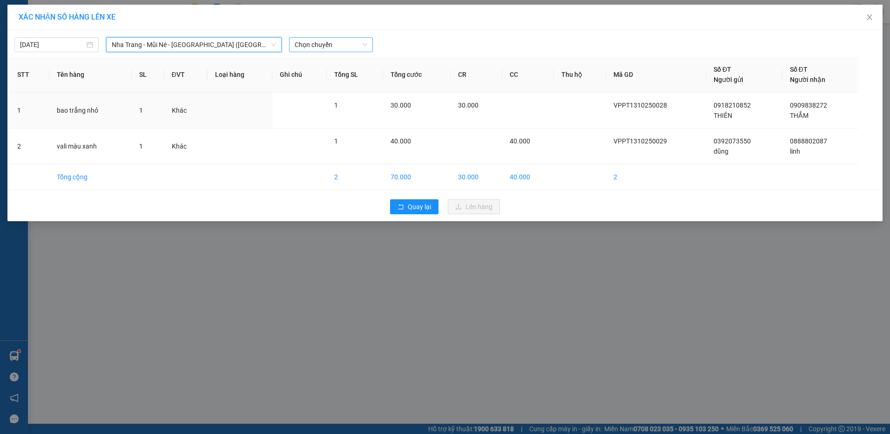
click at [345, 46] on span "Chọn chuyến" at bounding box center [331, 45] width 73 height 14
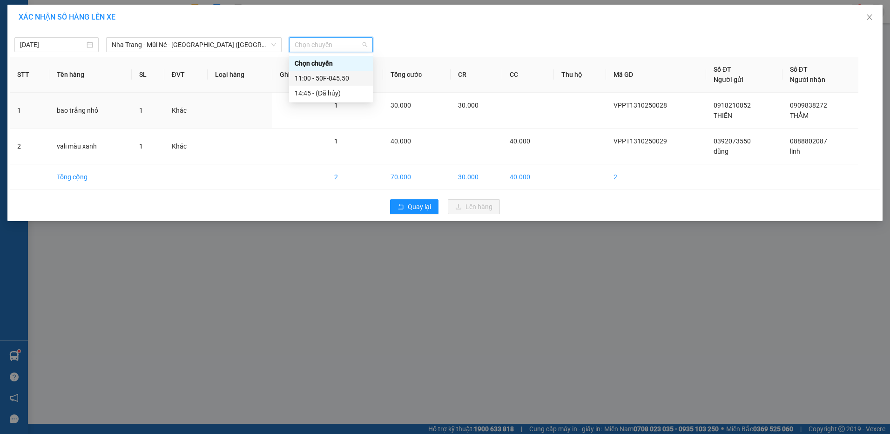
click at [350, 79] on div "11:00 - 50F-045.50" at bounding box center [331, 78] width 73 height 10
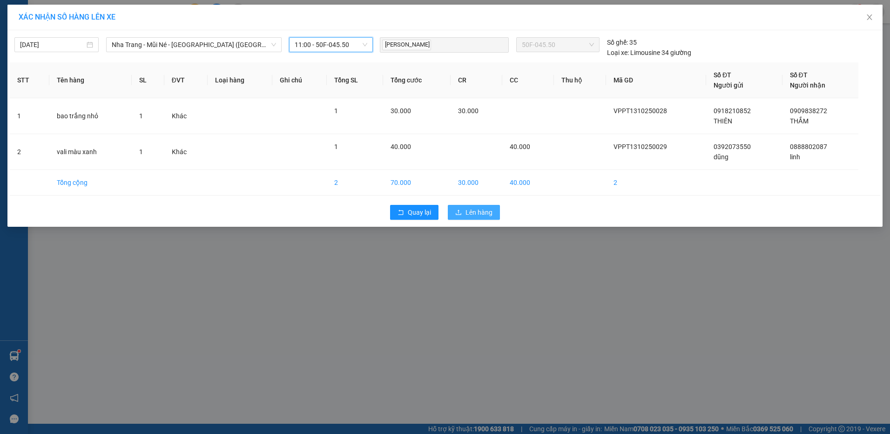
click at [483, 213] on span "Lên hàng" at bounding box center [478, 212] width 27 height 10
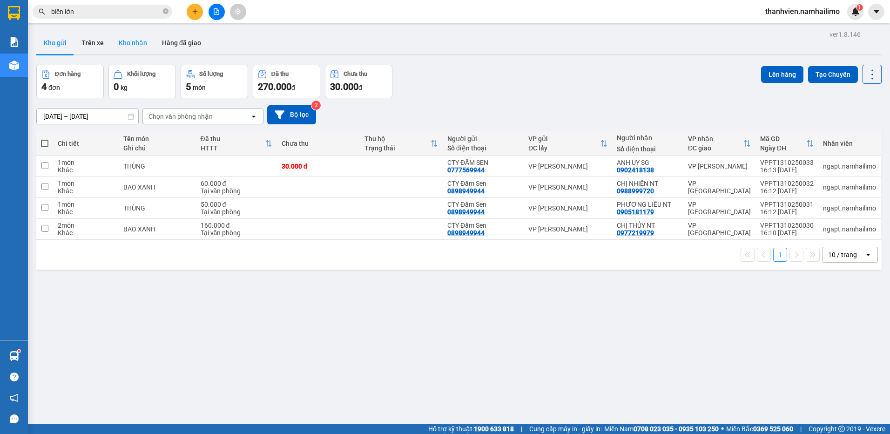
click at [142, 47] on button "Kho nhận" at bounding box center [132, 43] width 43 height 22
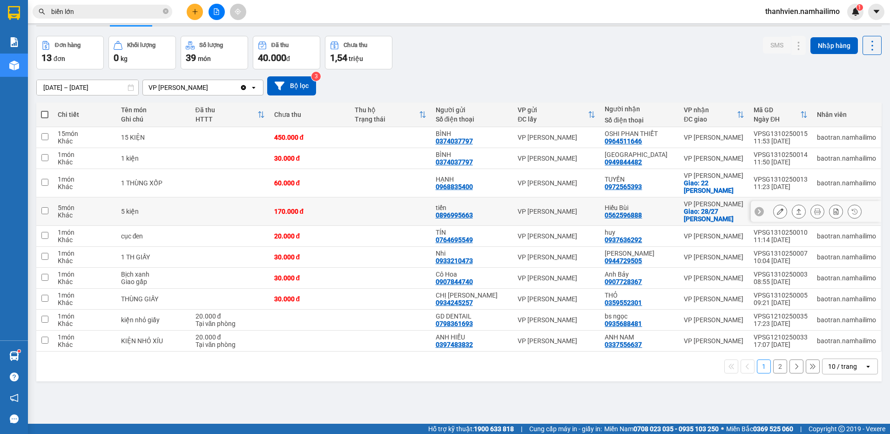
scroll to position [43, 0]
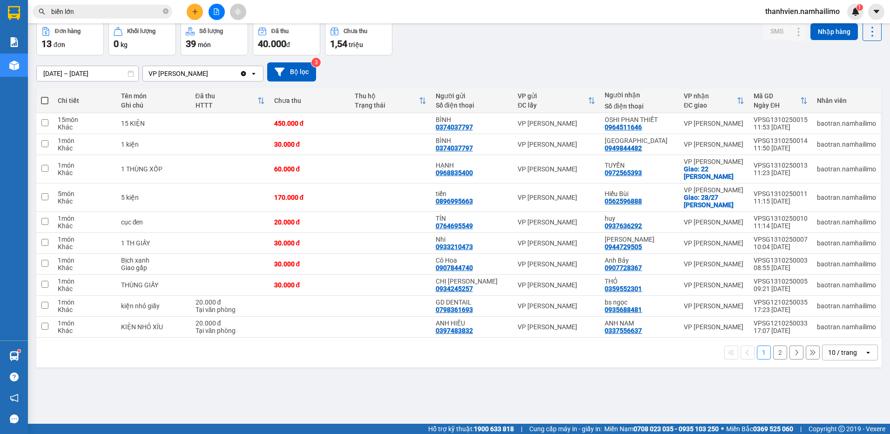
click at [80, 10] on input "biển lớn" at bounding box center [106, 12] width 110 height 10
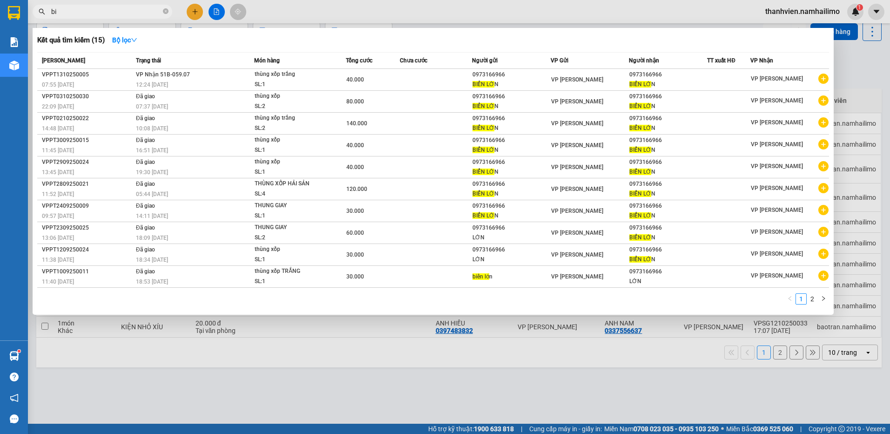
type input "b"
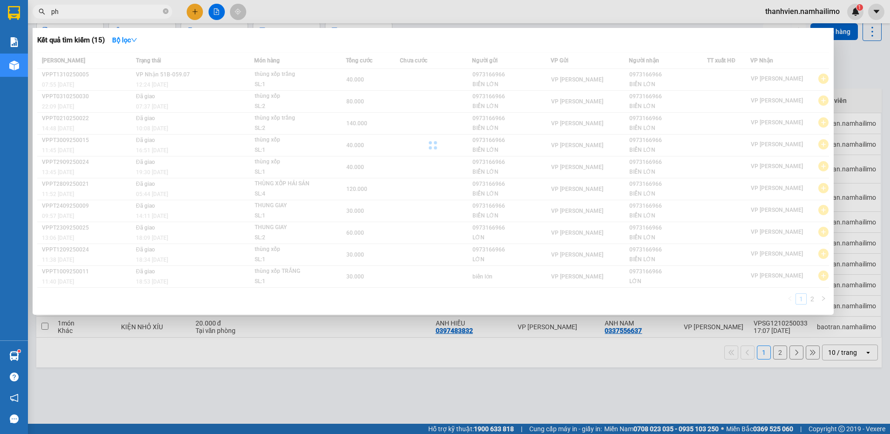
type input "p"
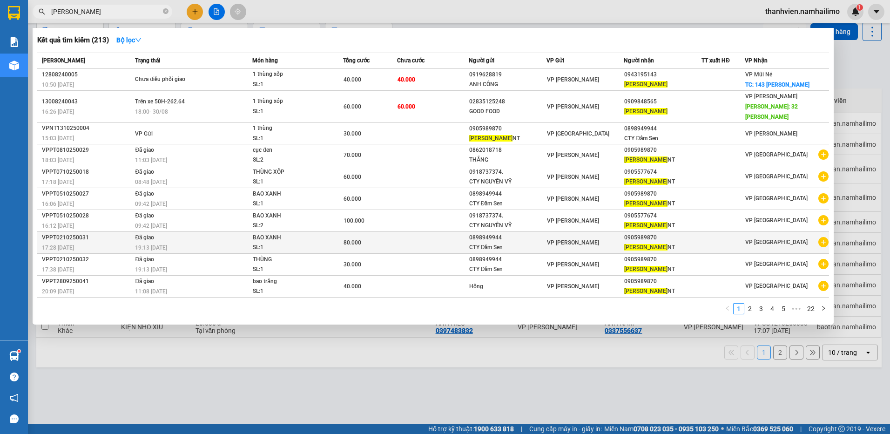
type input "[PERSON_NAME]"
click at [823, 237] on icon "plus-circle" at bounding box center [823, 242] width 10 height 10
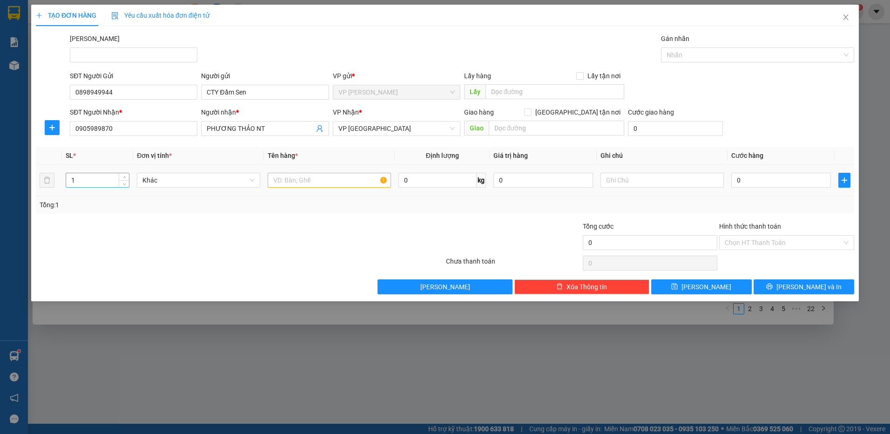
click at [81, 182] on input "1" at bounding box center [97, 180] width 63 height 14
type input "2"
click at [316, 179] on input "text" at bounding box center [329, 180] width 123 height 15
type input "thùng giấy+bao xanh"
click at [744, 177] on input "0" at bounding box center [781, 180] width 100 height 15
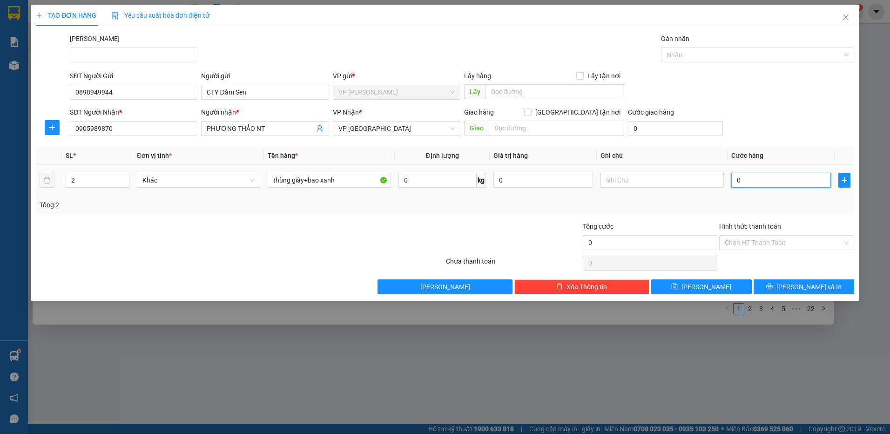
type input "1"
type input "12"
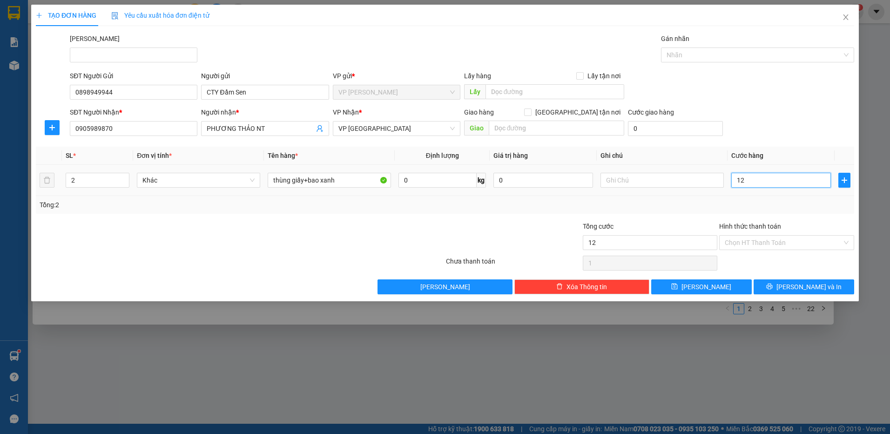
type input "12"
type input "120"
type input "120.000"
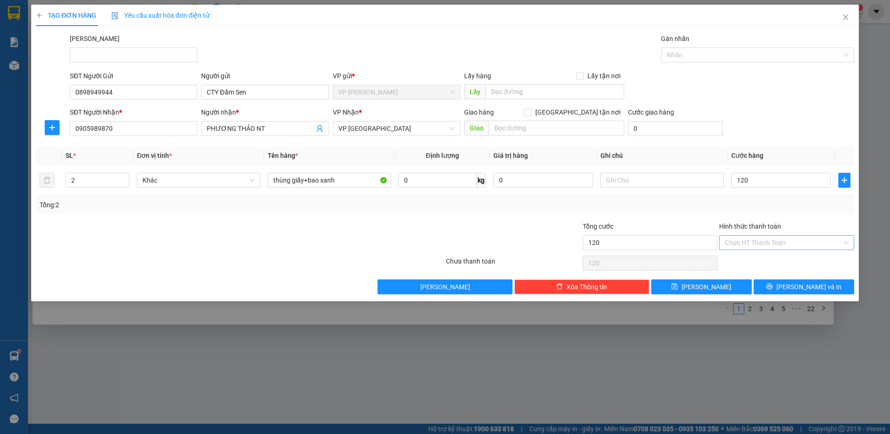
type input "120.000"
click at [760, 240] on input "Hình thức thanh toán" at bounding box center [782, 242] width 117 height 14
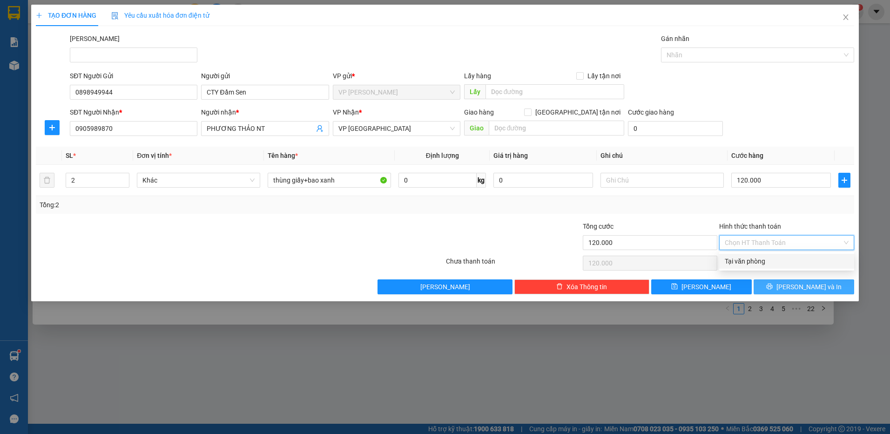
drag, startPoint x: 764, startPoint y: 262, endPoint x: 765, endPoint y: 282, distance: 19.5
click at [764, 263] on div "Tại văn phòng" at bounding box center [786, 261] width 124 height 10
type input "0"
click at [765, 283] on button "[PERSON_NAME] và In" at bounding box center [803, 286] width 101 height 15
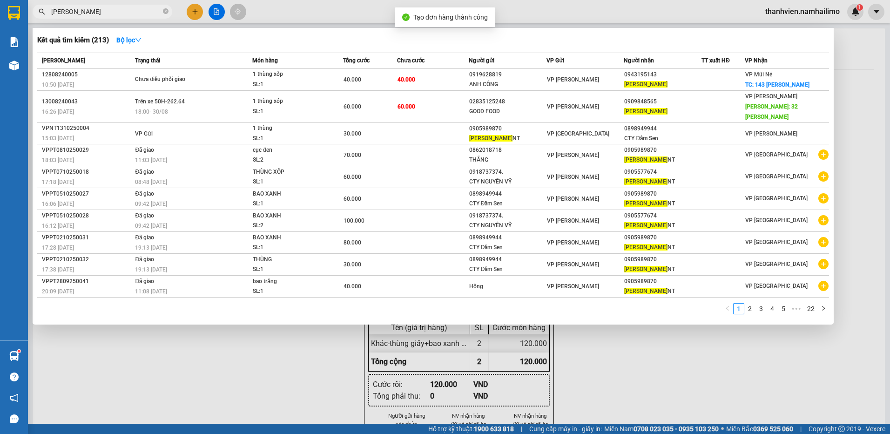
click at [722, 372] on div at bounding box center [445, 217] width 890 height 434
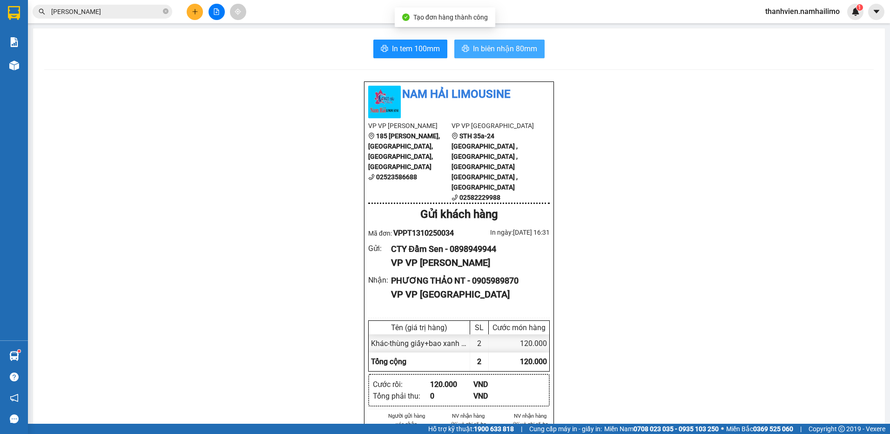
click at [511, 46] on span "In biên nhận 80mm" at bounding box center [505, 49] width 64 height 12
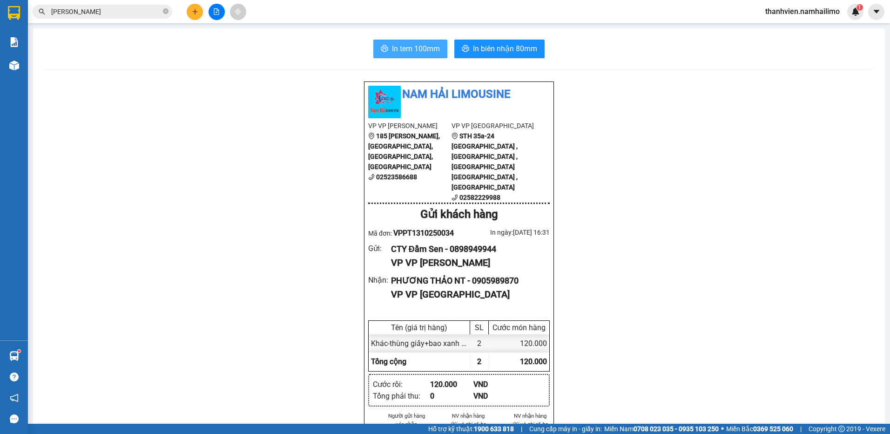
click at [429, 48] on span "In tem 100mm" at bounding box center [416, 49] width 48 height 12
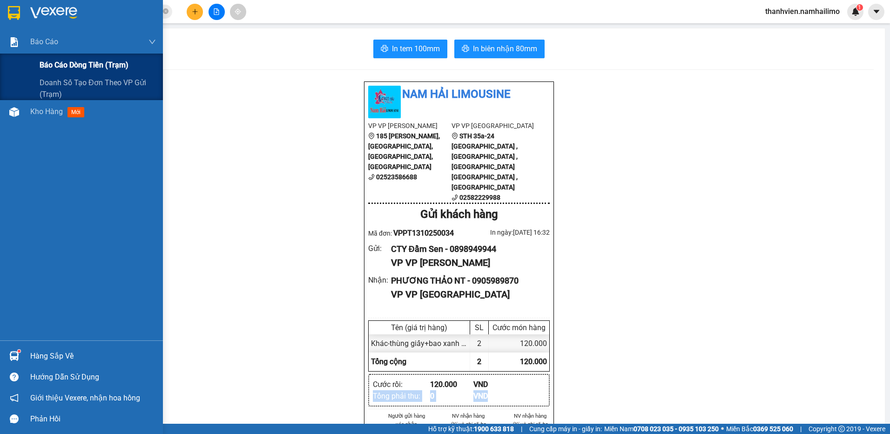
click at [57, 65] on span "Báo cáo dòng tiền (trạm)" at bounding box center [84, 65] width 89 height 12
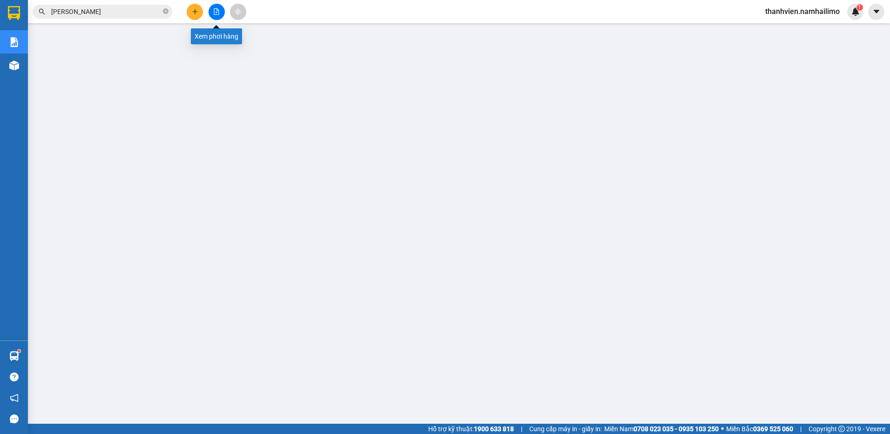
click at [216, 15] on button at bounding box center [216, 12] width 16 height 16
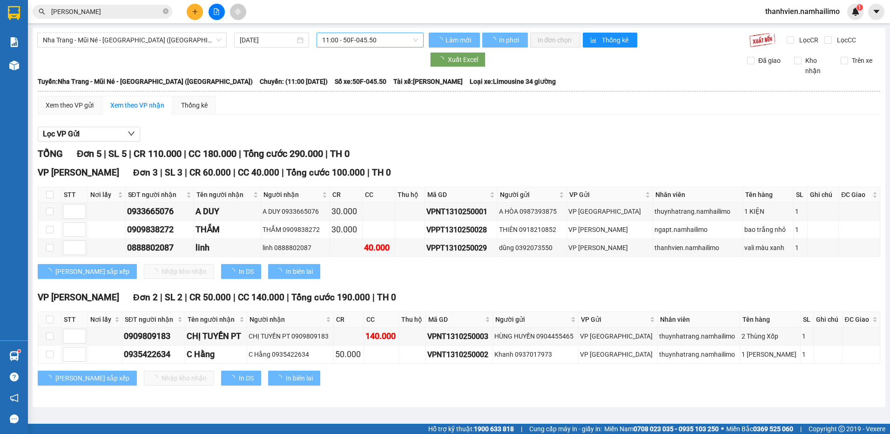
click at [389, 37] on span "11:00 - 50F-045.50" at bounding box center [370, 40] width 96 height 14
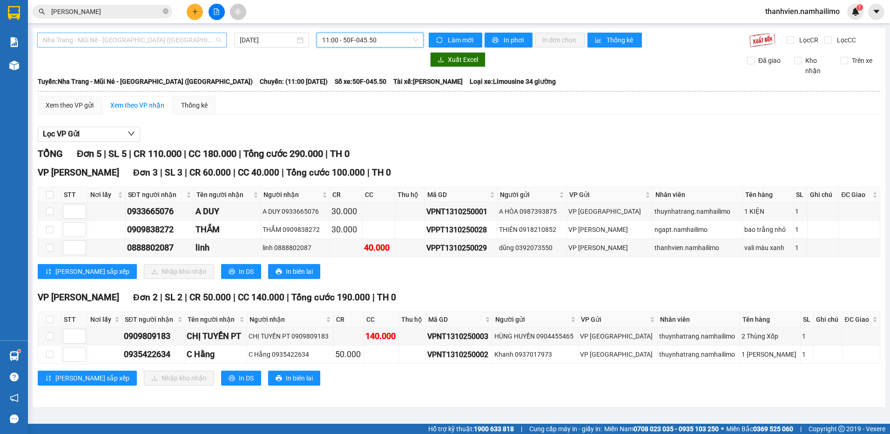
click at [159, 38] on span "Nha Trang - Mũi Né - [GEOGRAPHIC_DATA] ([GEOGRAPHIC_DATA])" at bounding box center [132, 40] width 178 height 14
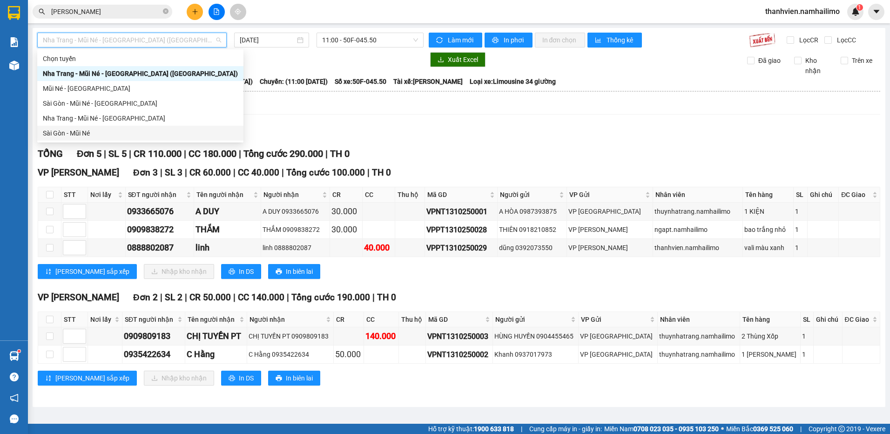
click at [129, 137] on div "Sài Gòn - Mũi Né" at bounding box center [140, 133] width 195 height 10
type input "[DATE]"
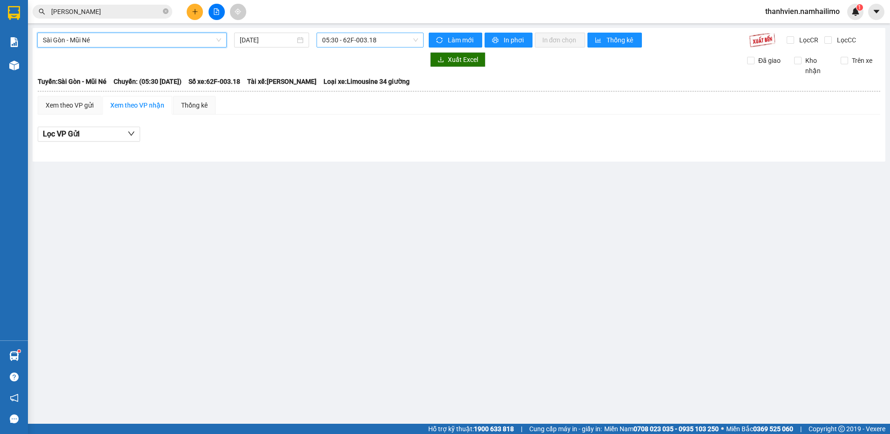
click at [385, 39] on span "05:30 - 62F-003.18" at bounding box center [370, 40] width 96 height 14
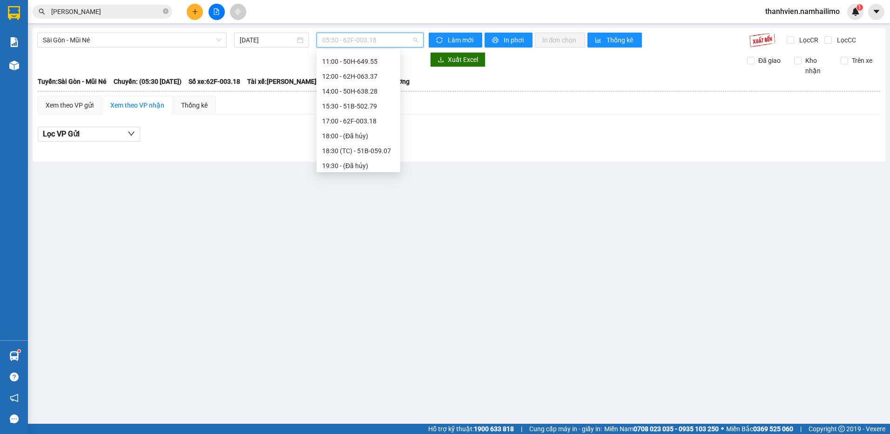
scroll to position [104, 0]
click at [366, 88] on div "15:30 - 51B-502.79" at bounding box center [358, 88] width 73 height 10
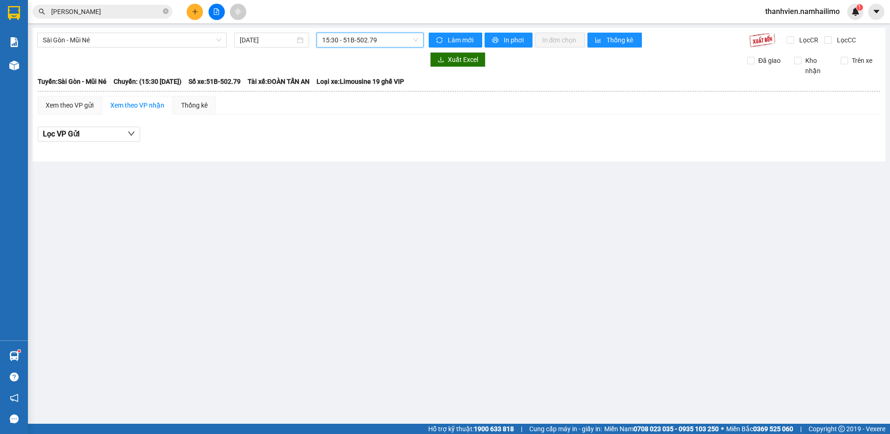
click at [405, 41] on span "15:30 - 51B-502.79" at bounding box center [370, 40] width 96 height 14
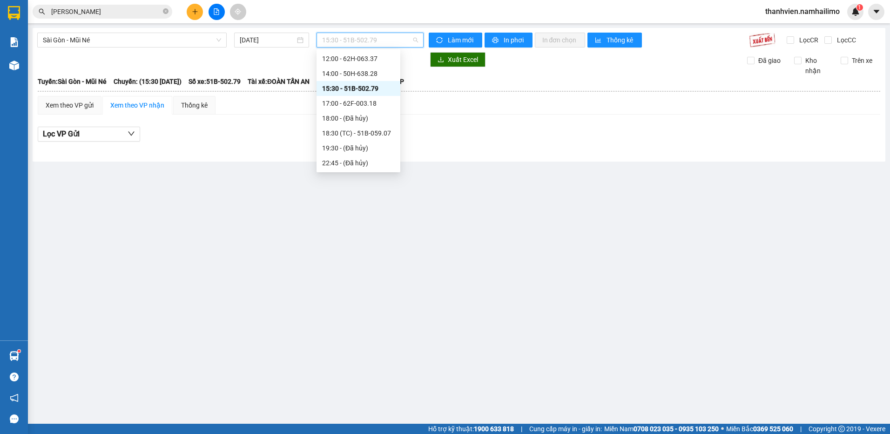
click at [367, 90] on div "15:30 - 51B-502.79" at bounding box center [358, 88] width 73 height 10
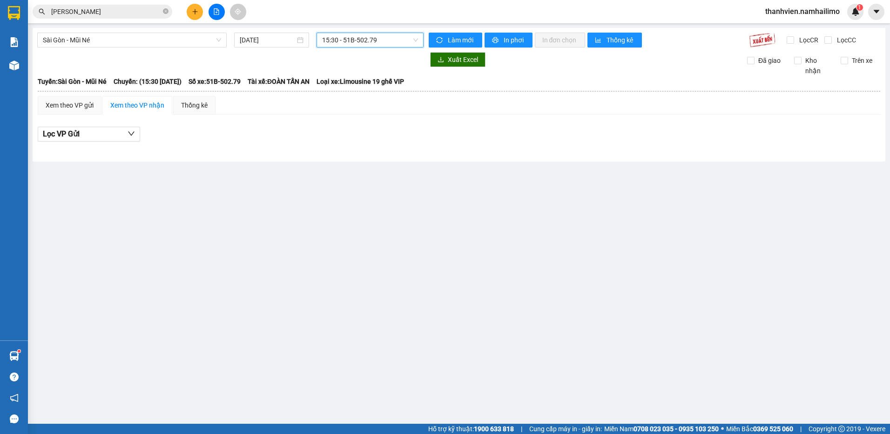
click at [385, 40] on span "15:30 - 51B-502.79" at bounding box center [370, 40] width 96 height 14
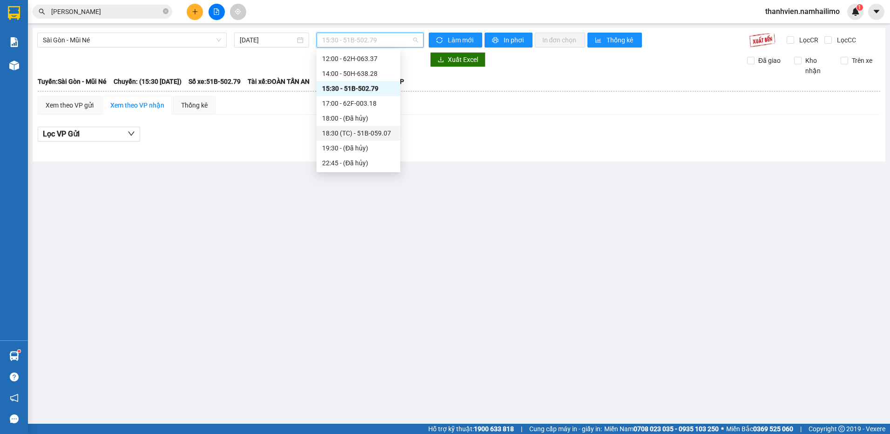
click at [375, 129] on div "18:30 (TC) - 51B-059.07" at bounding box center [358, 133] width 73 height 10
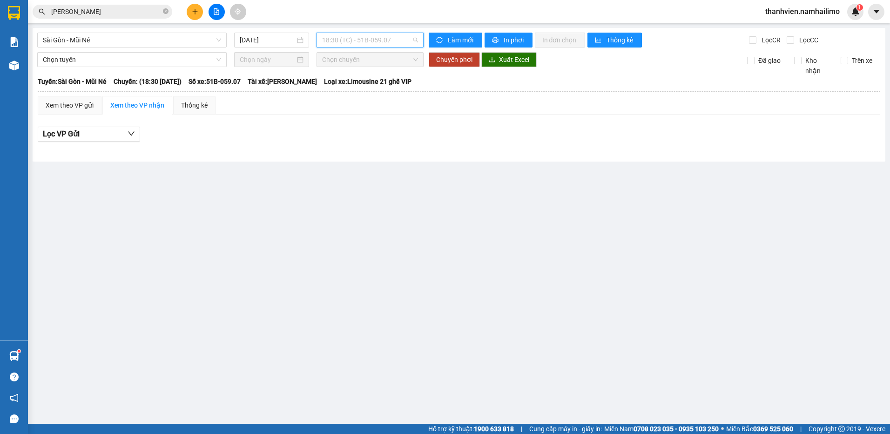
click at [400, 46] on span "18:30 (TC) - 51B-059.07" at bounding box center [370, 40] width 96 height 14
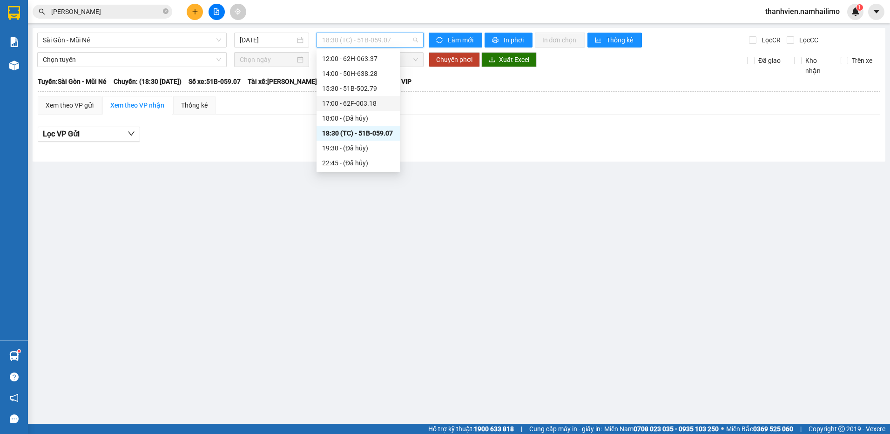
click at [373, 101] on div "17:00 - 62F-003.18" at bounding box center [358, 103] width 73 height 10
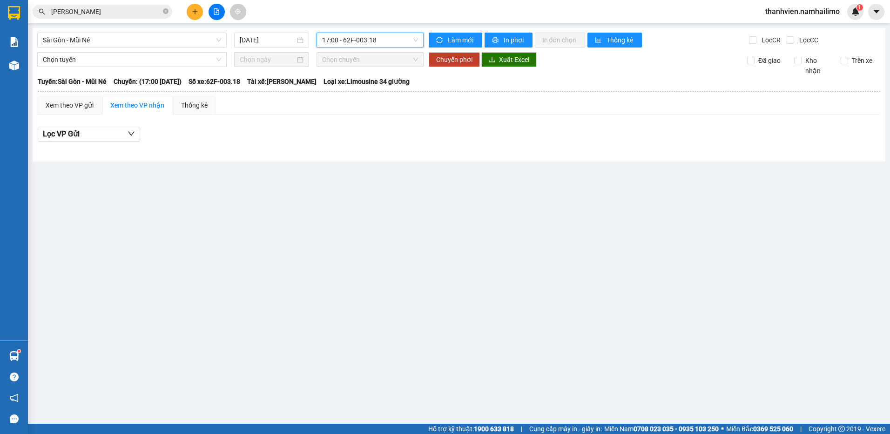
click at [391, 43] on span "17:00 - 62F-003.18" at bounding box center [370, 40] width 96 height 14
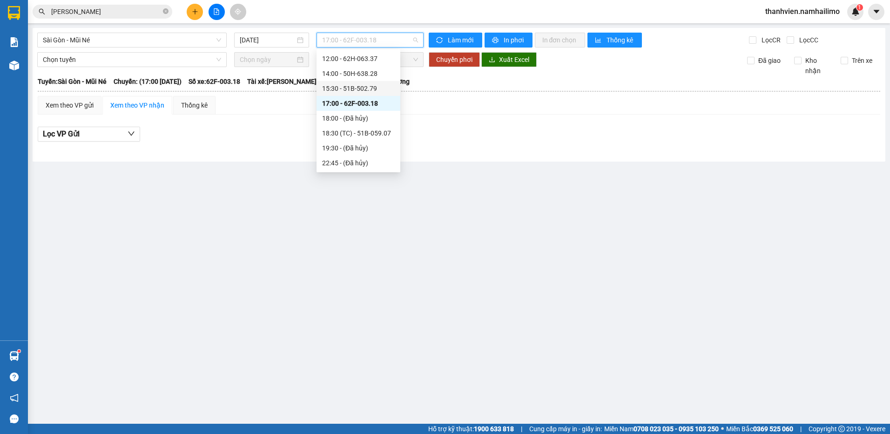
click at [380, 87] on div "15:30 - 51B-502.79" at bounding box center [358, 88] width 73 height 10
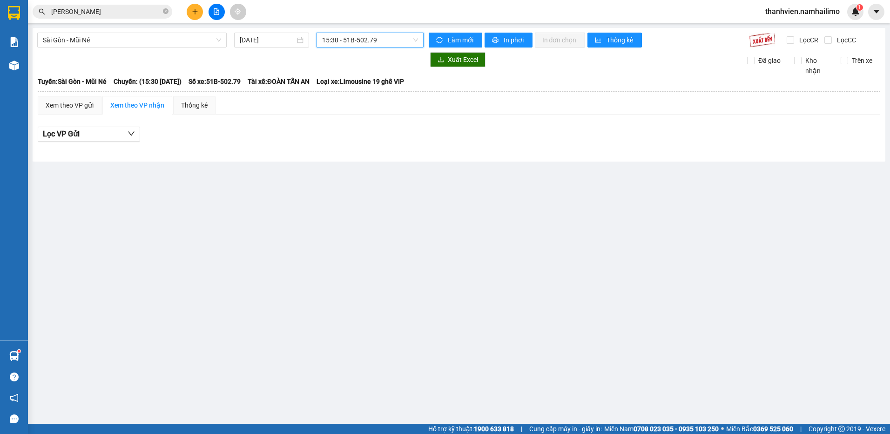
click at [392, 40] on span "15:30 - 51B-502.79" at bounding box center [370, 40] width 96 height 14
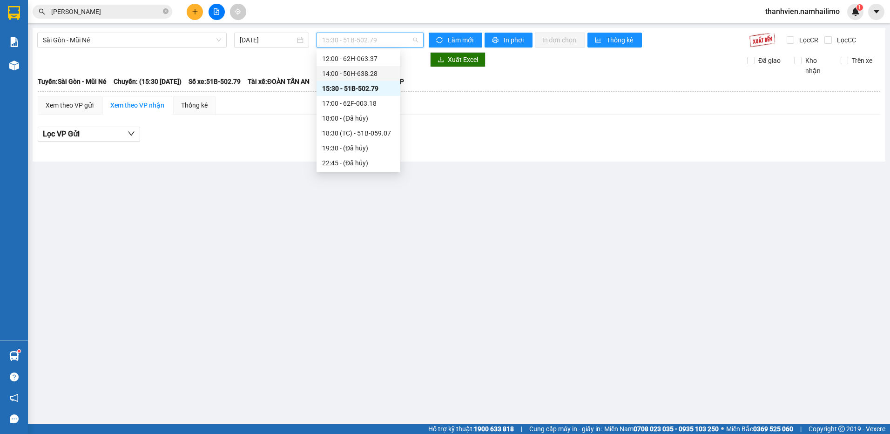
click at [377, 77] on div "14:00 - 50H-638.28" at bounding box center [358, 73] width 73 height 10
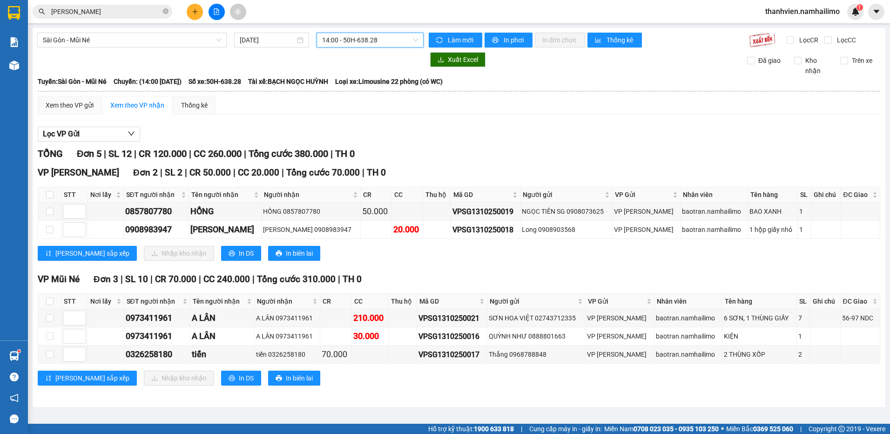
click at [802, 5] on div "thanhvien.namhailimo 1" at bounding box center [811, 12] width 106 height 16
click at [799, 10] on span "thanhvien.namhailimo" at bounding box center [802, 12] width 89 height 12
click at [789, 32] on span "Đăng xuất" at bounding box center [806, 29] width 70 height 10
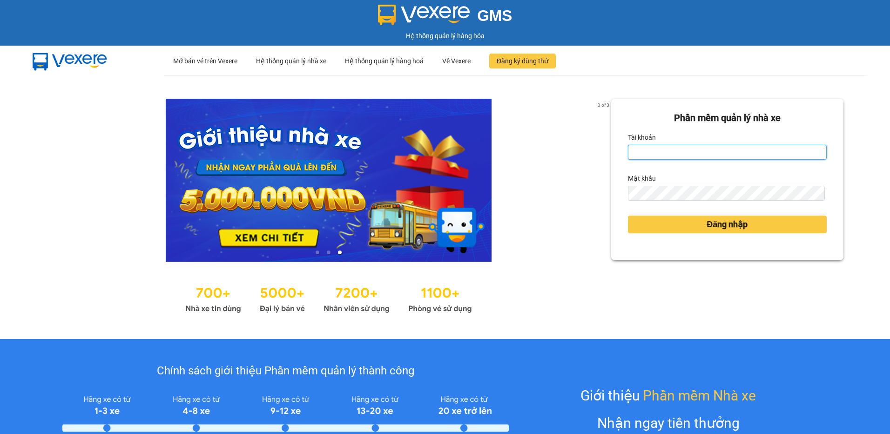
click at [720, 155] on input "Tài khoản" at bounding box center [727, 152] width 199 height 15
type input "vietdanh.namhailimo"
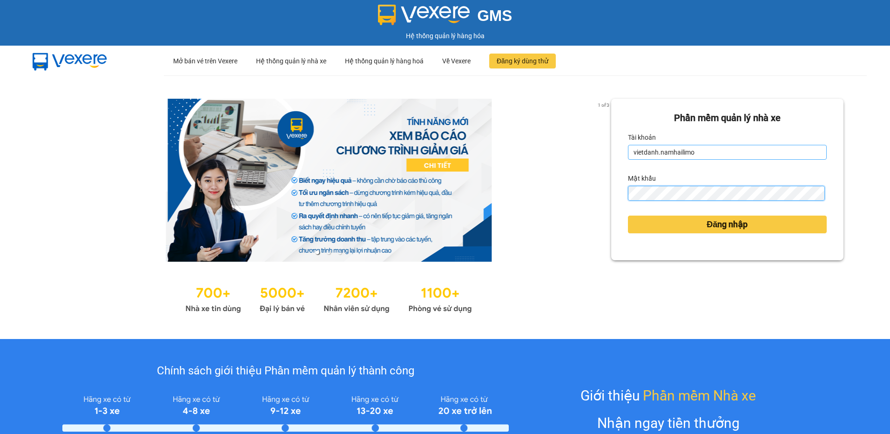
click at [628, 215] on button "Đăng nhập" at bounding box center [727, 224] width 199 height 18
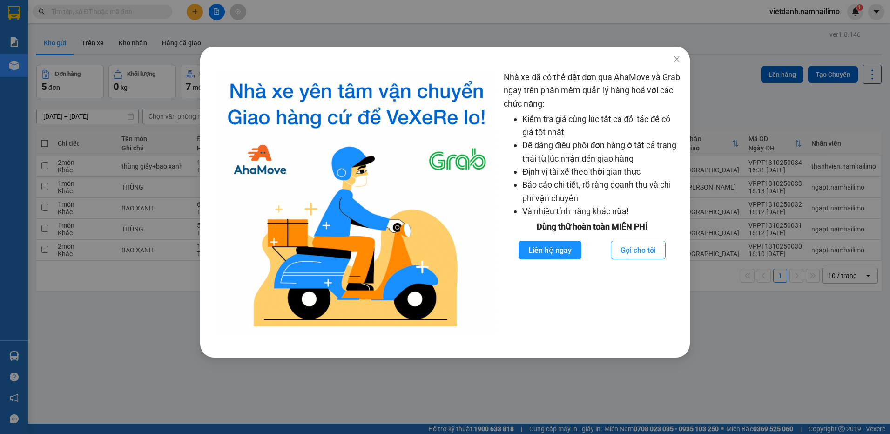
drag, startPoint x: 813, startPoint y: 349, endPoint x: 801, endPoint y: 346, distance: 12.9
click at [812, 349] on div "Nhà xe đã có thể đặt đơn qua AhaMove và Grab ngay trên phần mềm quản lý hàng ho…" at bounding box center [445, 217] width 890 height 434
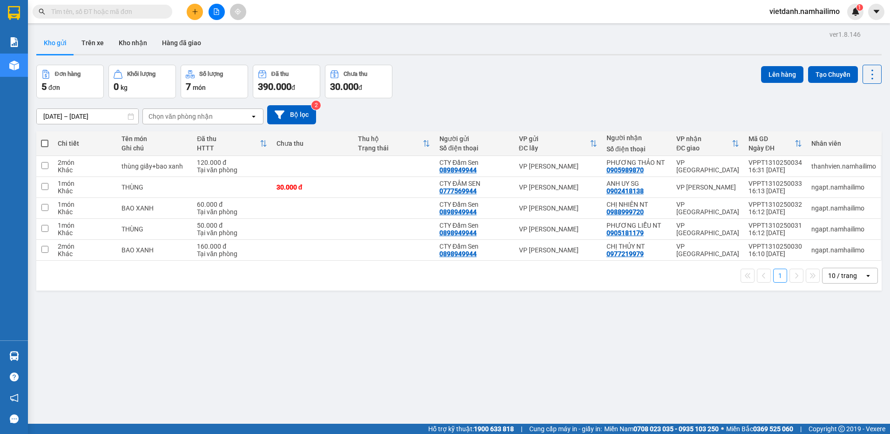
click at [122, 9] on input "text" at bounding box center [106, 12] width 110 height 10
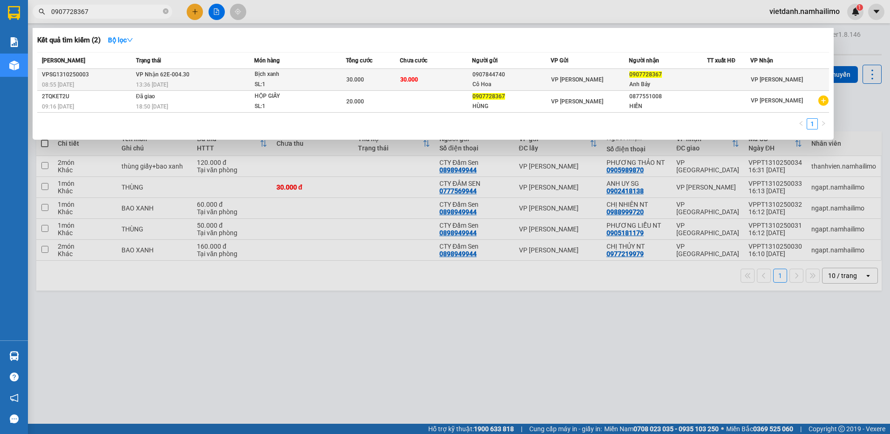
type input "0907728367"
click at [296, 84] on div "SL: 1" at bounding box center [290, 85] width 70 height 10
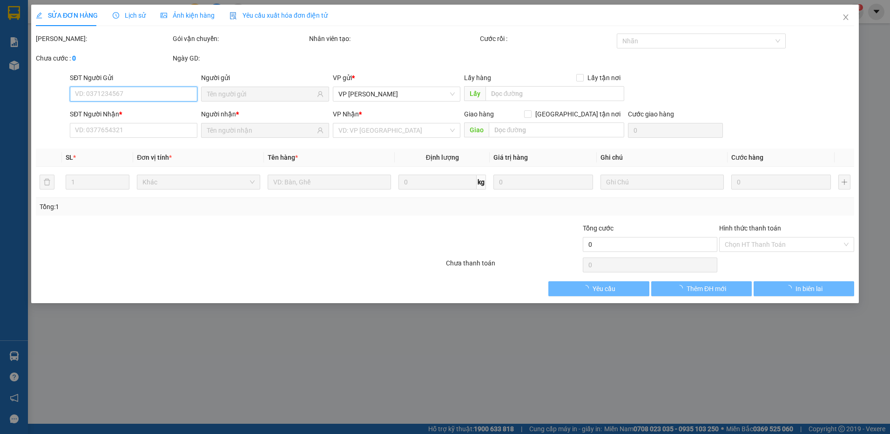
type input "0907844740"
type input "Cô Hoa"
type input "0907728367"
type input "Anh Bảy"
type input "30.000"
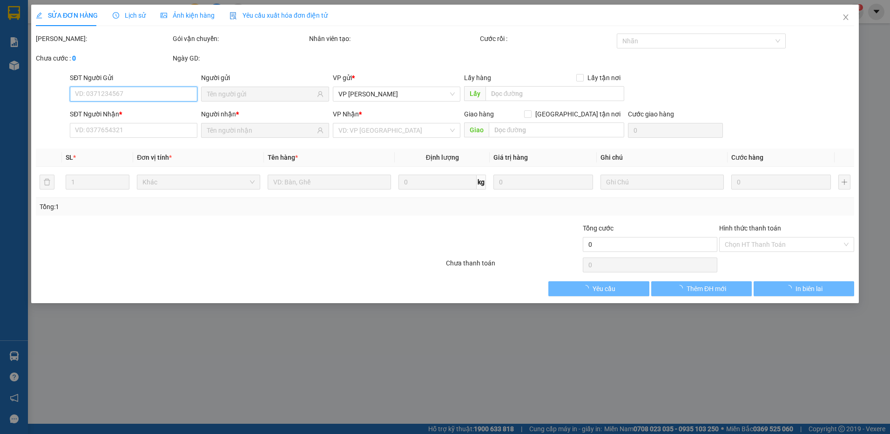
type input "30.000"
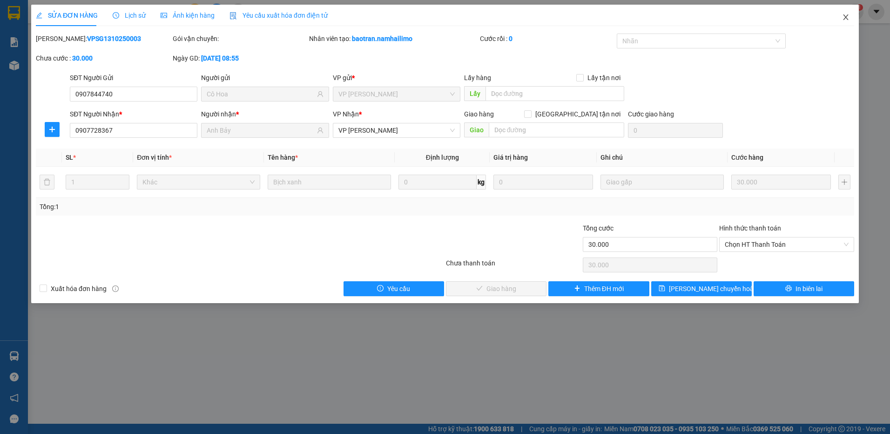
click at [850, 19] on span "Close" at bounding box center [845, 18] width 26 height 26
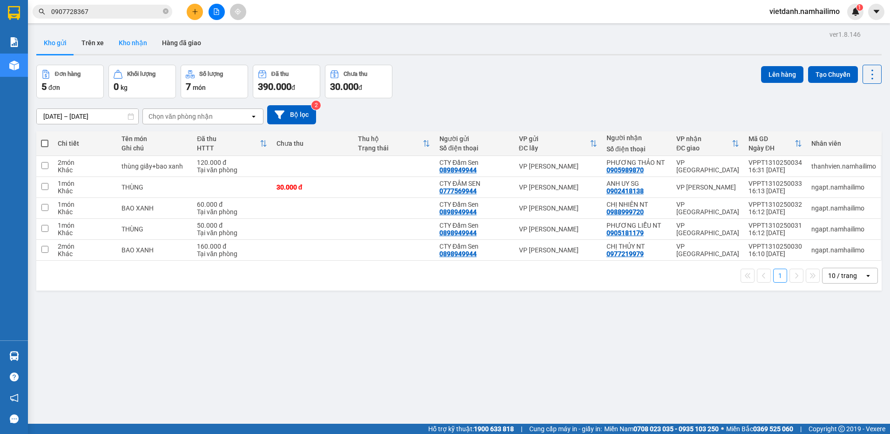
click at [136, 44] on button "Kho nhận" at bounding box center [132, 43] width 43 height 22
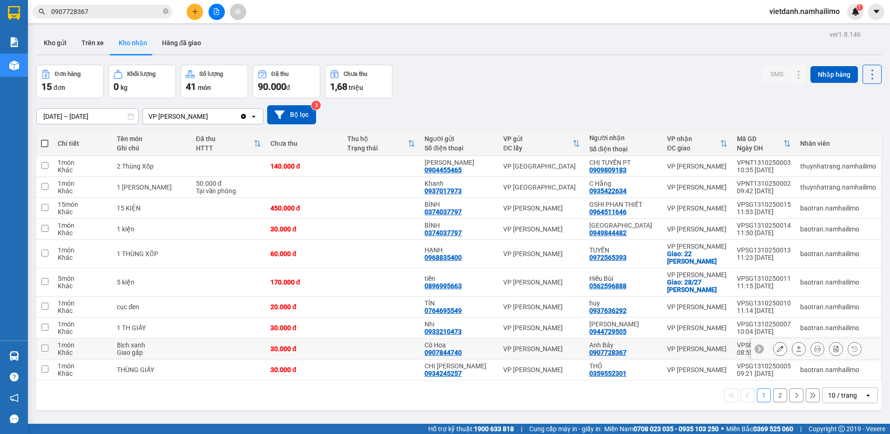
click at [777, 348] on icon at bounding box center [780, 348] width 7 height 7
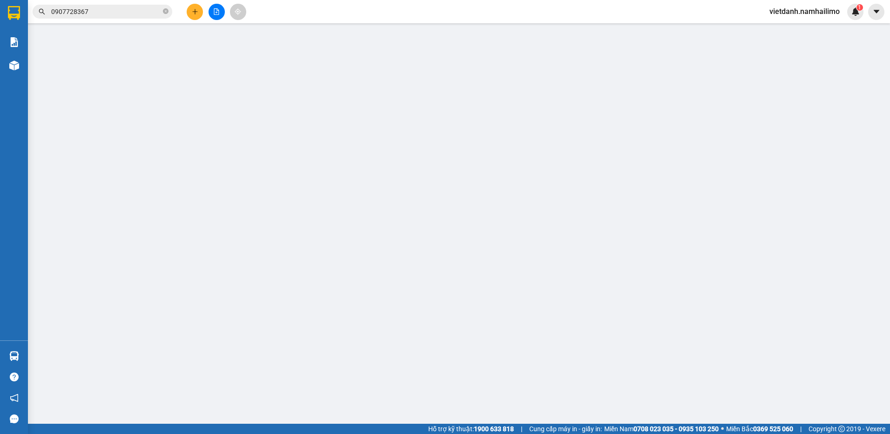
type input "0907844740"
type input "Cô Hoa"
type input "0907728367"
type input "Anh Bảy"
type input "30.000"
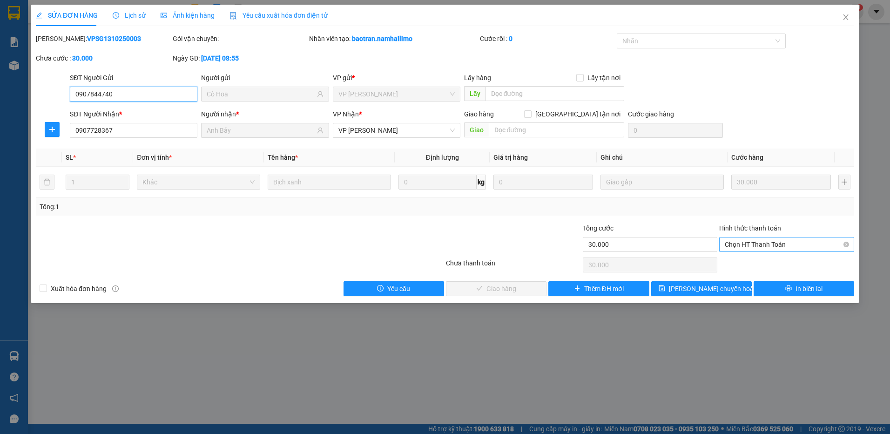
click at [741, 245] on span "Chọn HT Thanh Toán" at bounding box center [786, 244] width 124 height 14
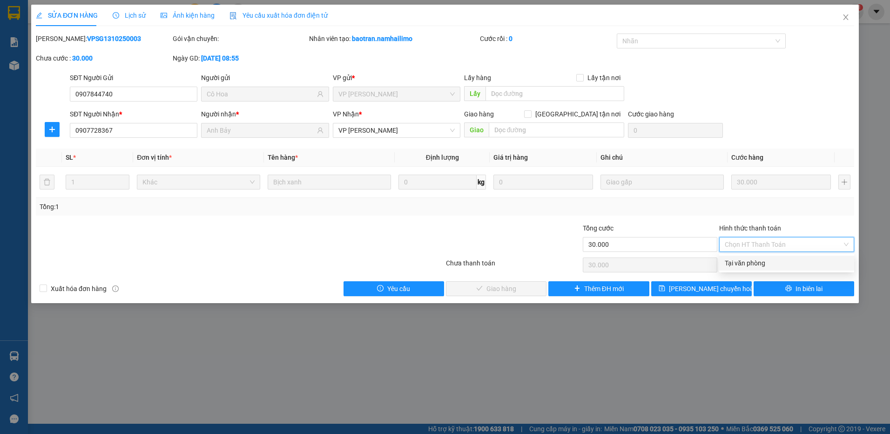
click at [737, 260] on div "Tại văn phòng" at bounding box center [786, 263] width 124 height 10
type input "0"
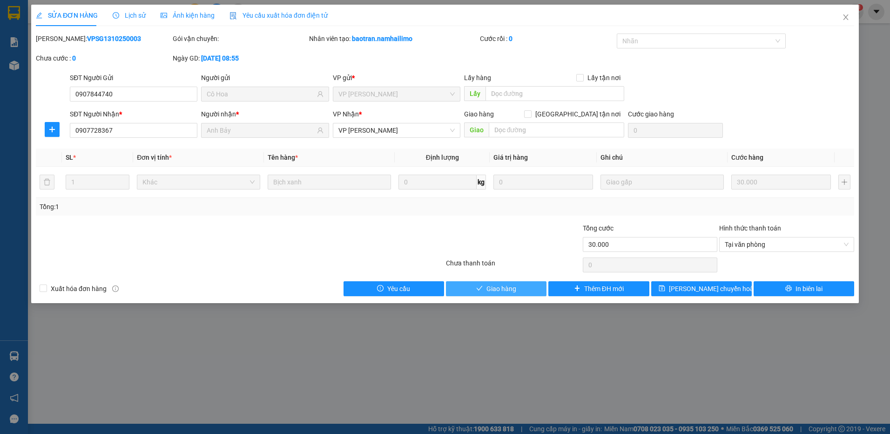
click at [513, 285] on span "Giao hàng" at bounding box center [501, 288] width 30 height 10
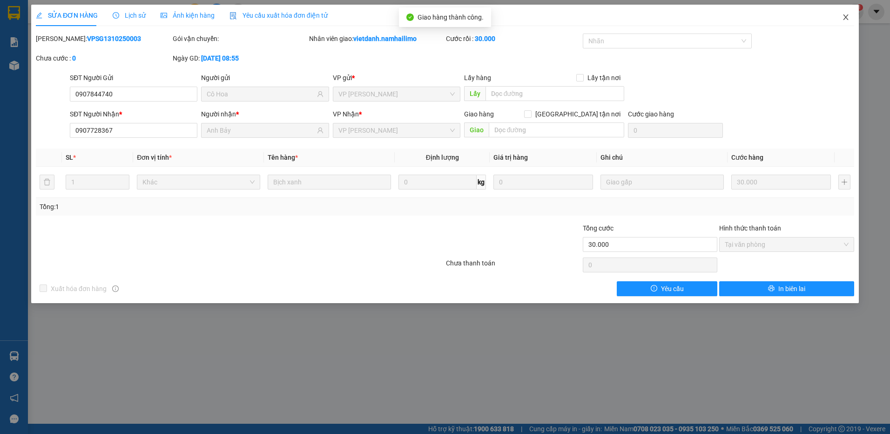
click at [845, 17] on icon "close" at bounding box center [845, 17] width 5 height 6
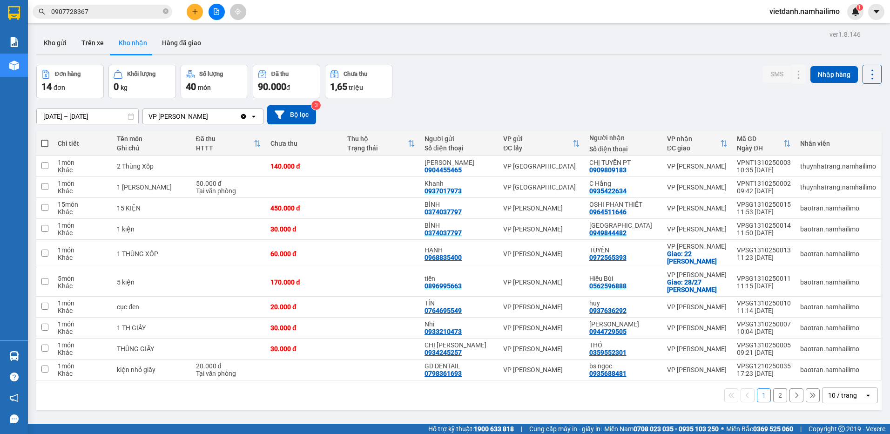
click at [775, 394] on button "2" at bounding box center [780, 395] width 14 height 14
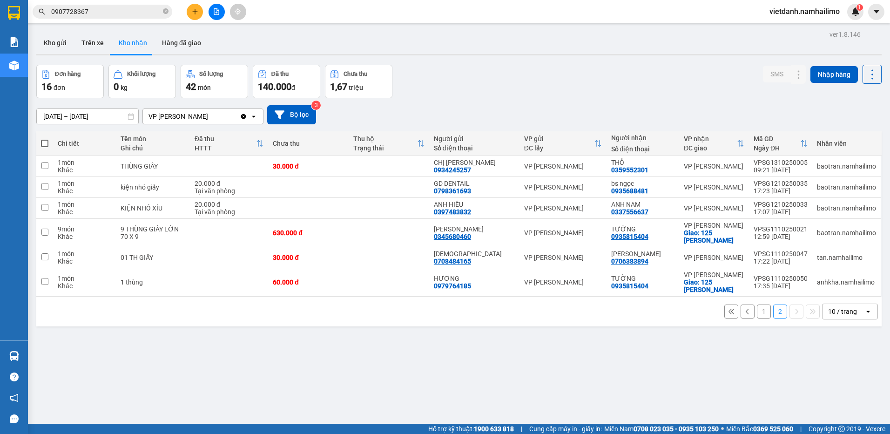
click at [757, 309] on button "1" at bounding box center [764, 311] width 14 height 14
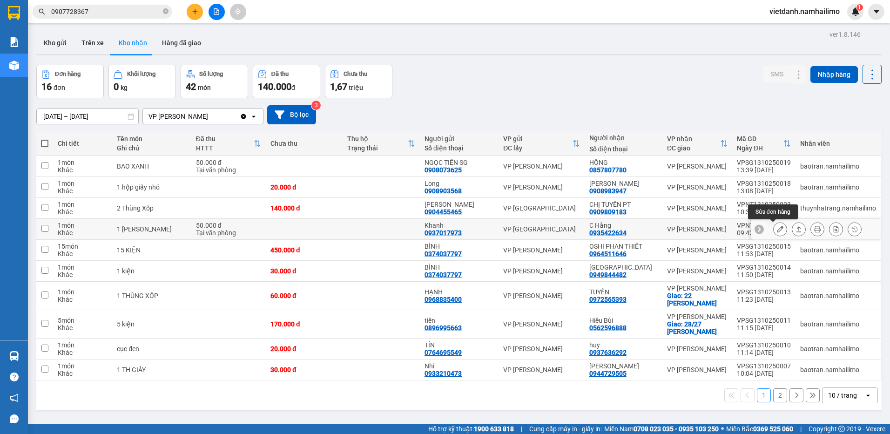
click at [777, 230] on icon at bounding box center [780, 229] width 7 height 7
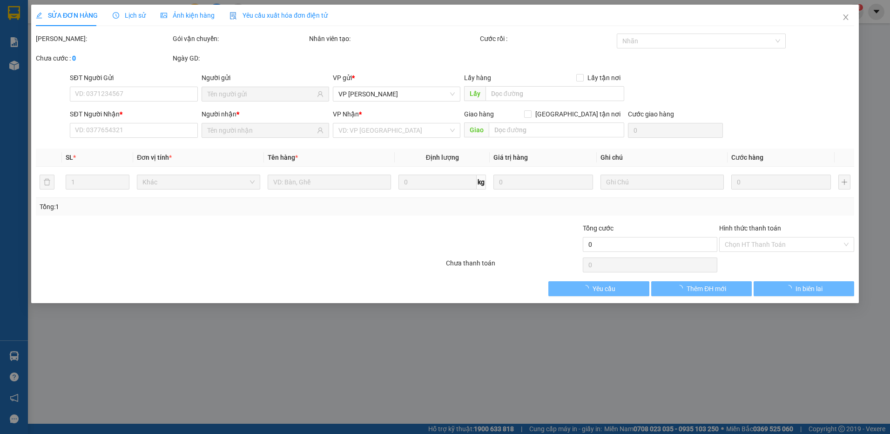
type input "0937017973"
type input "Khanh"
type input "0935422634"
type input "C Hằng"
type input "50.000"
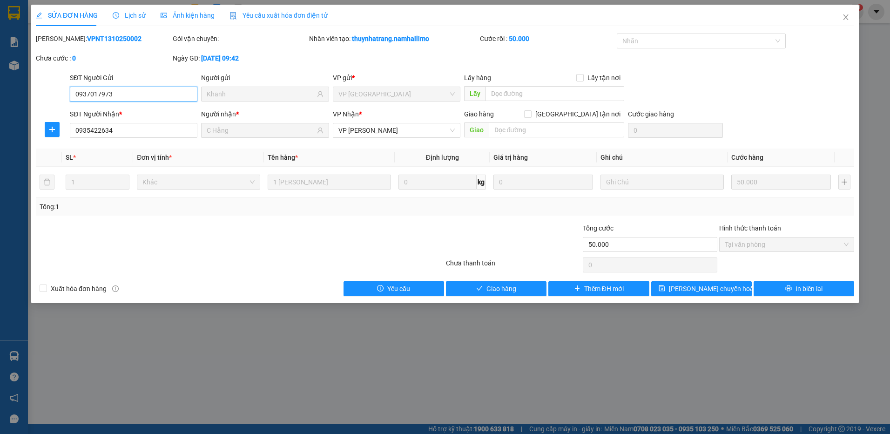
click at [752, 248] on span "Tại văn phòng" at bounding box center [786, 244] width 124 height 14
click at [516, 288] on span "Giao hàng" at bounding box center [501, 288] width 30 height 10
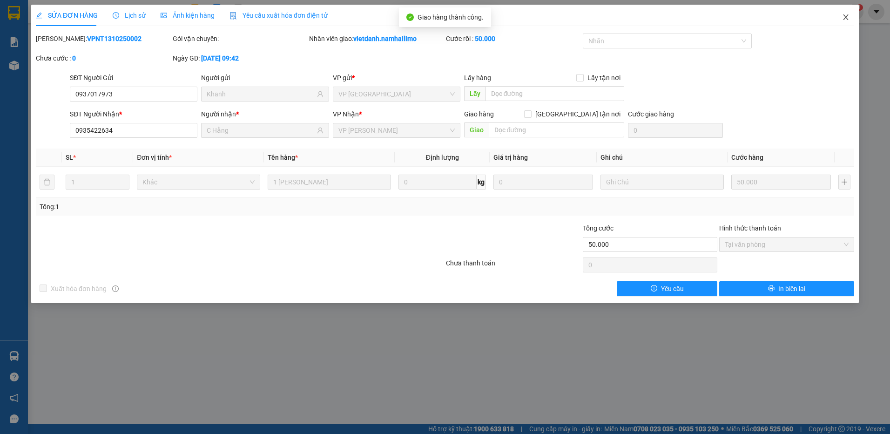
click at [845, 22] on span "Close" at bounding box center [845, 18] width 26 height 26
